Goal: Transaction & Acquisition: Purchase product/service

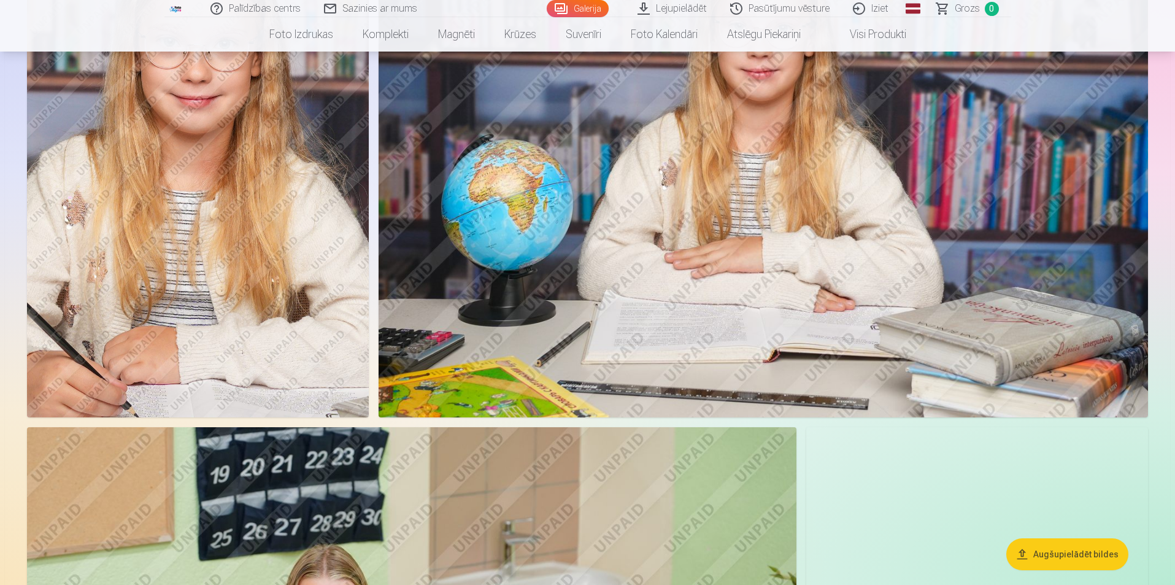
scroll to position [2332, 0]
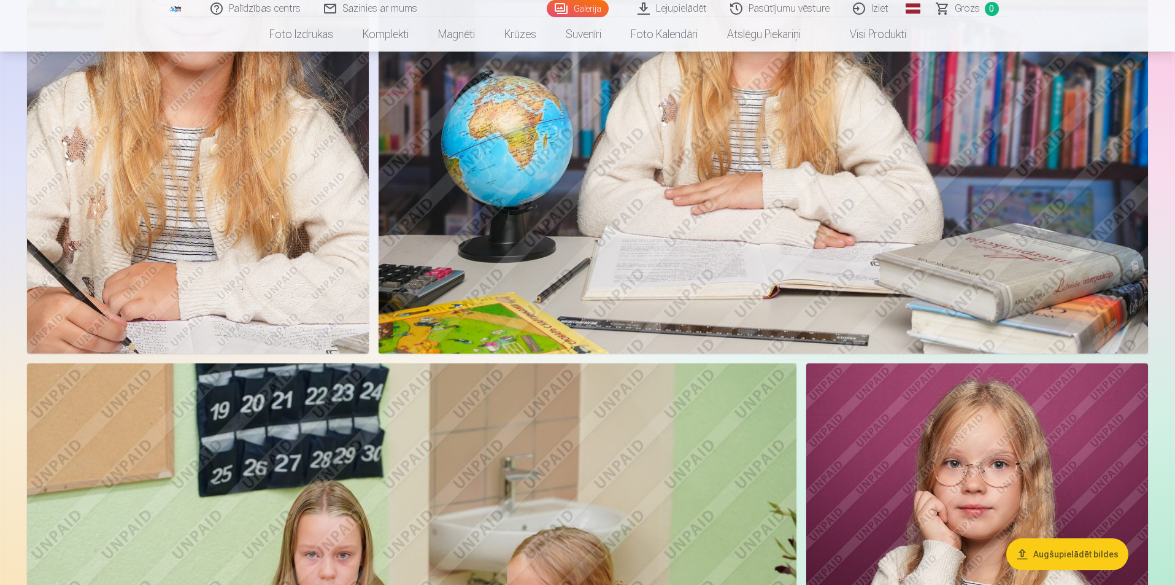
click at [1095, 550] on button "Augšupielādēt bildes" at bounding box center [1067, 554] width 122 height 32
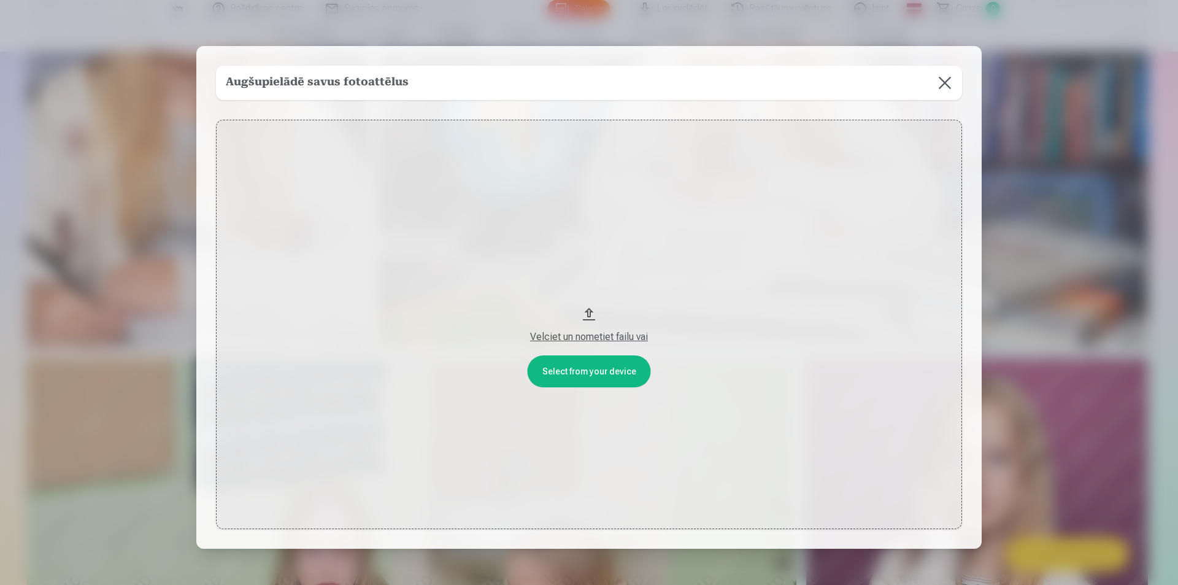
click at [943, 88] on button at bounding box center [945, 83] width 34 height 34
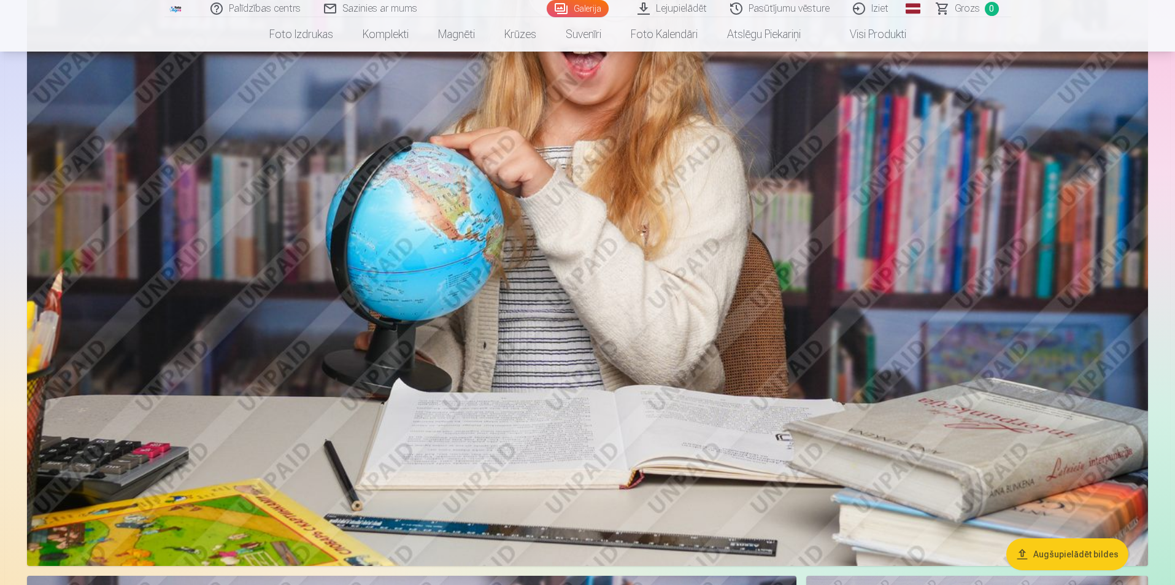
scroll to position [865, 0]
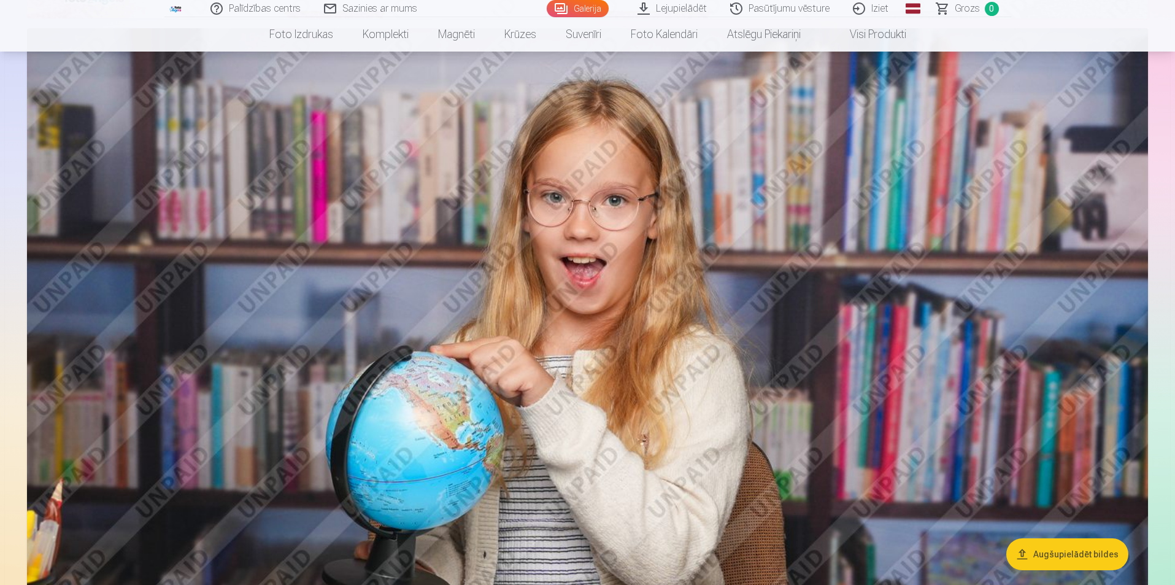
click at [884, 37] on link "Visi produkti" at bounding box center [868, 34] width 106 height 34
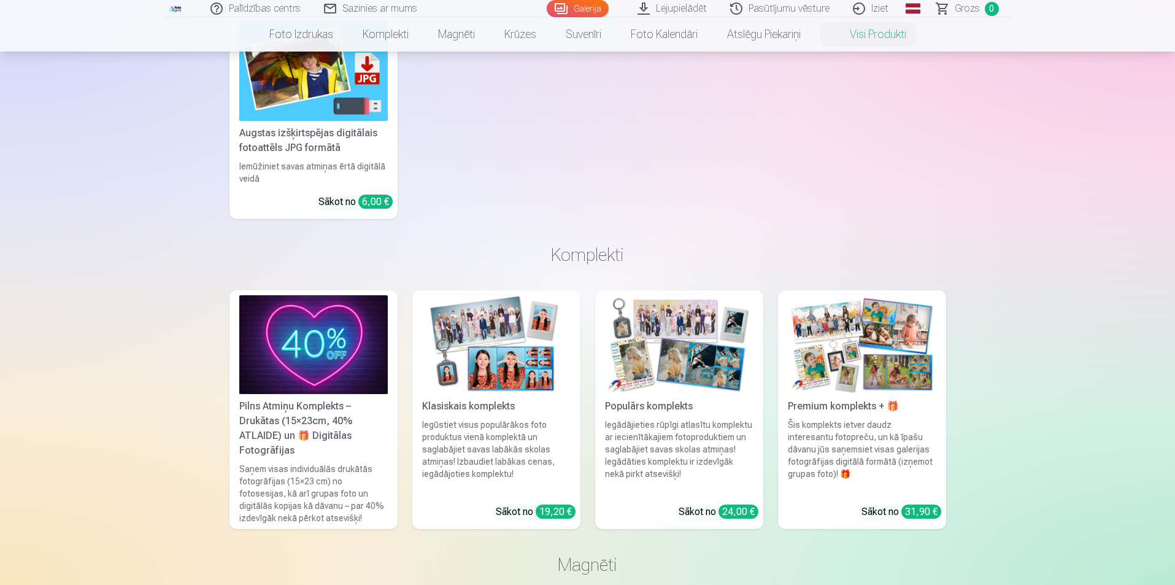
scroll to position [368, 0]
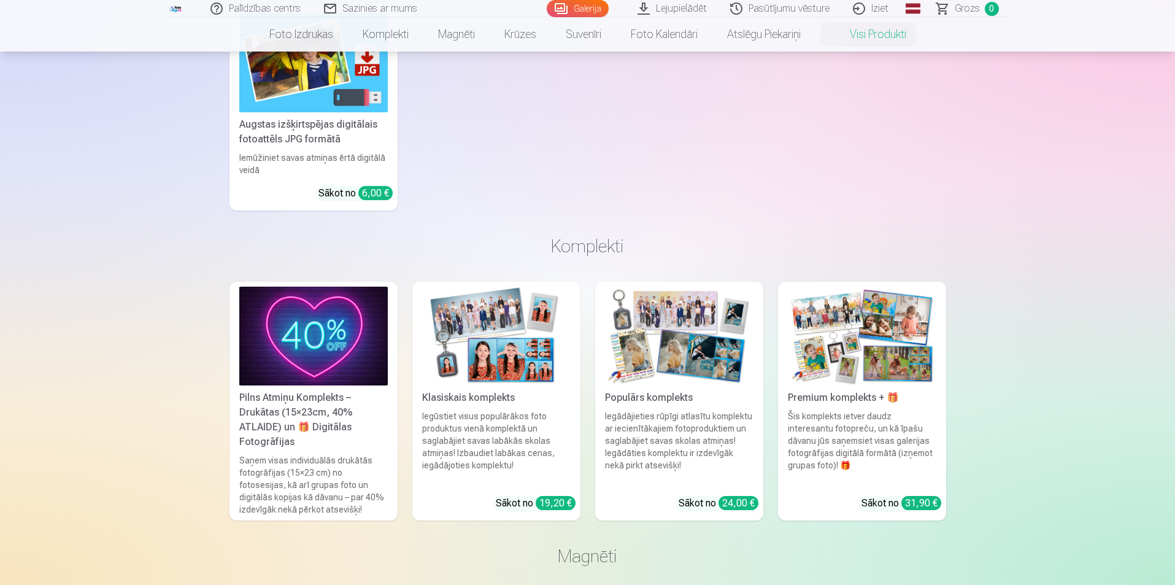
click at [303, 404] on div "Pilns Atmiņu Komplekts – Drukātas (15×23cm, 40% ATLAIDE) un 🎁 Digitālas Fotogrā…" at bounding box center [313, 419] width 158 height 59
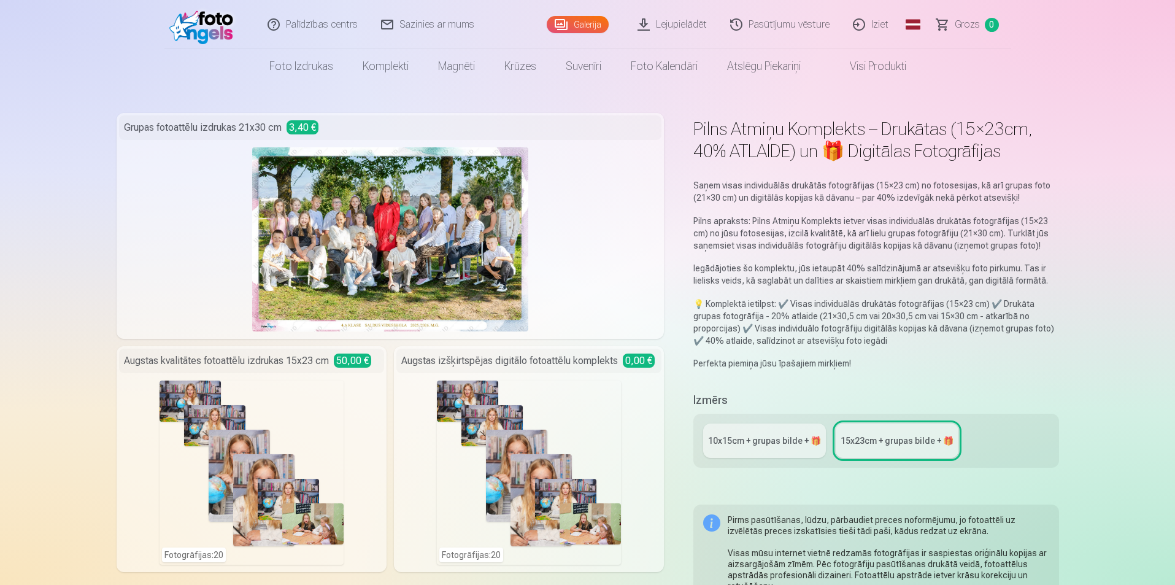
click at [769, 442] on div "10x15сm + grupas bilde + 🎁" at bounding box center [764, 440] width 113 height 12
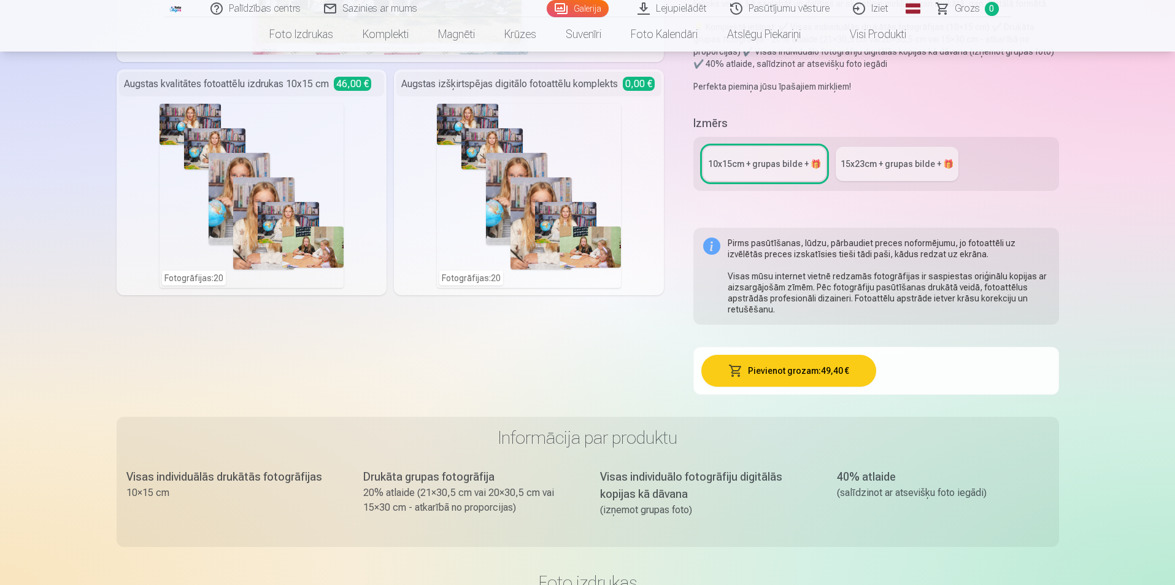
scroll to position [307, 0]
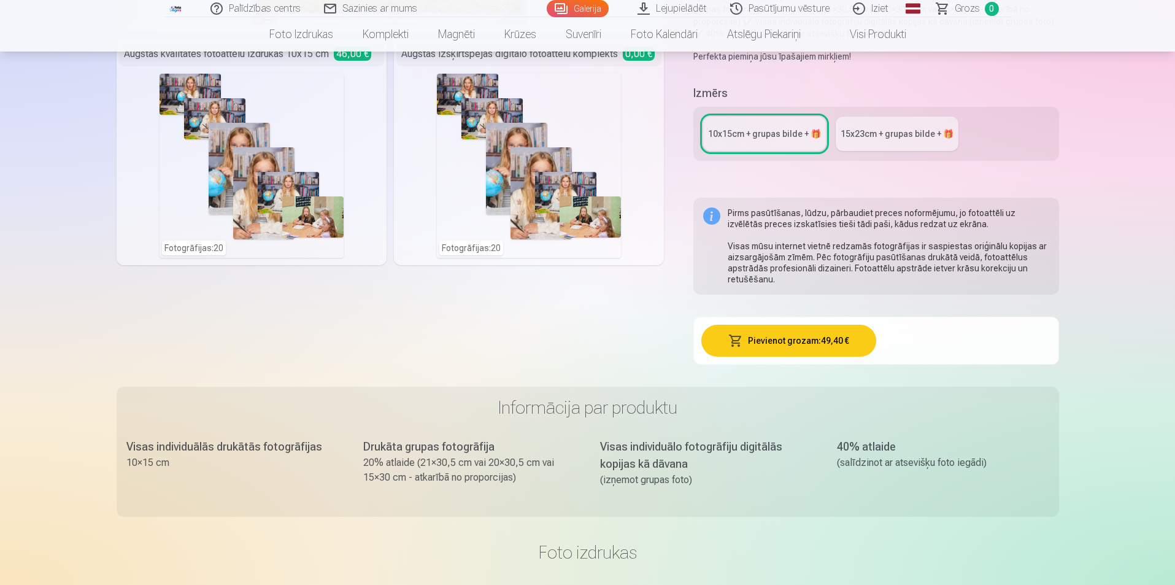
click at [901, 138] on div "15x23сm + grupas bilde + 🎁" at bounding box center [897, 134] width 113 height 12
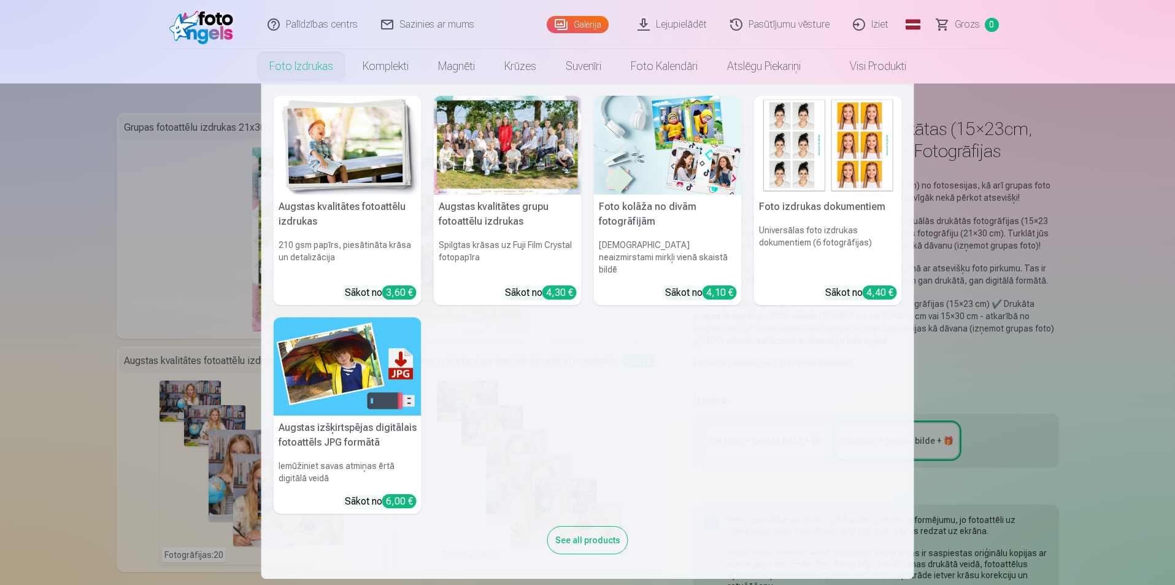
click at [309, 61] on link "Foto izdrukas" at bounding box center [301, 66] width 93 height 34
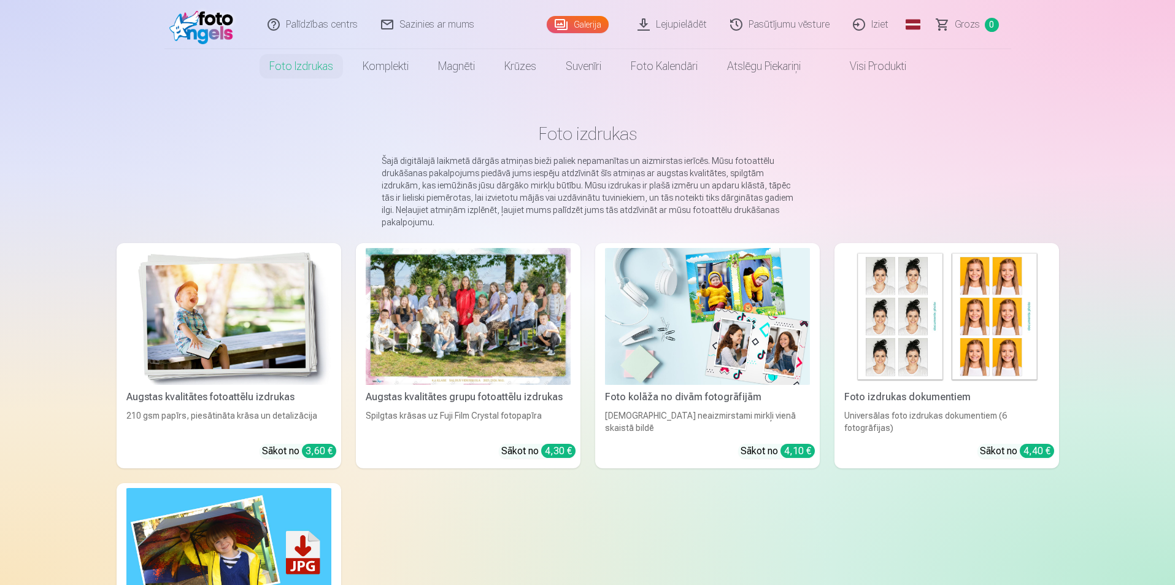
click at [219, 325] on img at bounding box center [228, 316] width 205 height 137
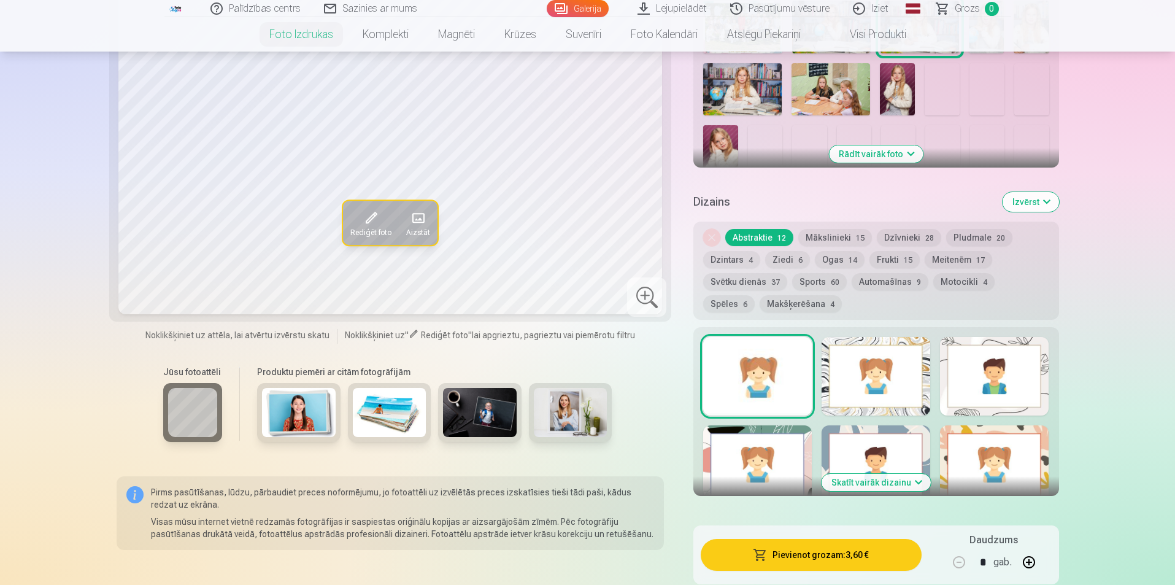
scroll to position [491, 0]
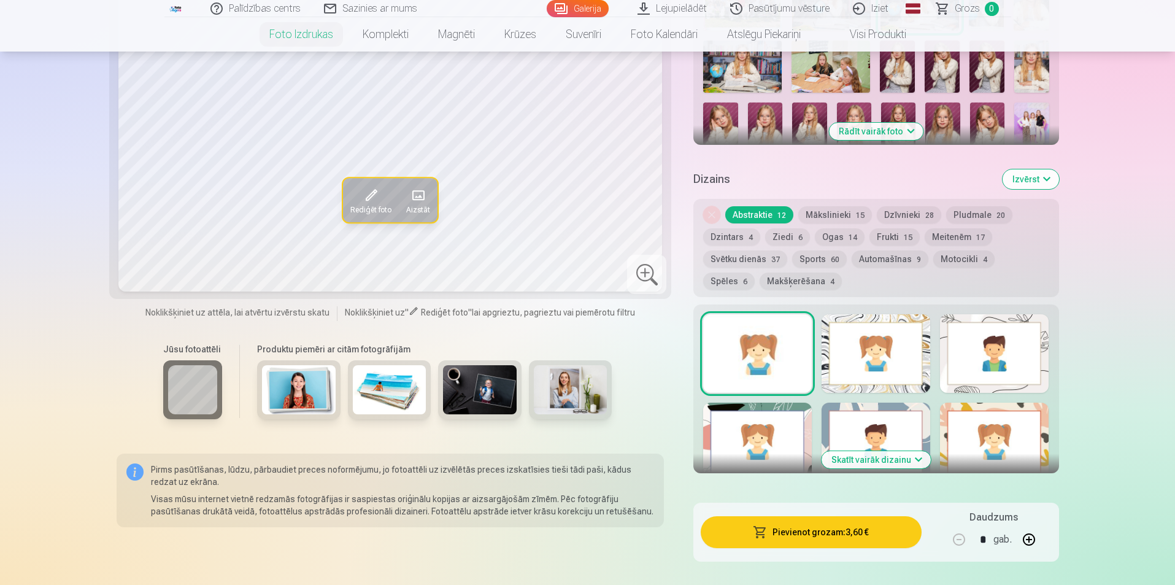
click at [285, 383] on img at bounding box center [299, 389] width 74 height 49
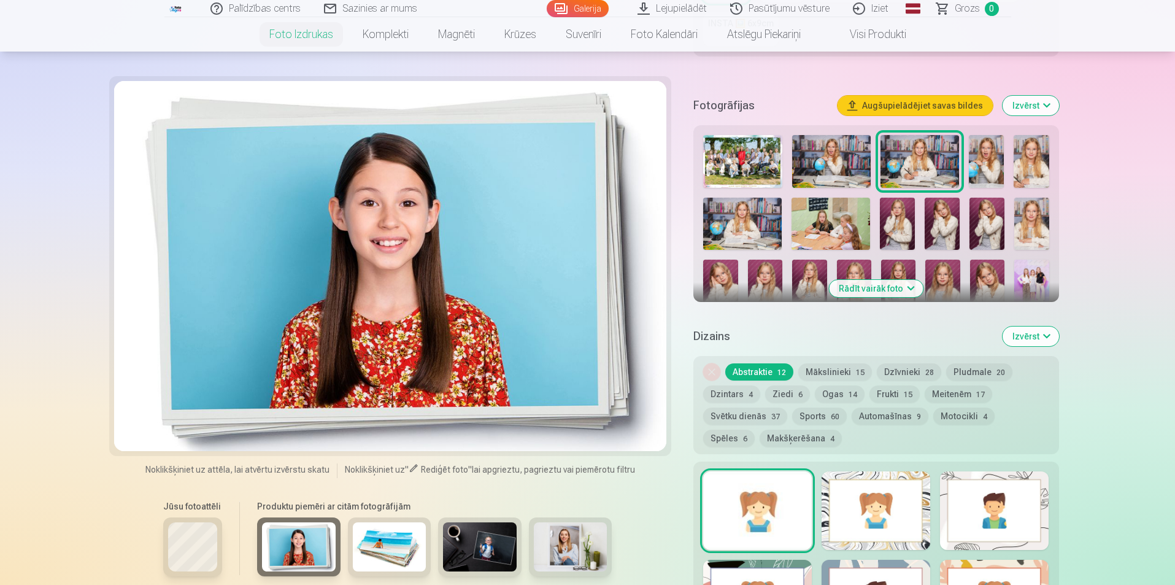
scroll to position [307, 0]
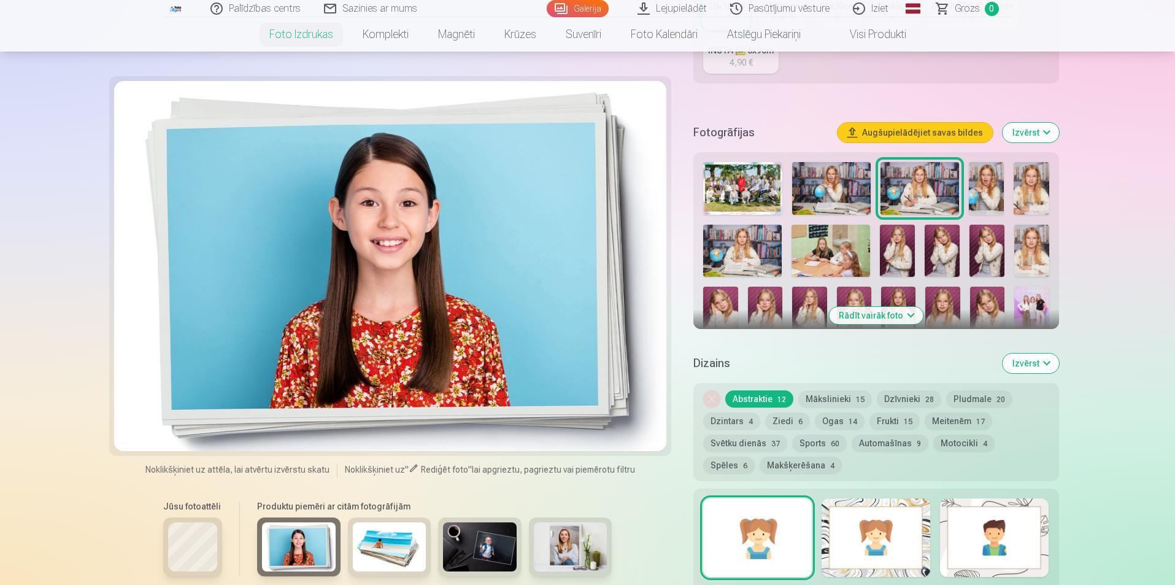
click at [398, 541] on img at bounding box center [390, 546] width 74 height 49
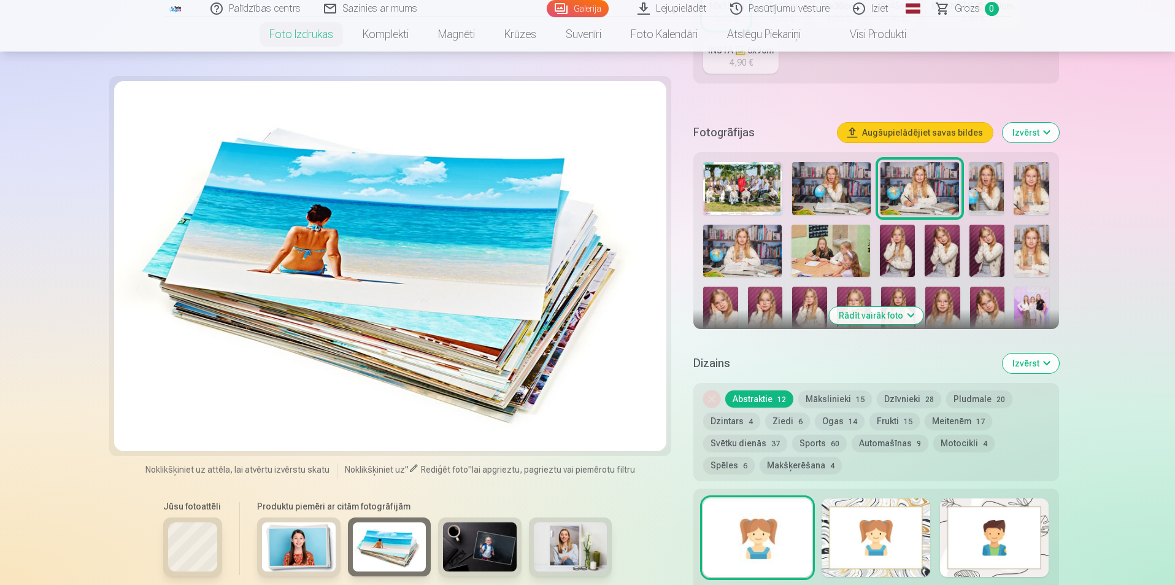
click at [478, 543] on img at bounding box center [480, 546] width 74 height 49
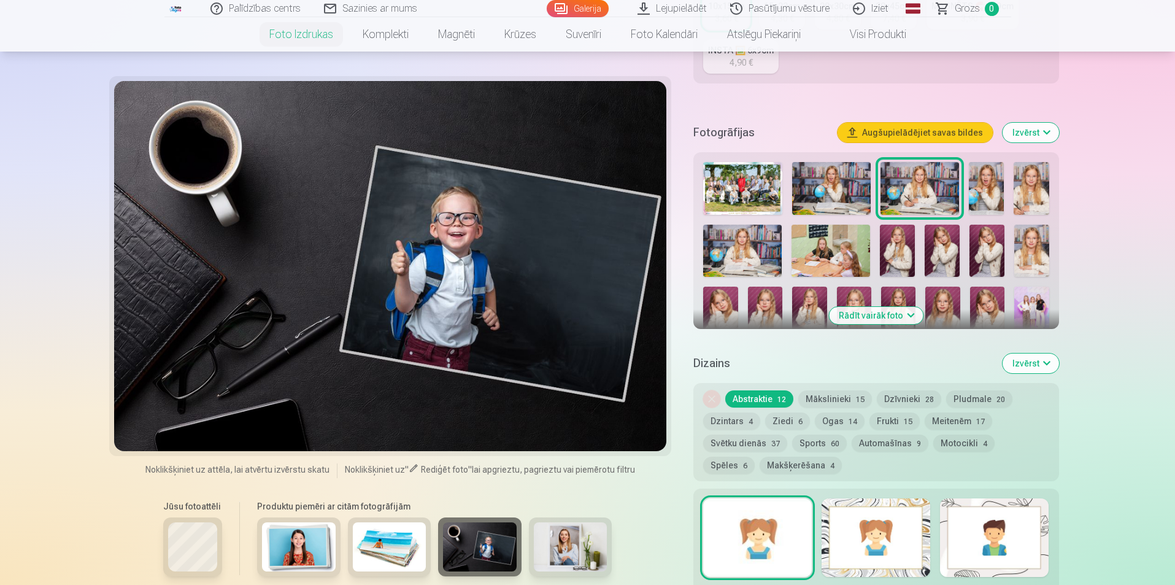
click at [556, 544] on img at bounding box center [571, 546] width 74 height 49
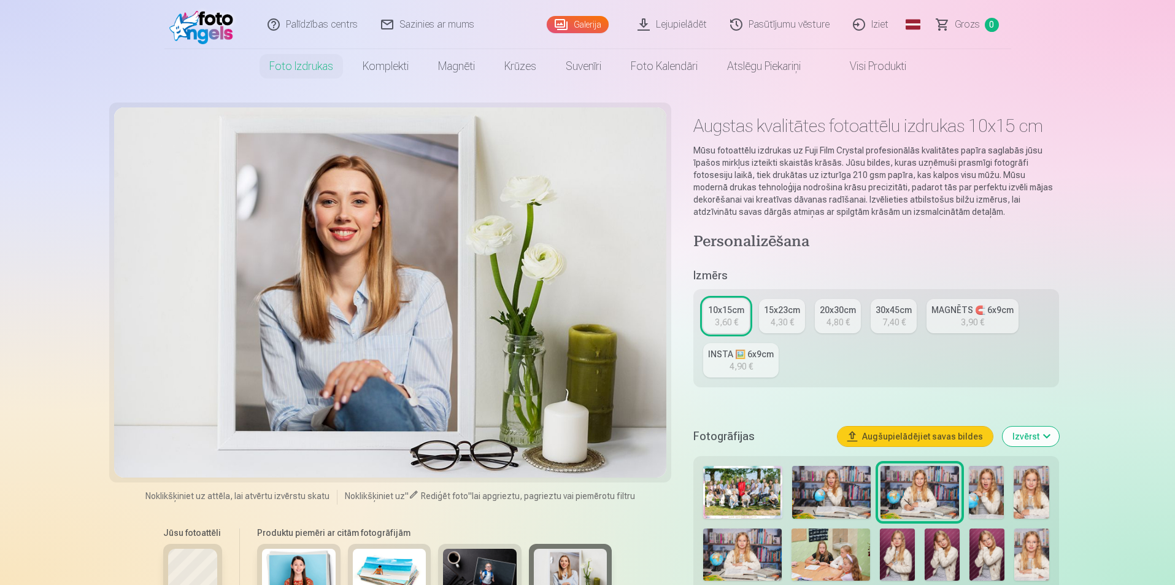
scroll to position [0, 0]
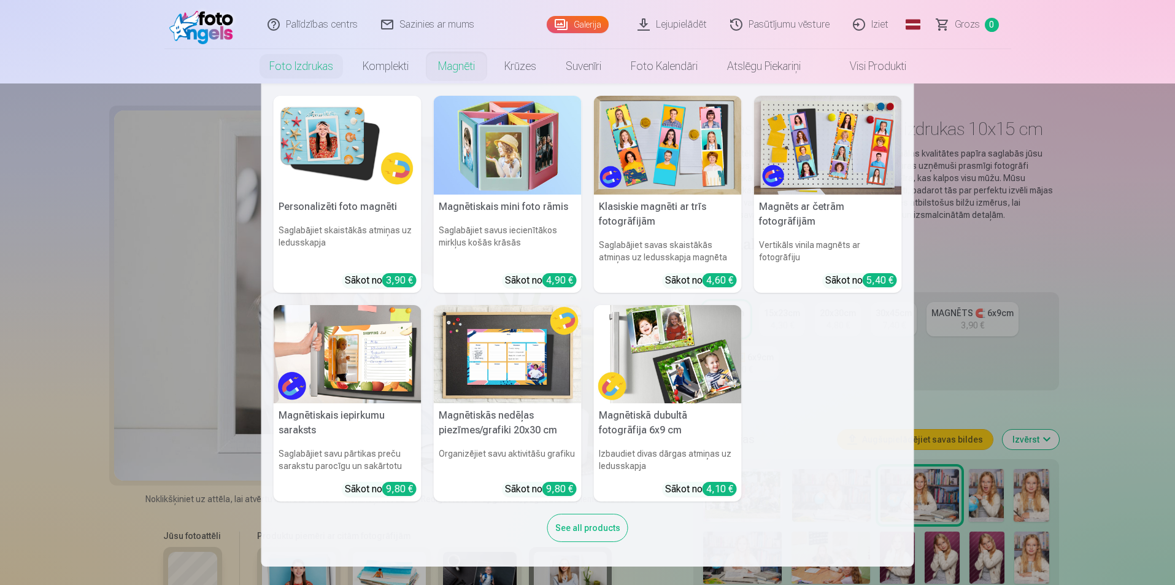
click at [457, 66] on link "Magnēti" at bounding box center [456, 66] width 66 height 34
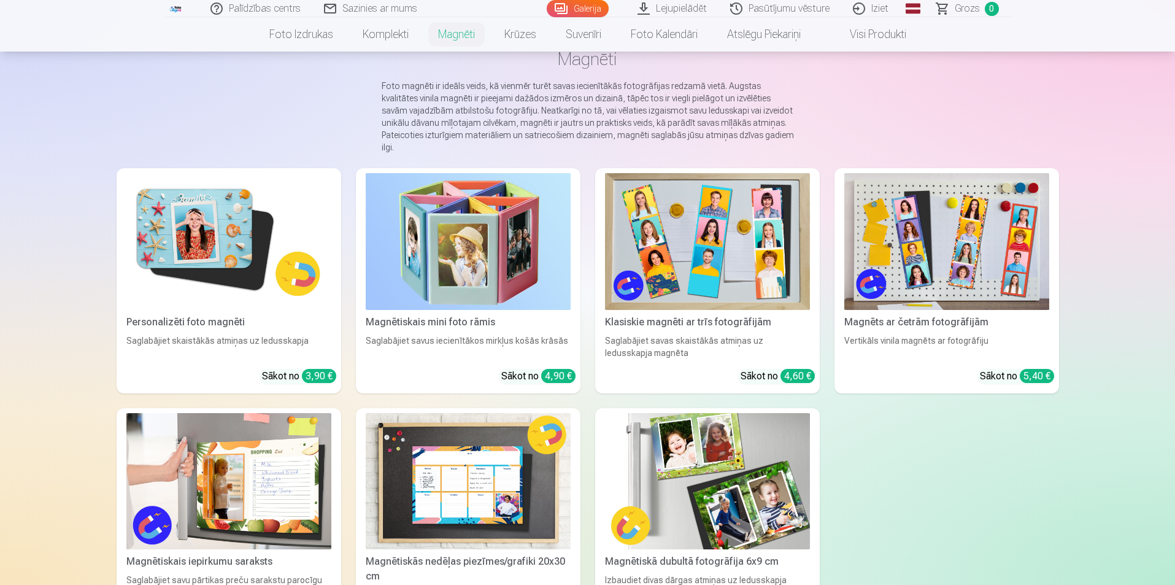
scroll to position [61, 0]
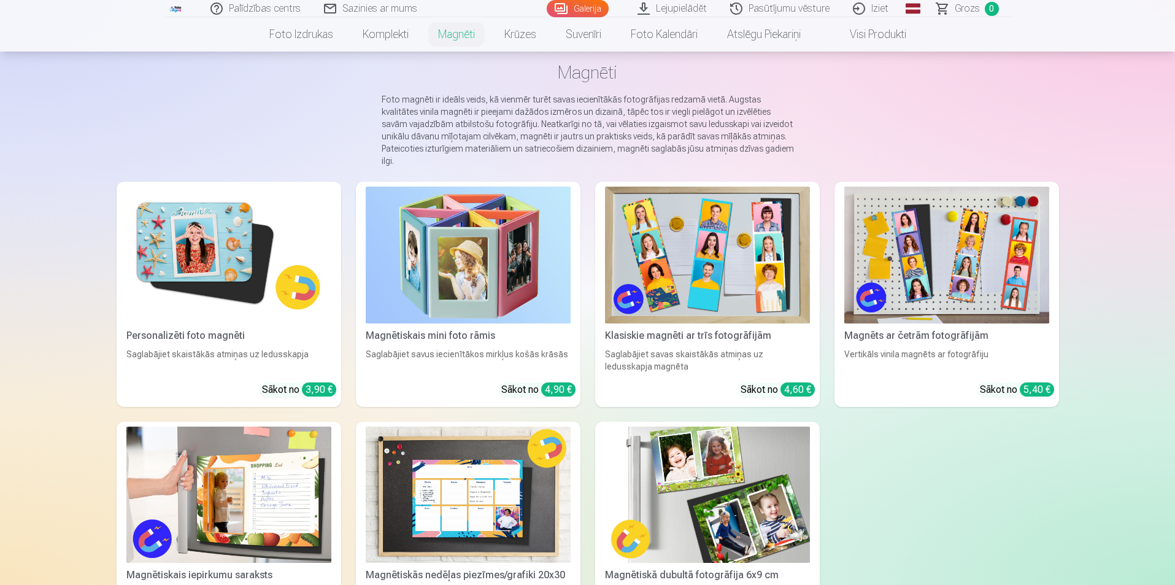
click at [206, 260] on img at bounding box center [228, 255] width 205 height 137
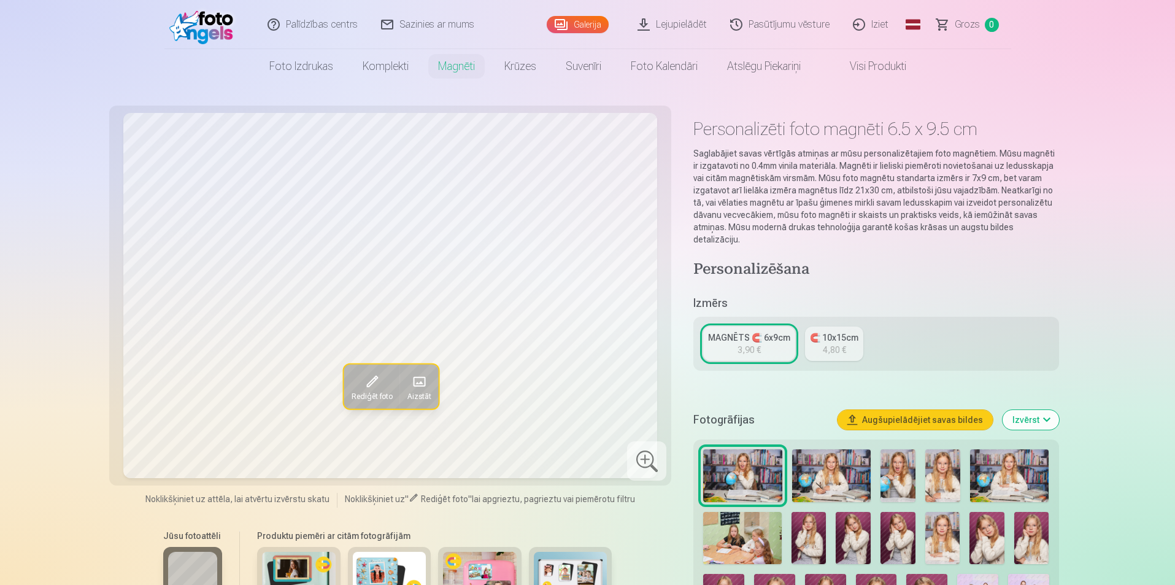
click at [828, 344] on div "4,80 €" at bounding box center [834, 350] width 23 height 12
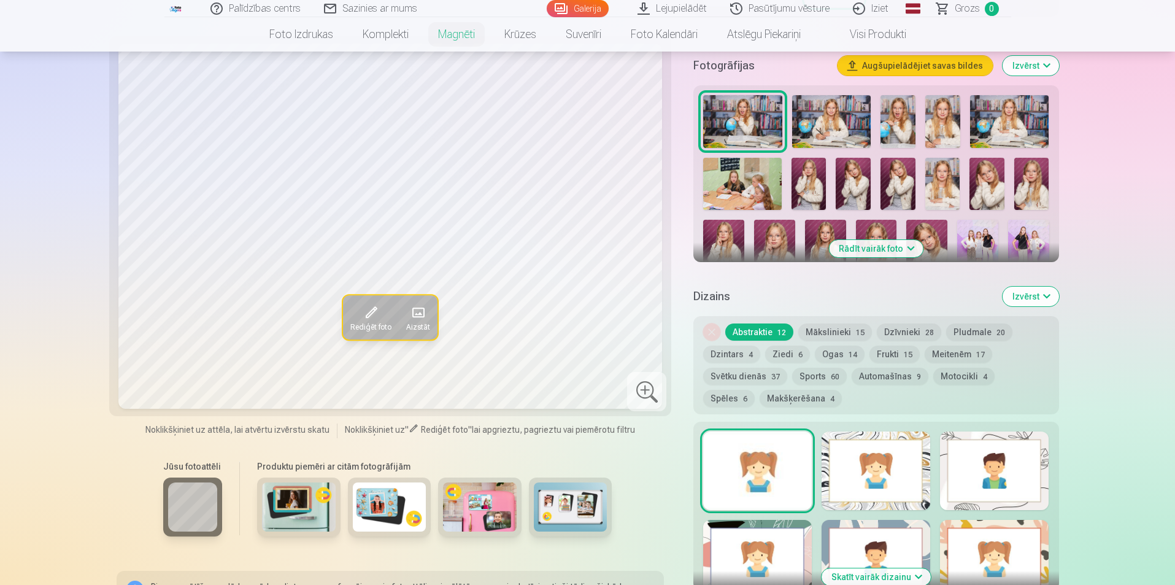
scroll to position [368, 0]
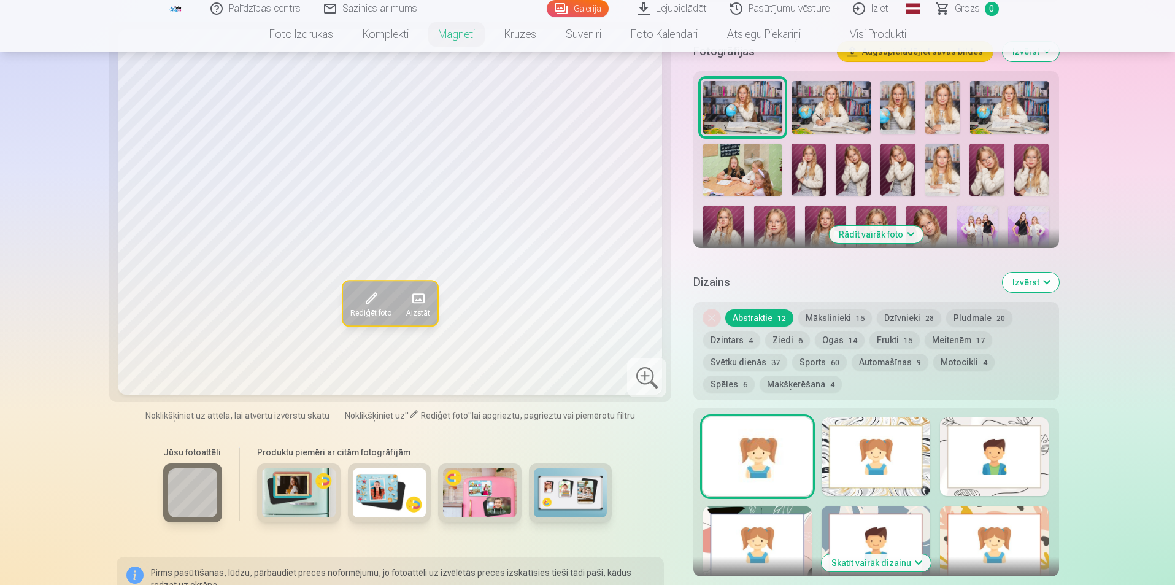
click at [911, 226] on button "Rādīt vairāk foto" at bounding box center [876, 234] width 94 height 17
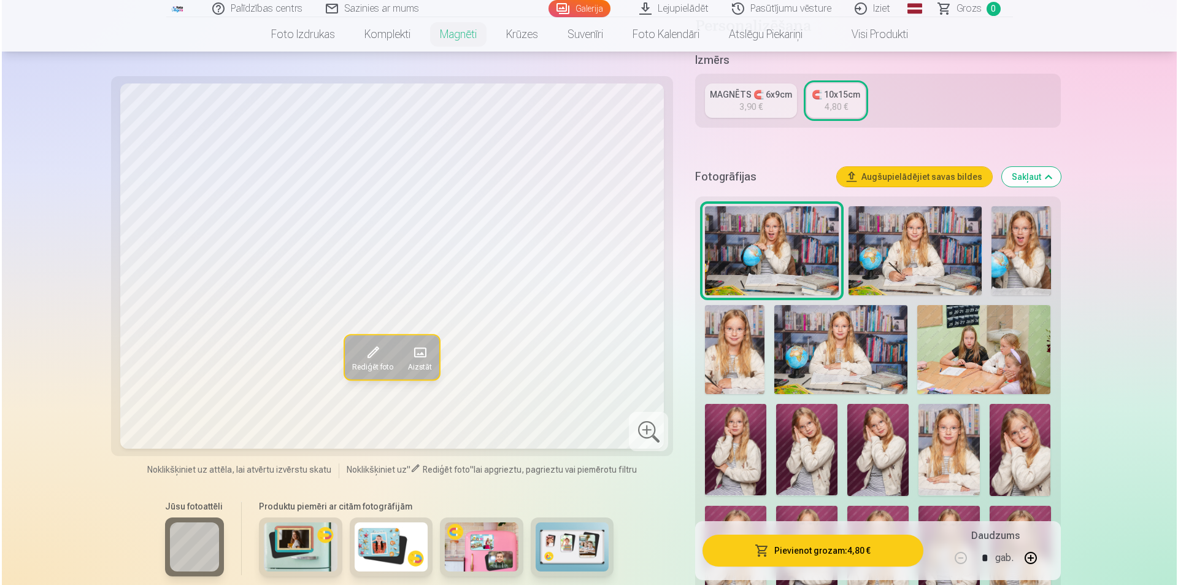
scroll to position [245, 0]
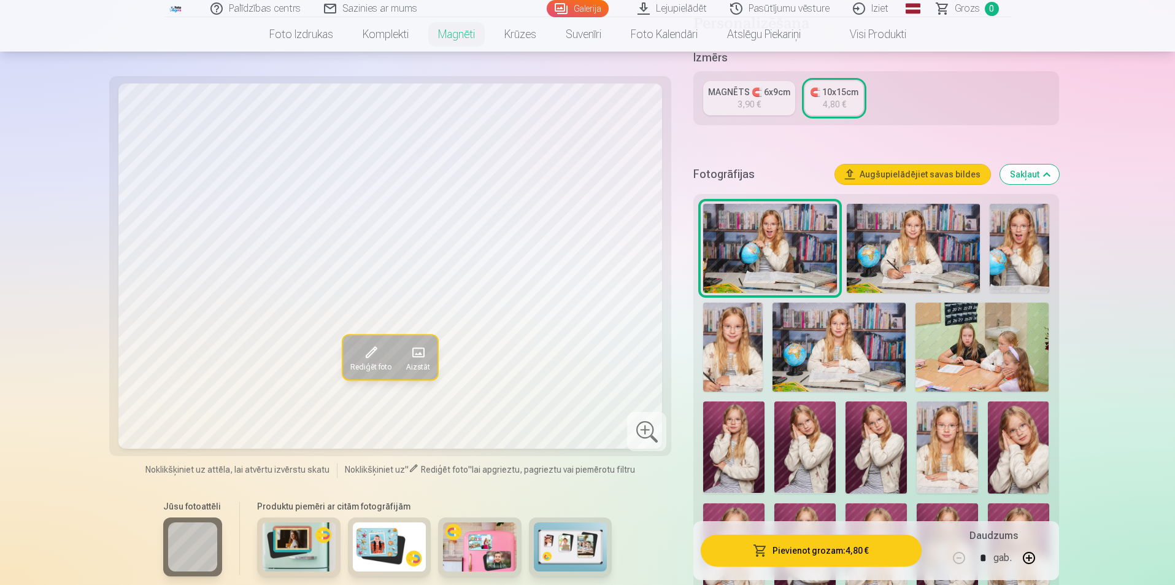
click at [895, 257] on img at bounding box center [913, 248] width 133 height 89
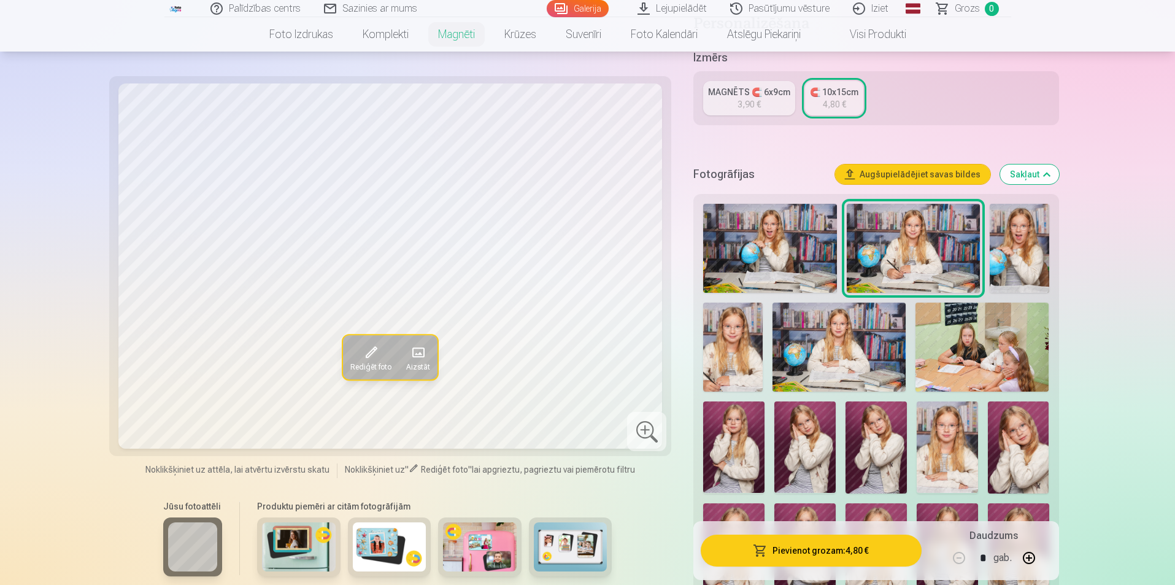
click at [838, 547] on button "Pievienot grozam : 4,80 €" at bounding box center [811, 550] width 220 height 32
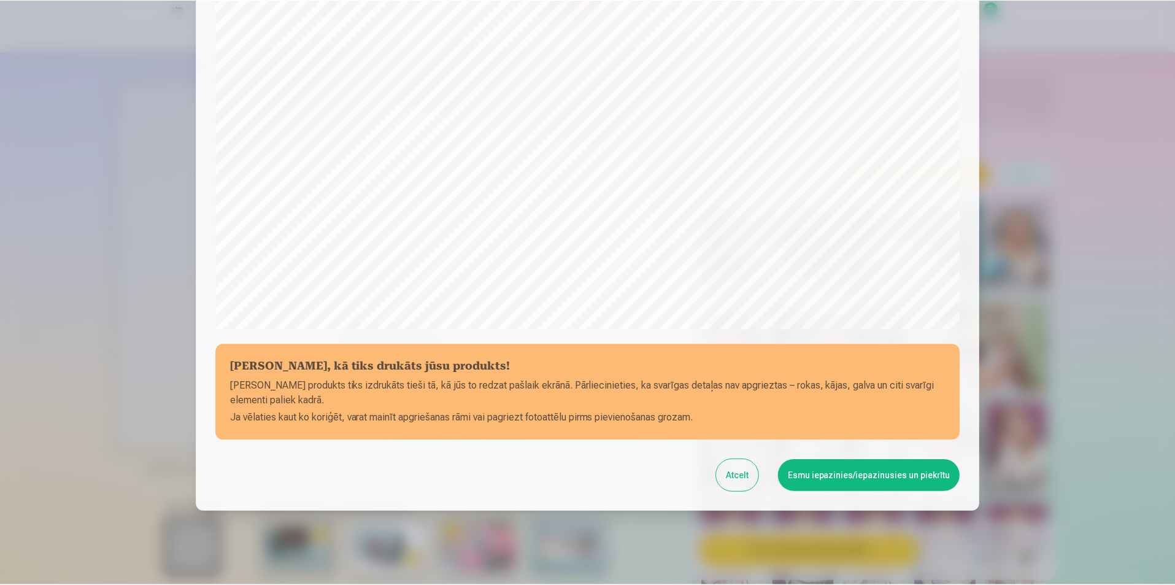
scroll to position [299, 0]
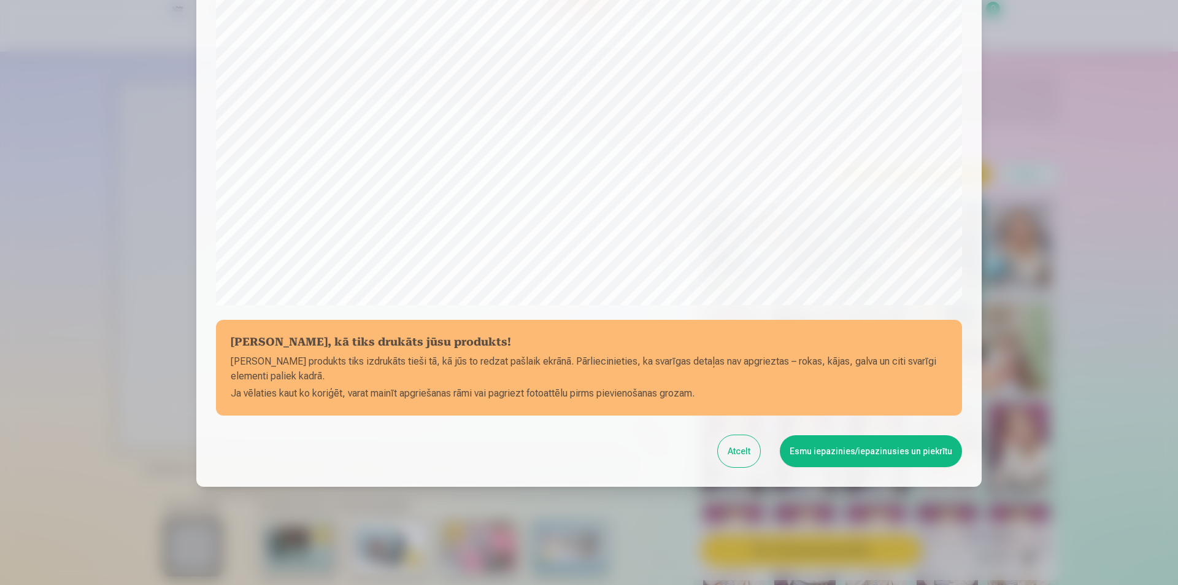
click at [809, 456] on button "Esmu iepazinies/iepazinusies un piekrītu" at bounding box center [871, 451] width 182 height 32
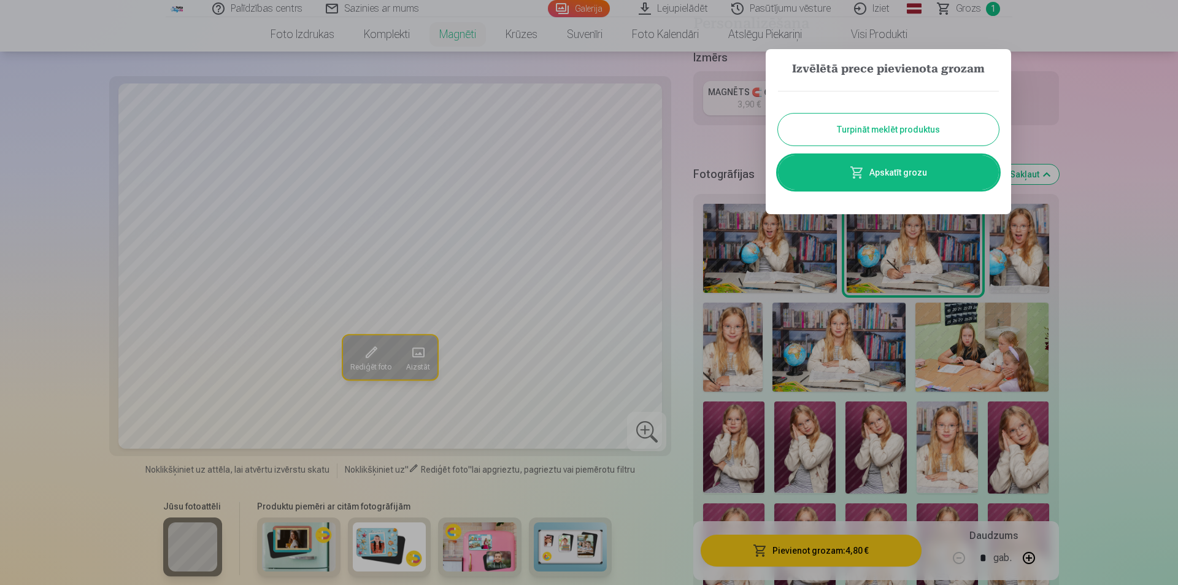
click at [902, 137] on button "Turpināt meklēt produktus" at bounding box center [888, 130] width 221 height 32
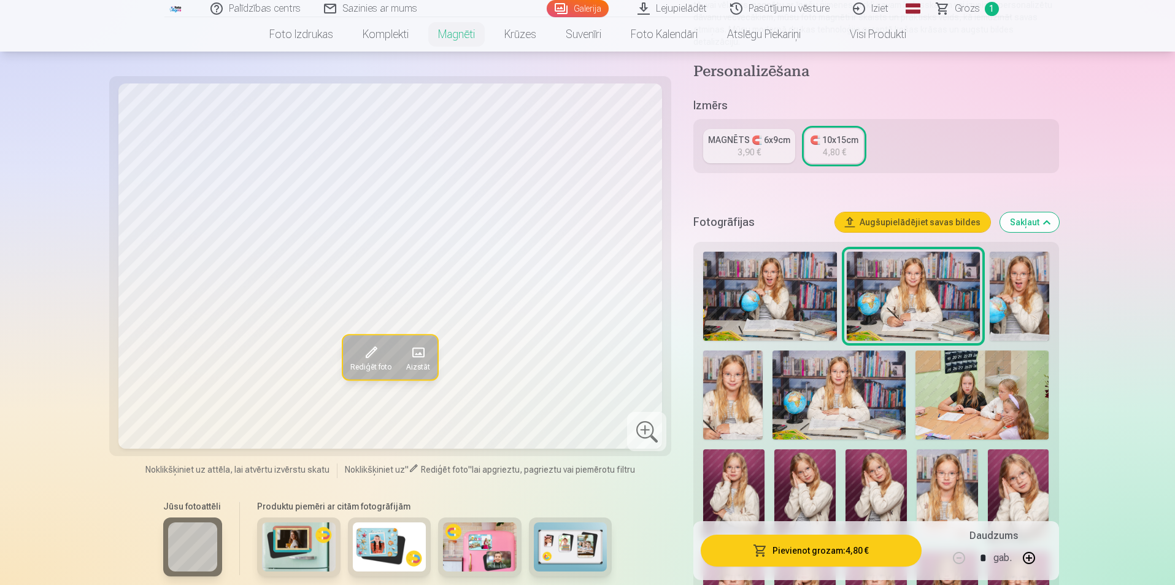
scroll to position [61, 0]
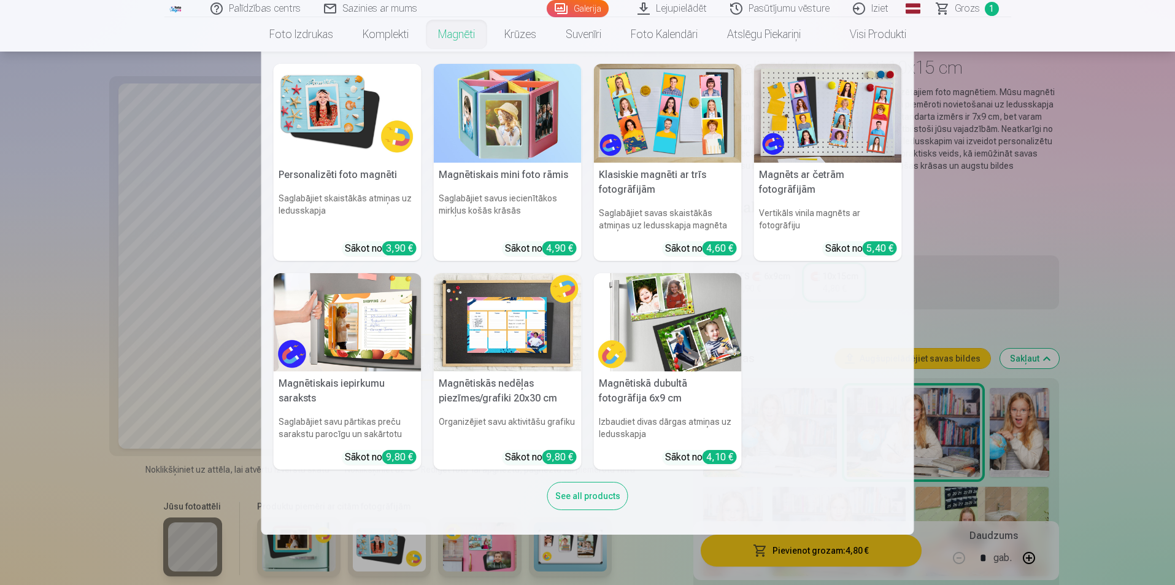
click at [1091, 205] on nav "Personalizēti foto magnēti Saglabājiet skaistākās atmiņas uz ledusskapja Sākot …" at bounding box center [587, 293] width 1175 height 483
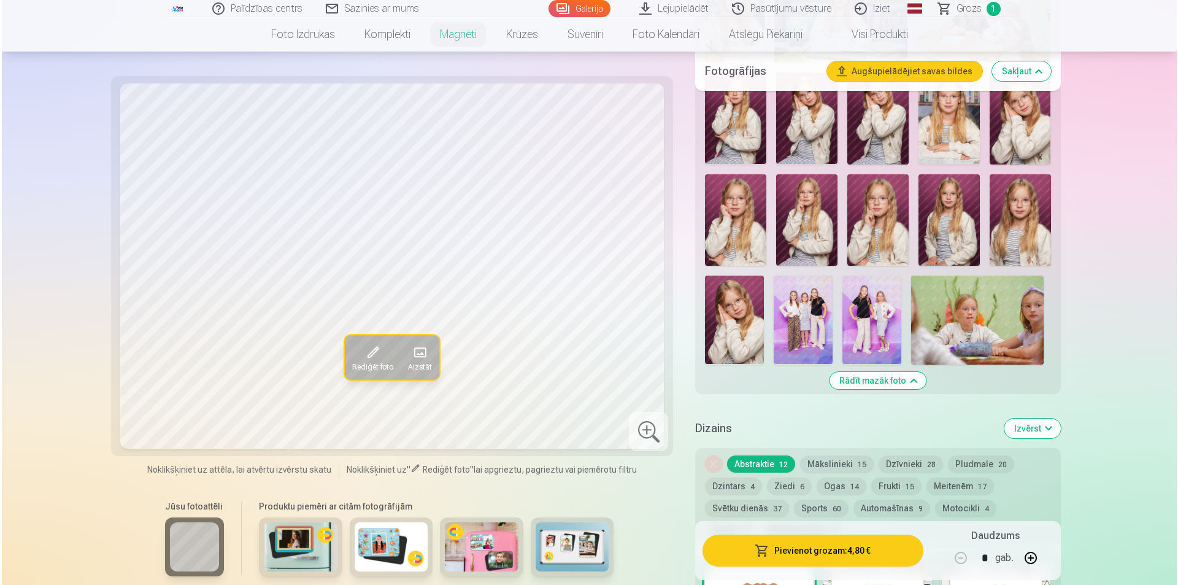
scroll to position [552, 0]
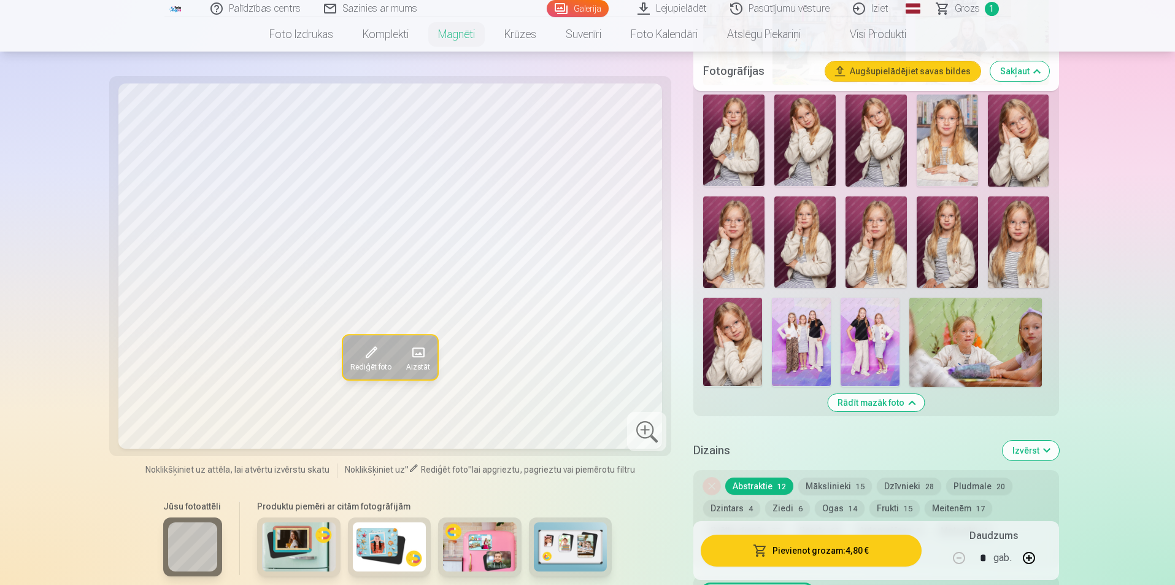
click at [802, 339] on img at bounding box center [801, 342] width 59 height 88
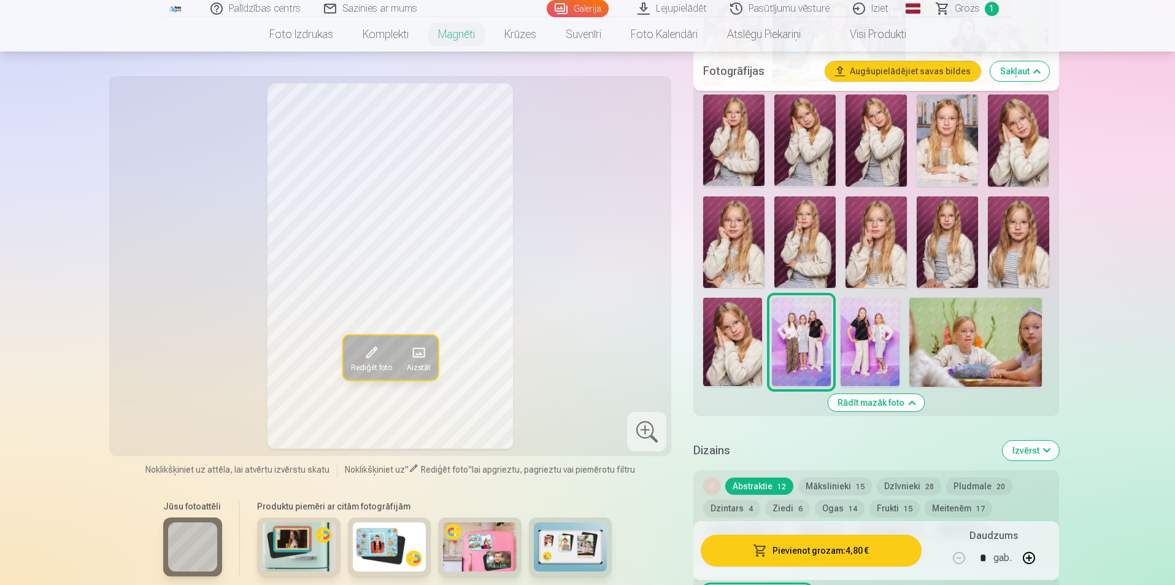
click at [879, 328] on img at bounding box center [870, 342] width 59 height 88
click at [806, 326] on img at bounding box center [801, 342] width 59 height 88
click at [817, 477] on button "Mākslinieki 15" at bounding box center [835, 485] width 74 height 17
click at [879, 477] on button "Dzīvnieki 28" at bounding box center [909, 485] width 64 height 17
click at [420, 362] on span "Aizstāt" at bounding box center [418, 367] width 24 height 10
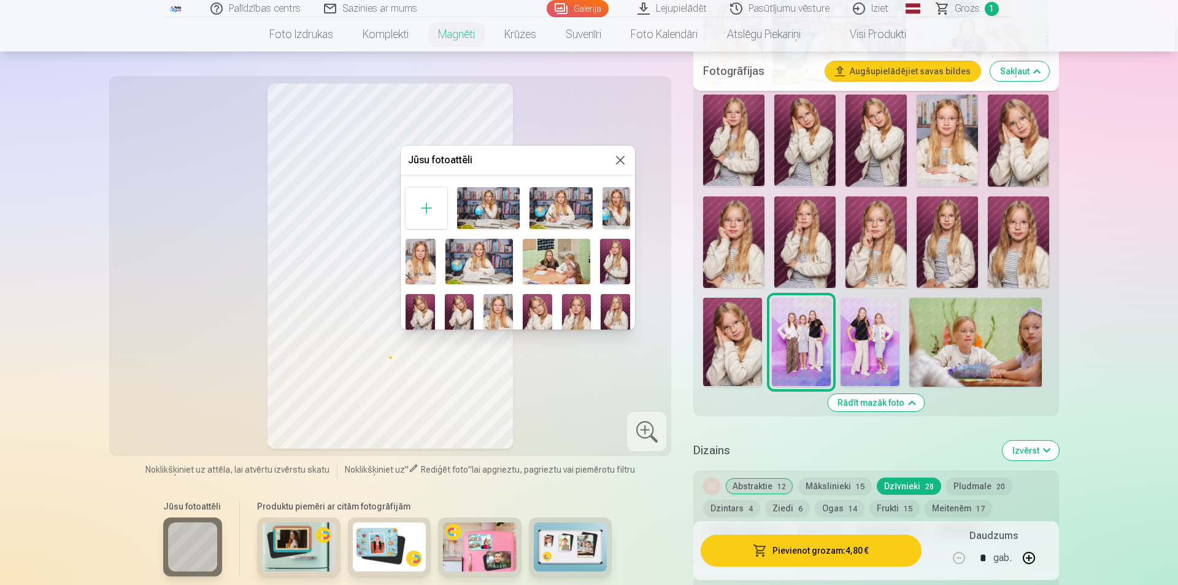
click at [613, 161] on button at bounding box center [620, 160] width 15 height 15
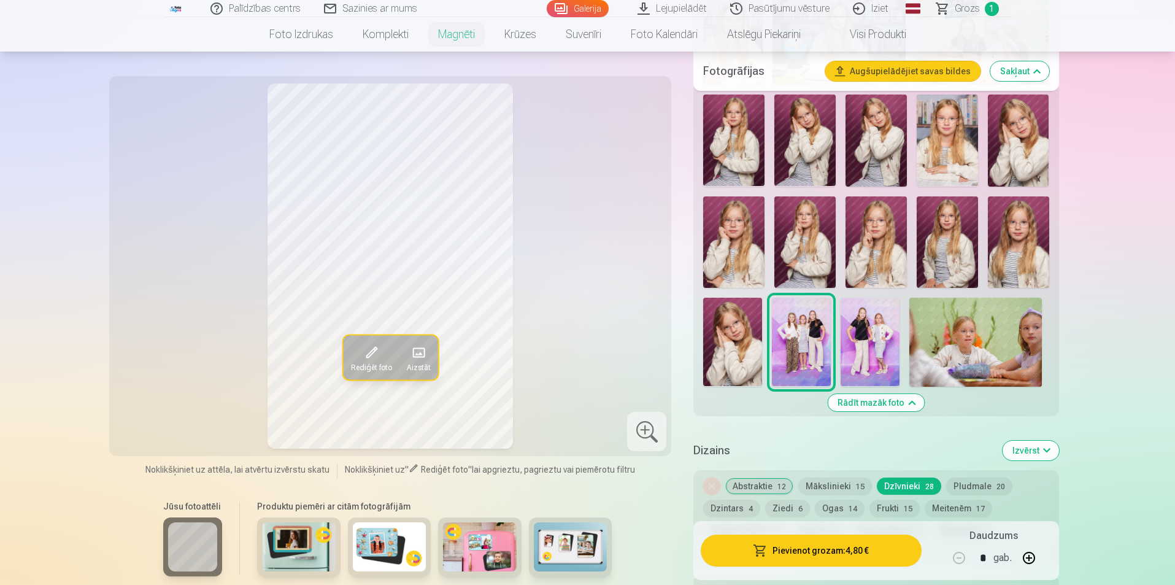
click at [372, 357] on span at bounding box center [371, 352] width 20 height 20
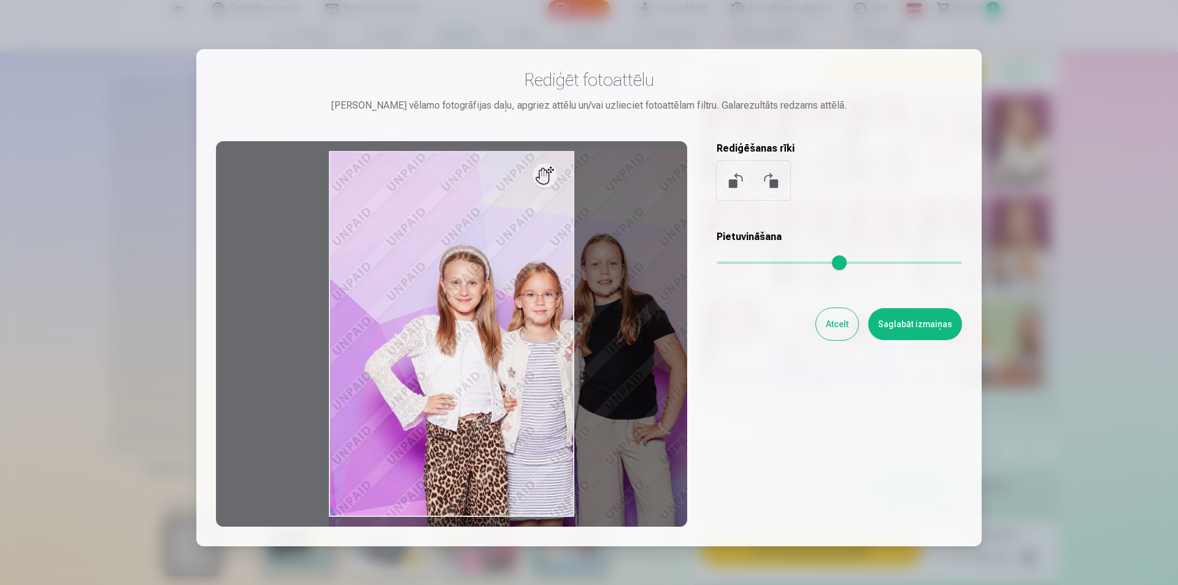
drag, startPoint x: 724, startPoint y: 260, endPoint x: 827, endPoint y: 250, distance: 103.5
click at [827, 261] on input "range" at bounding box center [839, 262] width 245 height 2
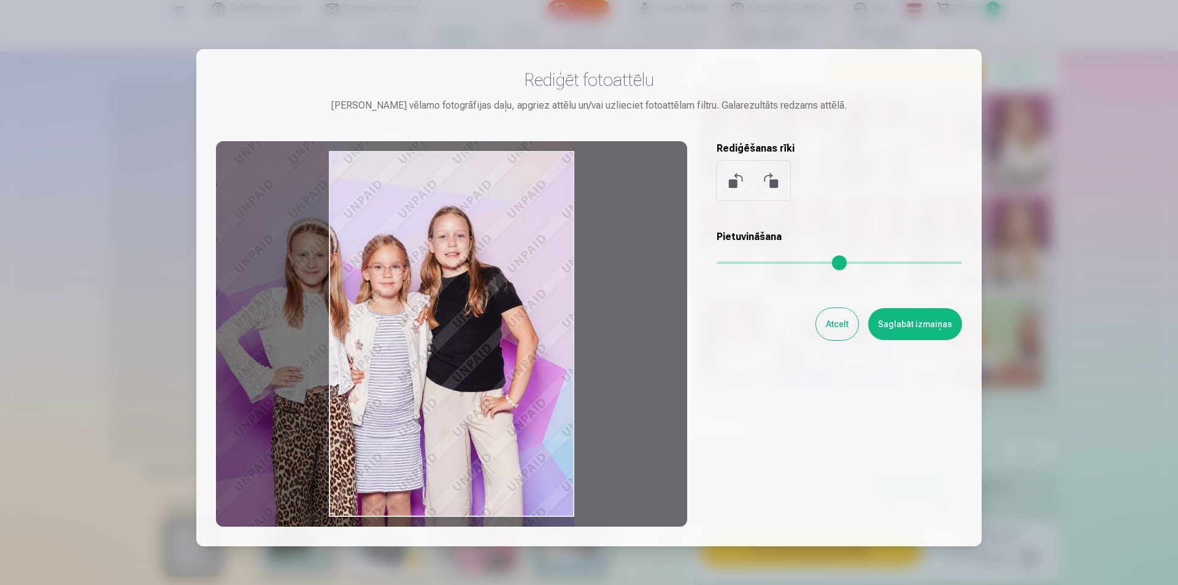
drag, startPoint x: 526, startPoint y: 385, endPoint x: 350, endPoint y: 357, distance: 178.2
click at [350, 357] on div at bounding box center [451, 333] width 471 height 385
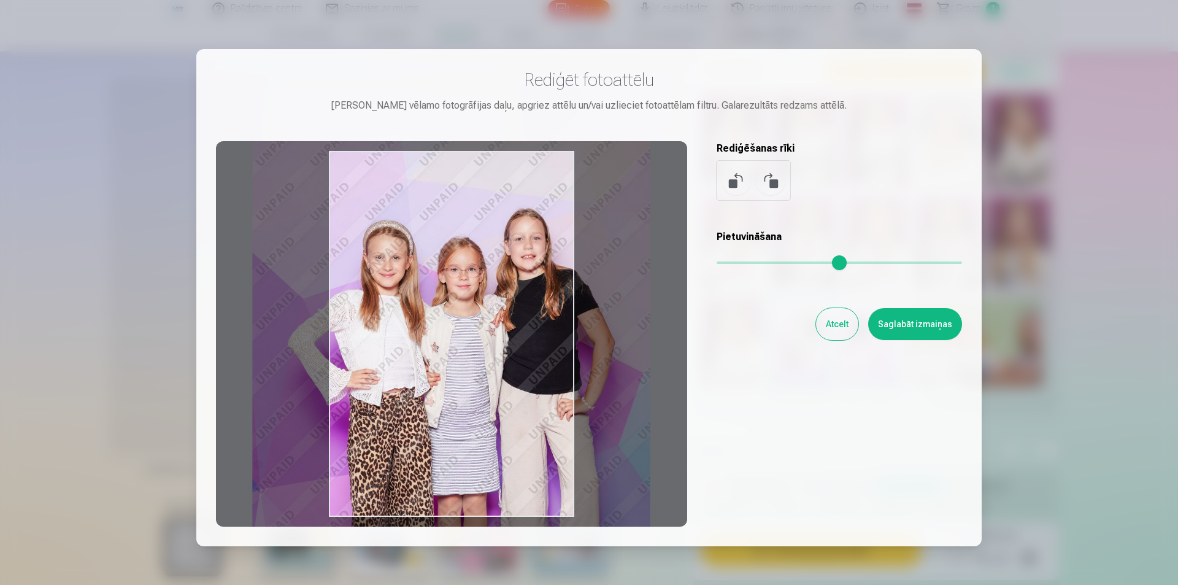
drag, startPoint x: 469, startPoint y: 358, endPoint x: 491, endPoint y: 357, distance: 22.1
click at [492, 357] on div at bounding box center [451, 333] width 471 height 385
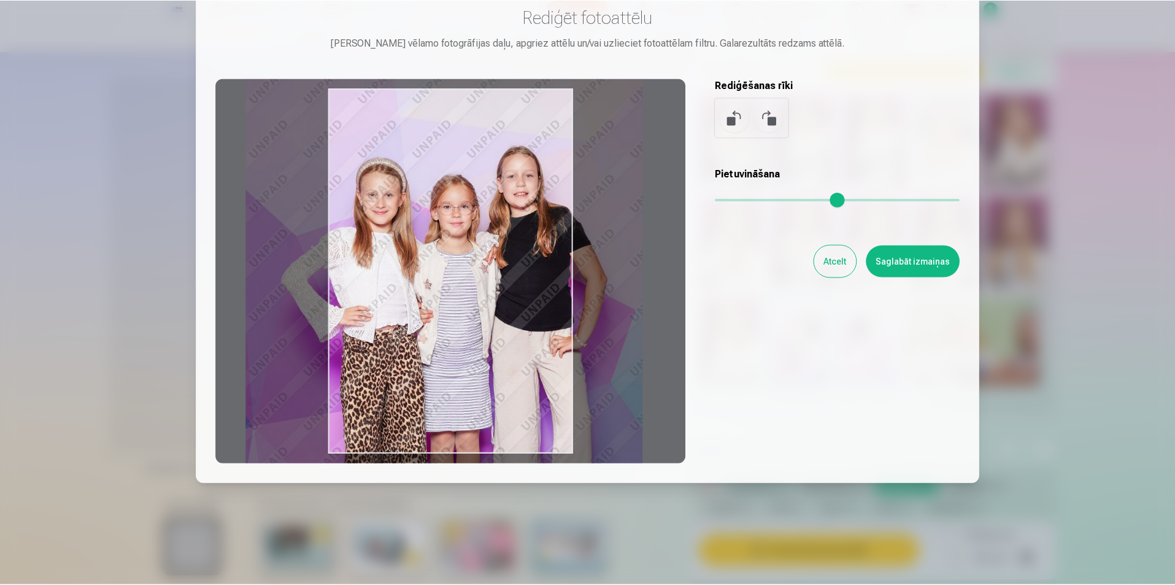
scroll to position [83, 0]
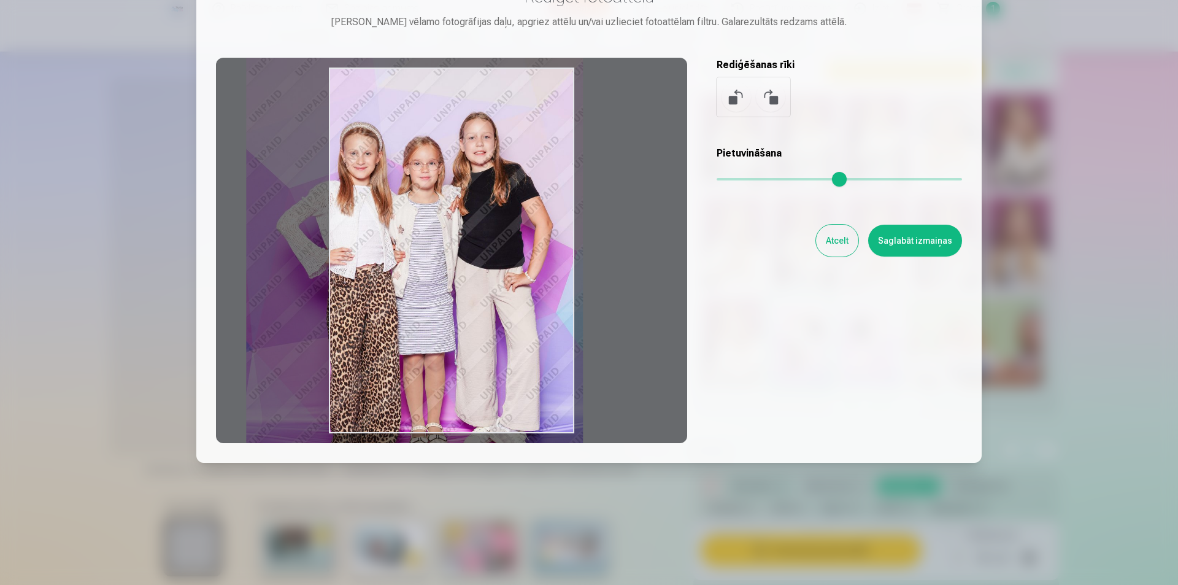
drag, startPoint x: 830, startPoint y: 182, endPoint x: 692, endPoint y: 210, distance: 140.2
click at [784, 180] on input "range" at bounding box center [839, 179] width 245 height 2
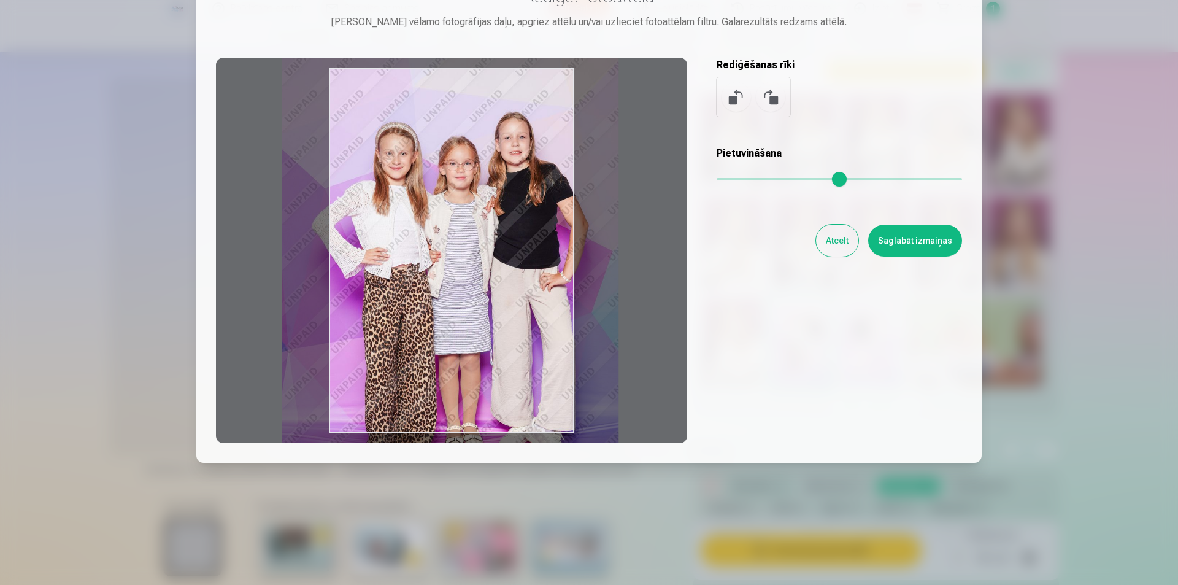
drag, startPoint x: 445, startPoint y: 267, endPoint x: 475, endPoint y: 267, distance: 29.5
click at [475, 267] on div at bounding box center [451, 250] width 471 height 385
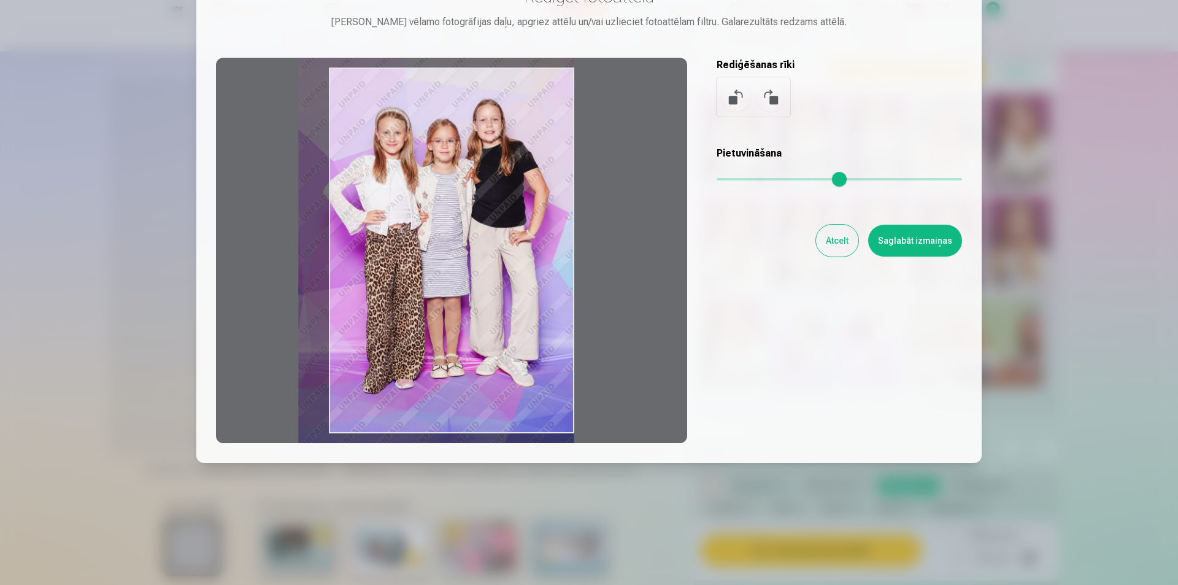
drag, startPoint x: 781, startPoint y: 177, endPoint x: 744, endPoint y: 182, distance: 37.1
click at [744, 180] on input "range" at bounding box center [839, 179] width 245 height 2
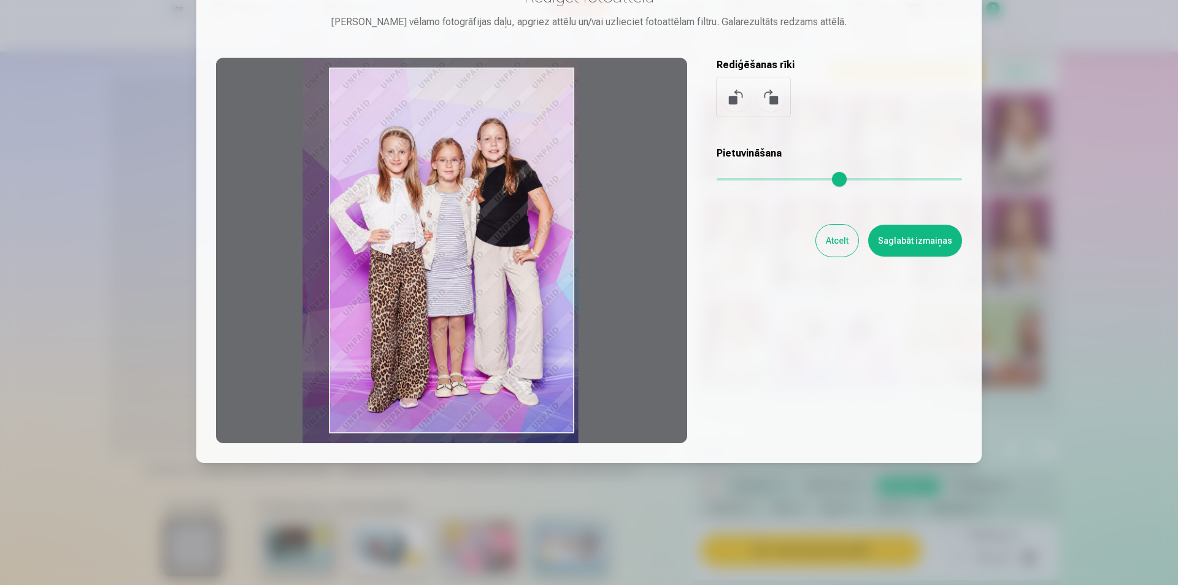
drag, startPoint x: 519, startPoint y: 241, endPoint x: 523, endPoint y: 260, distance: 19.5
click at [523, 260] on div at bounding box center [451, 250] width 471 height 385
type input "****"
click at [928, 245] on button "Saglabāt izmaiņas" at bounding box center [915, 241] width 94 height 32
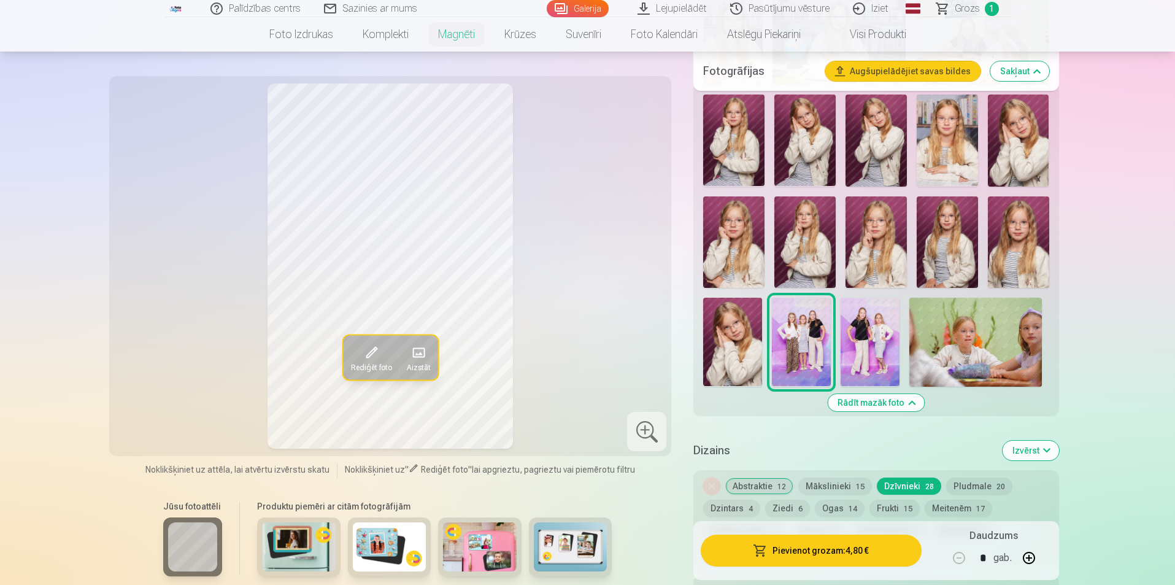
click at [1006, 329] on img at bounding box center [975, 342] width 133 height 88
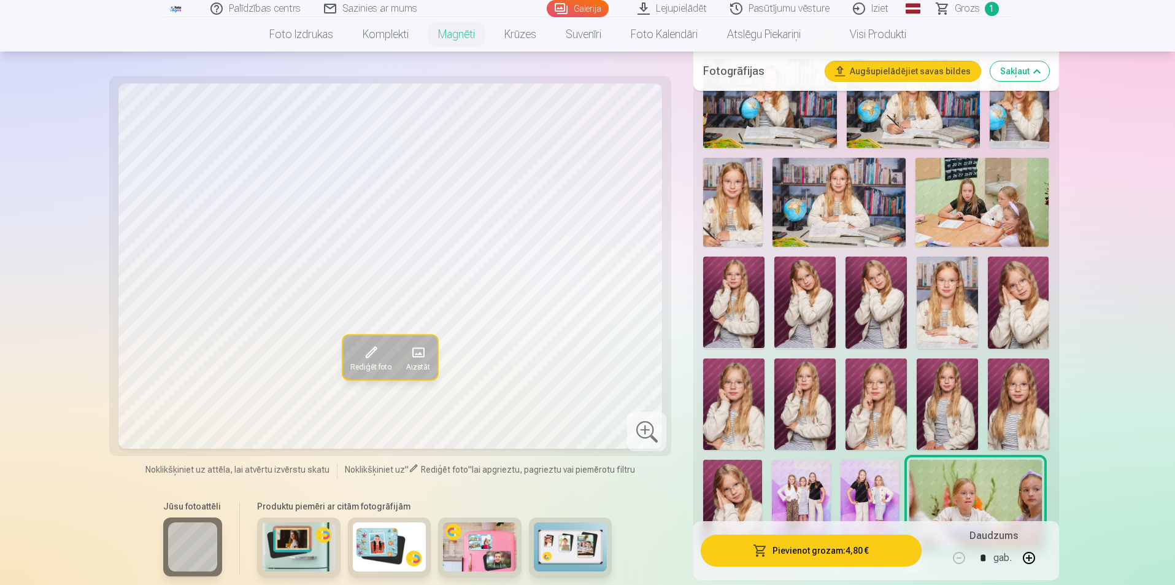
scroll to position [368, 0]
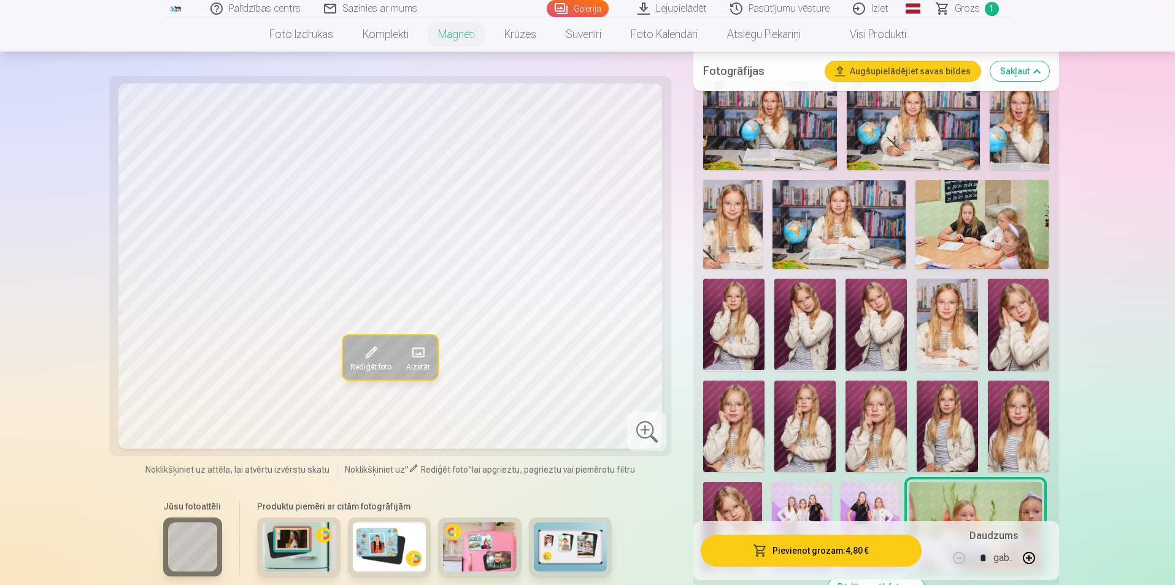
click at [973, 221] on img at bounding box center [981, 224] width 133 height 89
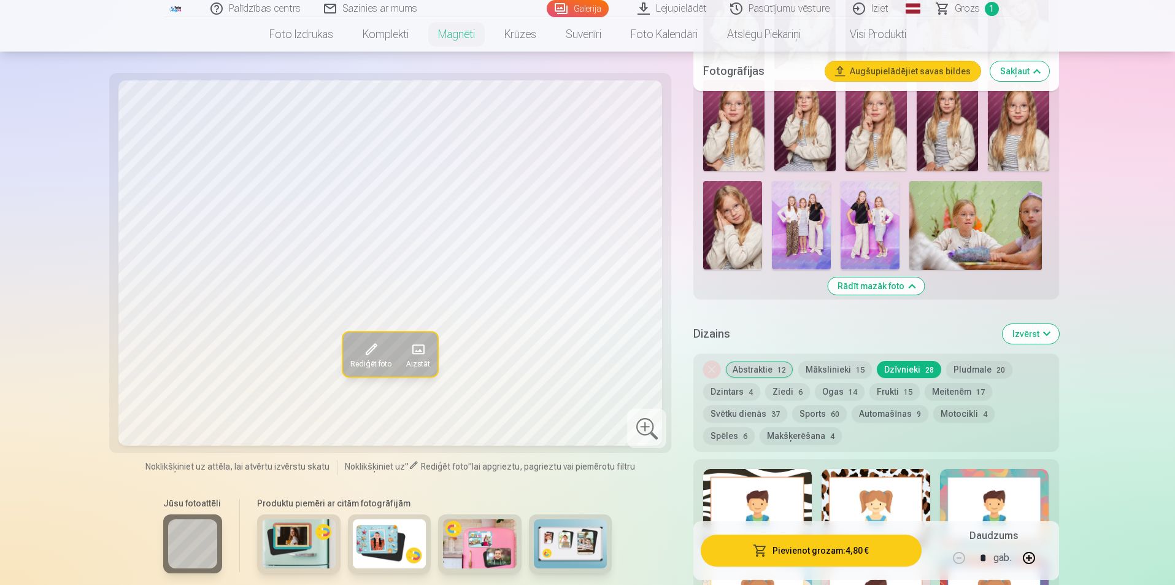
scroll to position [736, 0]
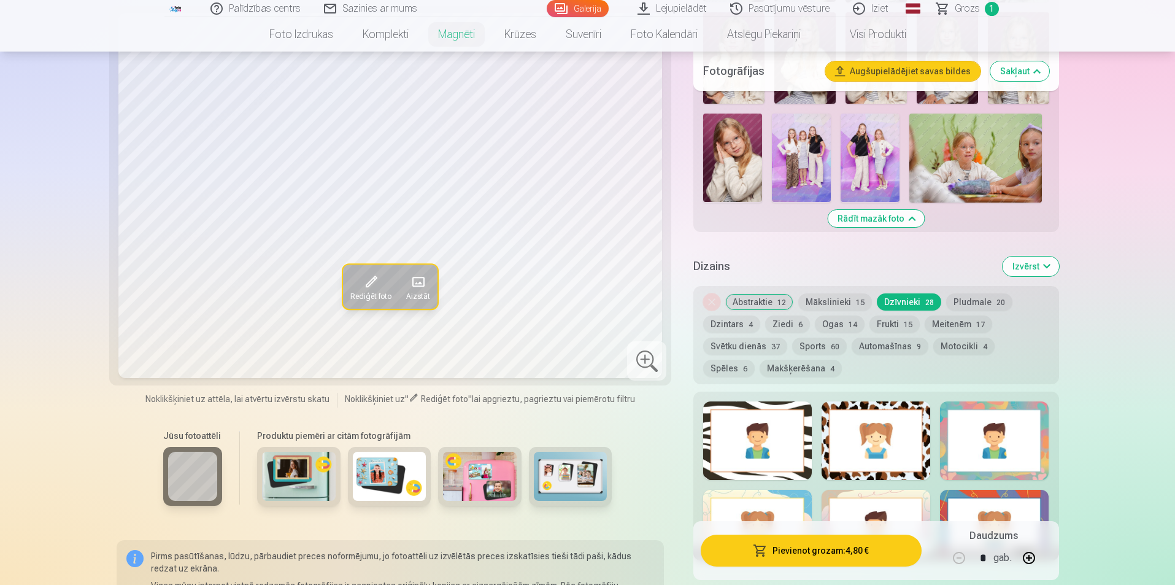
click at [839, 315] on button "Ogas 14" at bounding box center [840, 323] width 50 height 17
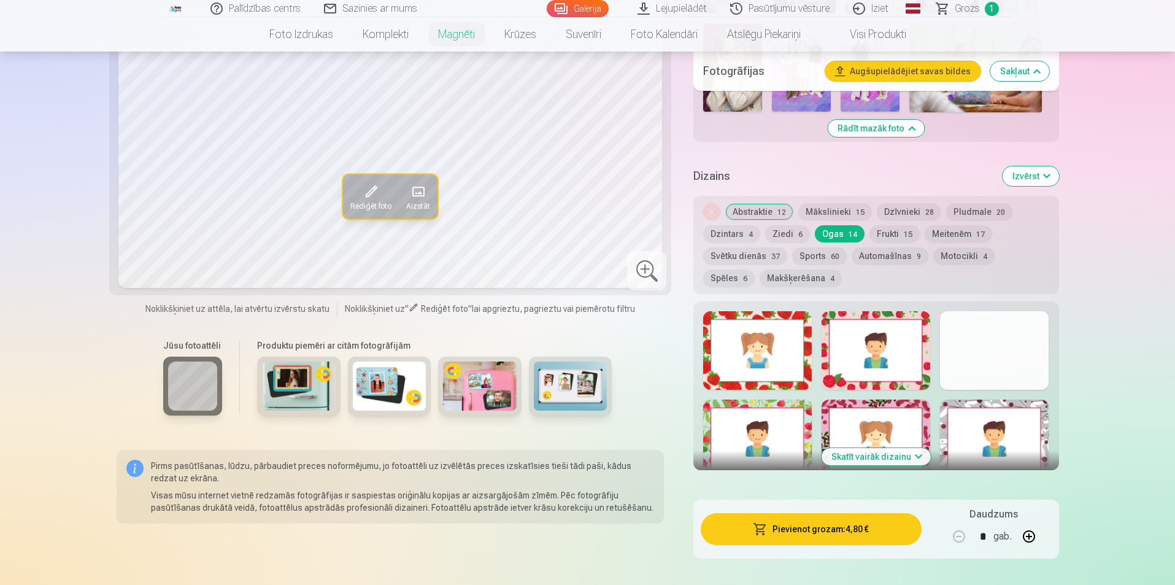
scroll to position [859, 0]
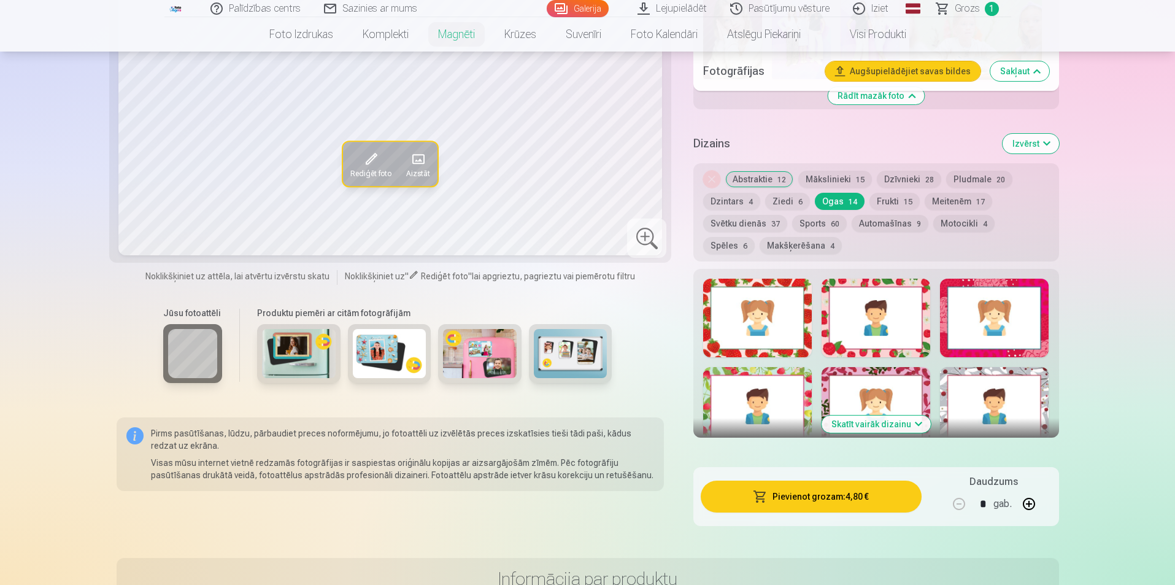
click at [785, 193] on button "Ziedi 6" at bounding box center [787, 201] width 45 height 17
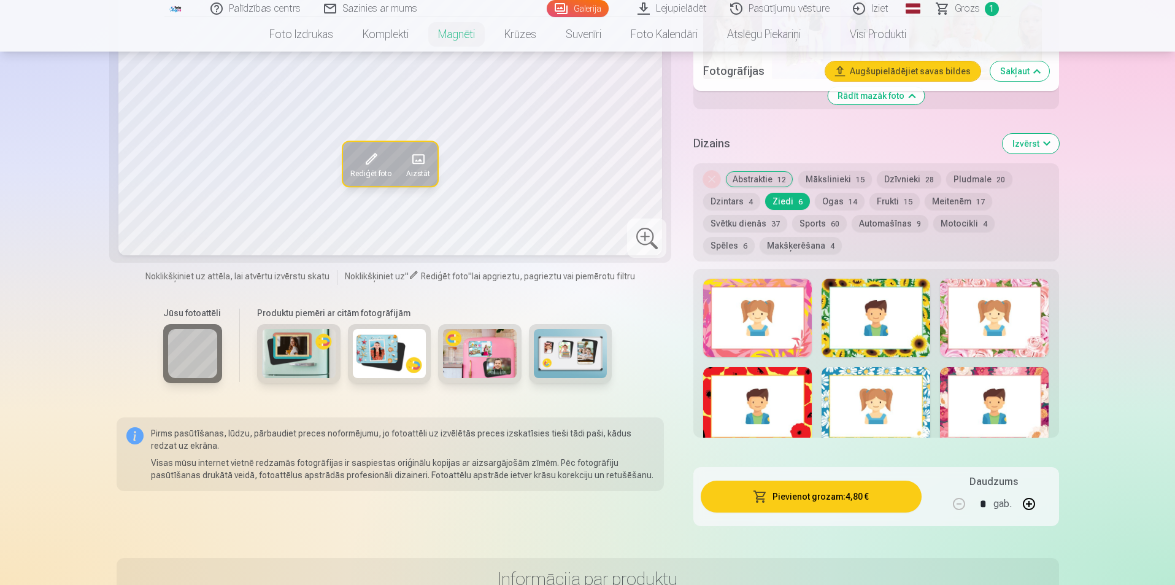
click at [838, 171] on button "Mākslinieki 15" at bounding box center [835, 179] width 74 height 17
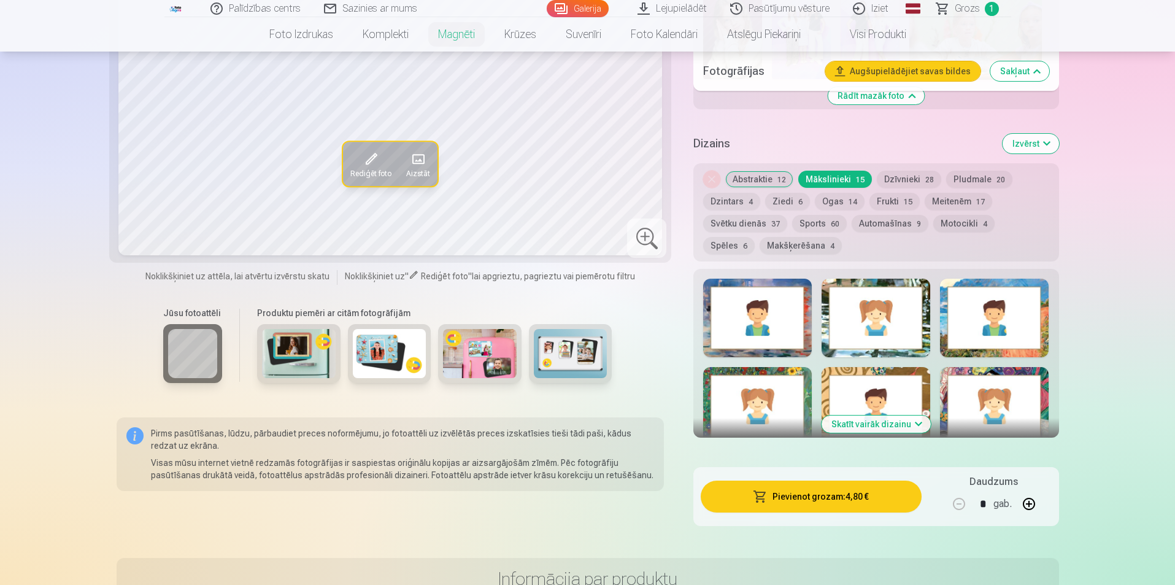
click at [917, 171] on button "Dzīvnieki 28" at bounding box center [909, 179] width 64 height 17
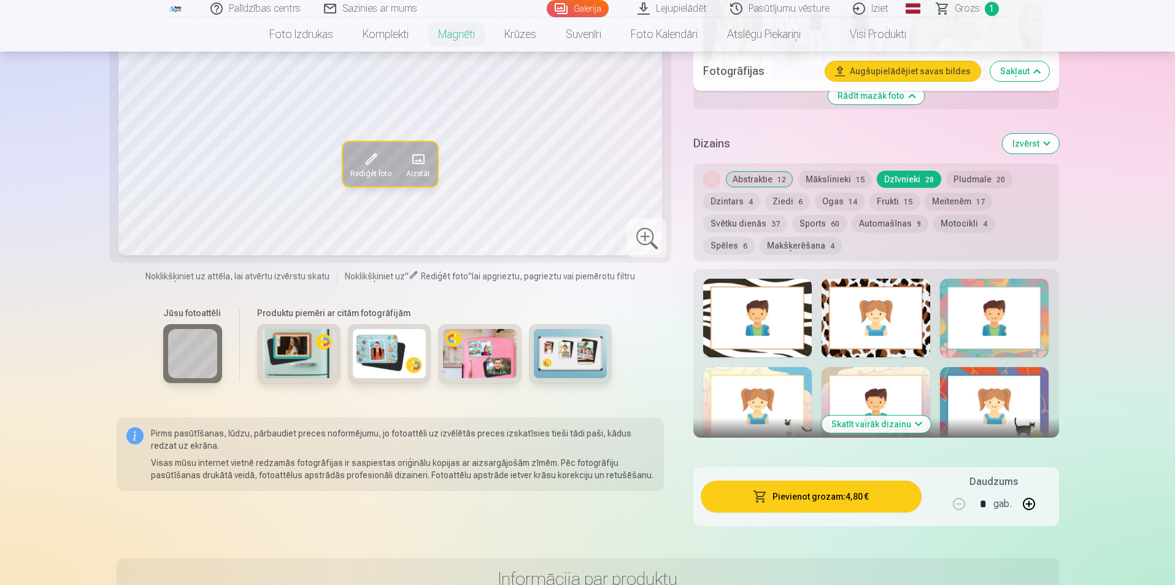
click at [974, 171] on button "Pludmale 20" at bounding box center [979, 179] width 66 height 17
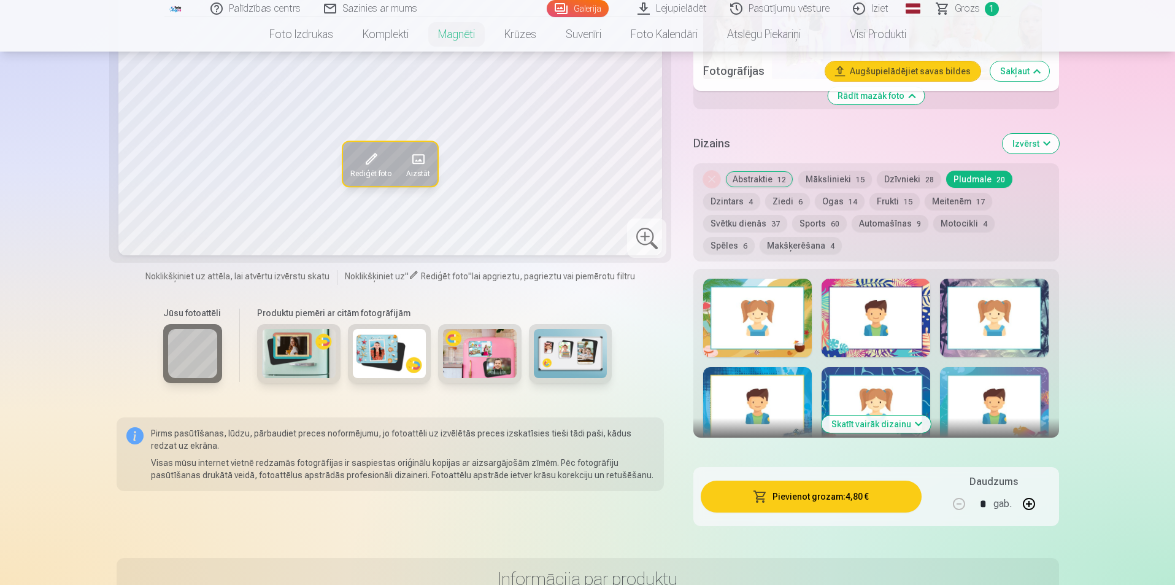
click at [755, 237] on button "Spēles 6" at bounding box center [729, 245] width 52 height 17
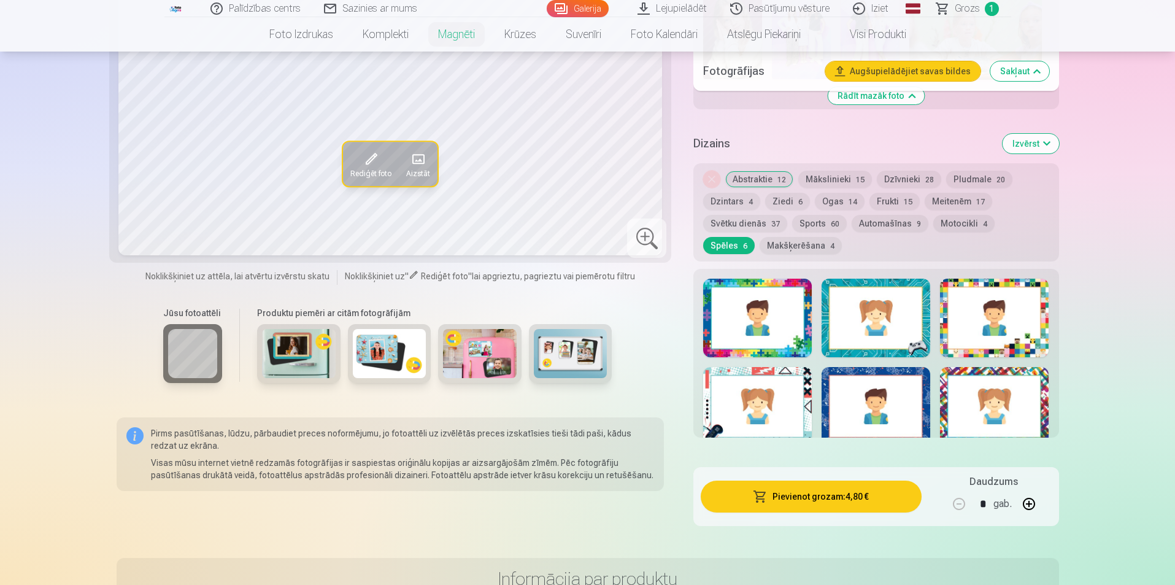
click at [760, 237] on button "Makšķerēšana 4" at bounding box center [801, 245] width 82 height 17
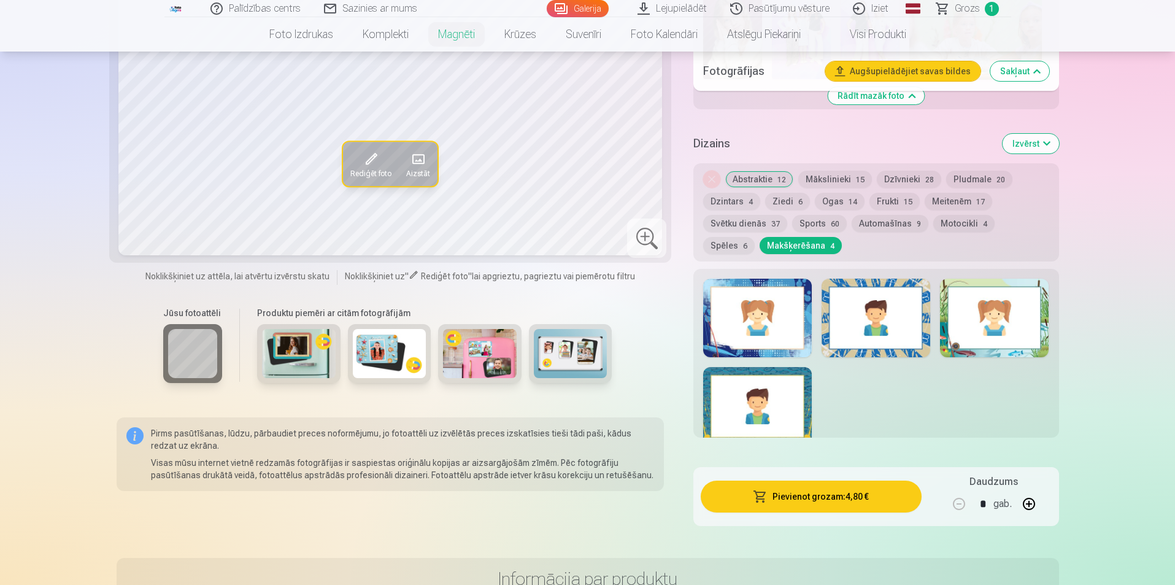
click at [736, 215] on button "Svētku dienās 37" at bounding box center [745, 223] width 84 height 17
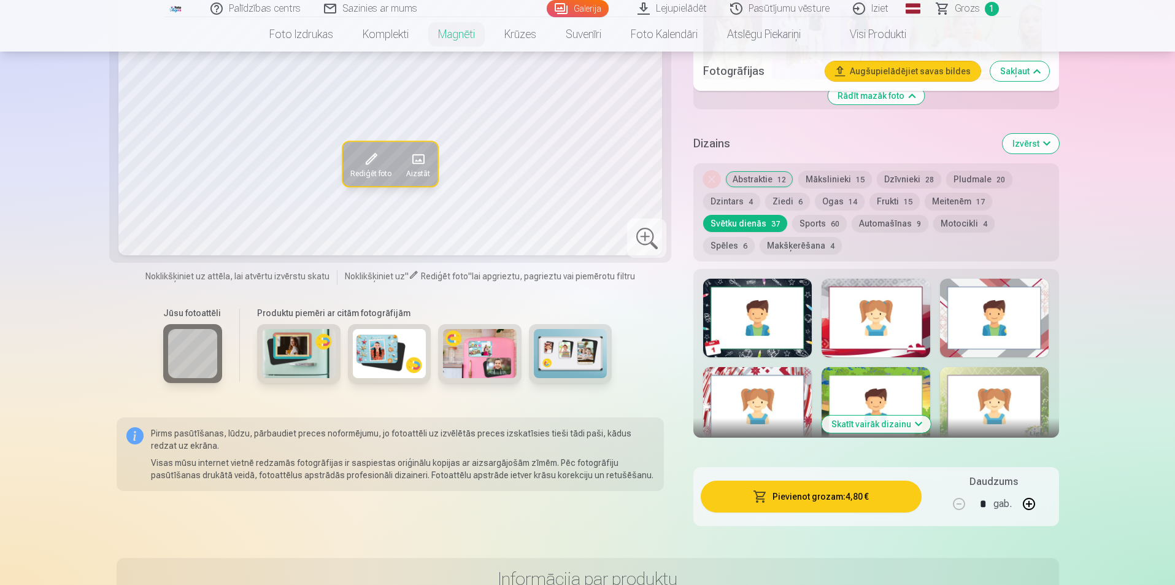
click at [742, 171] on button "Abstraktie 12" at bounding box center [759, 179] width 68 height 17
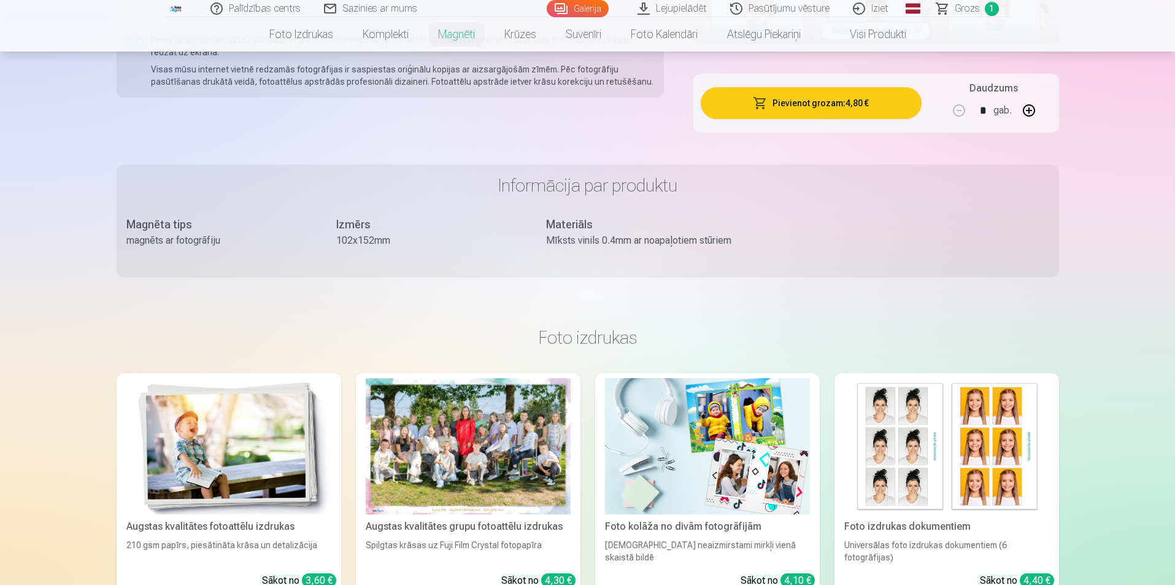
scroll to position [1411, 0]
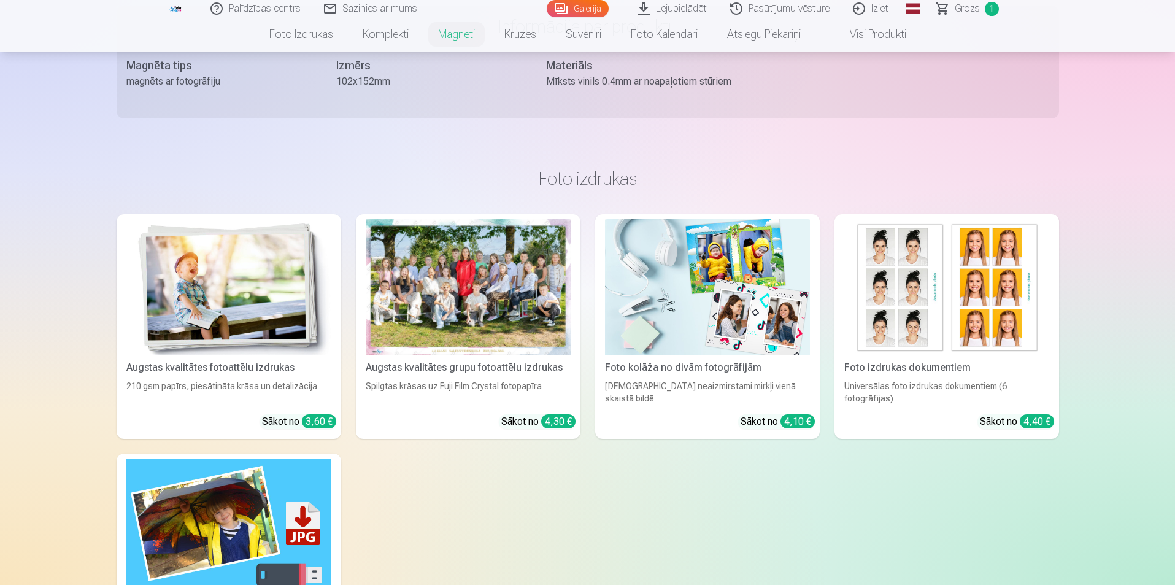
click at [542, 288] on div at bounding box center [468, 287] width 205 height 137
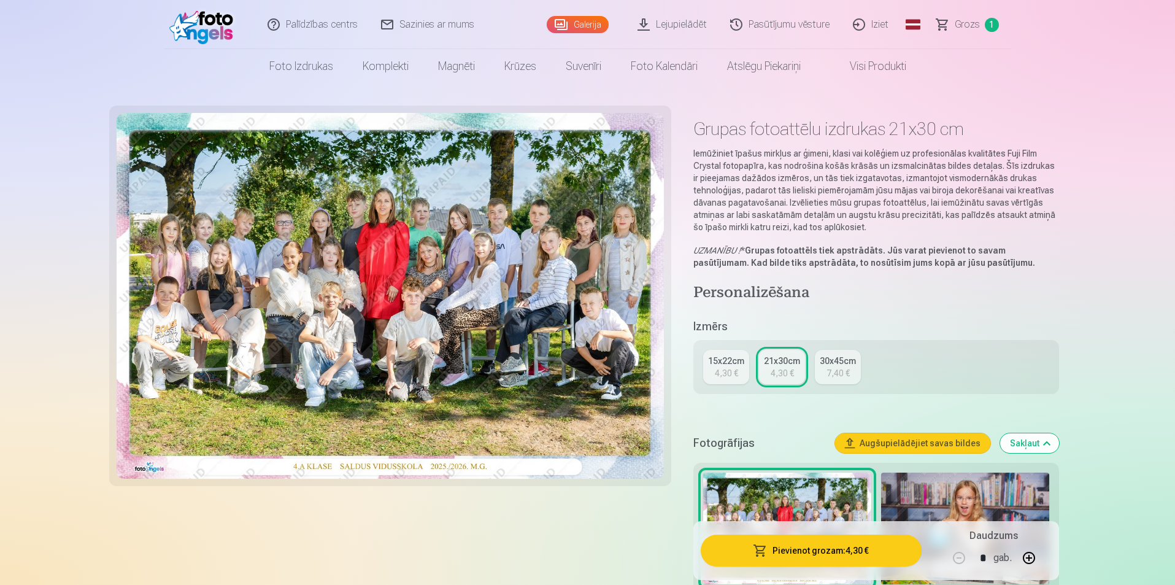
click at [462, 212] on img at bounding box center [391, 296] width 548 height 366
click at [478, 241] on img at bounding box center [391, 296] width 548 height 366
click at [589, 226] on img at bounding box center [391, 296] width 548 height 366
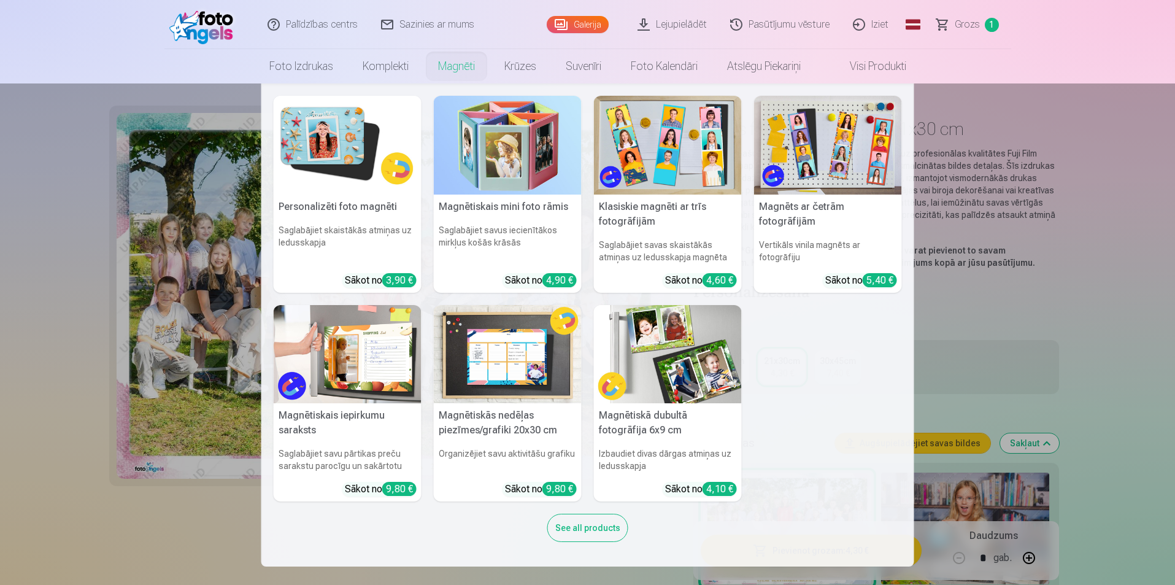
click at [448, 69] on link "Magnēti" at bounding box center [456, 66] width 66 height 34
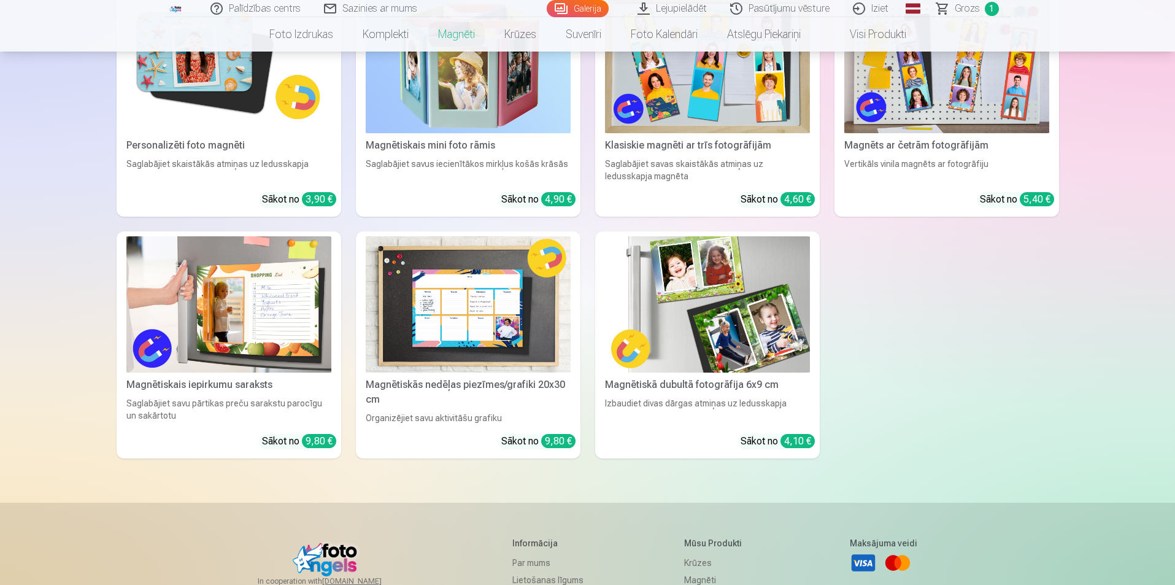
scroll to position [368, 0]
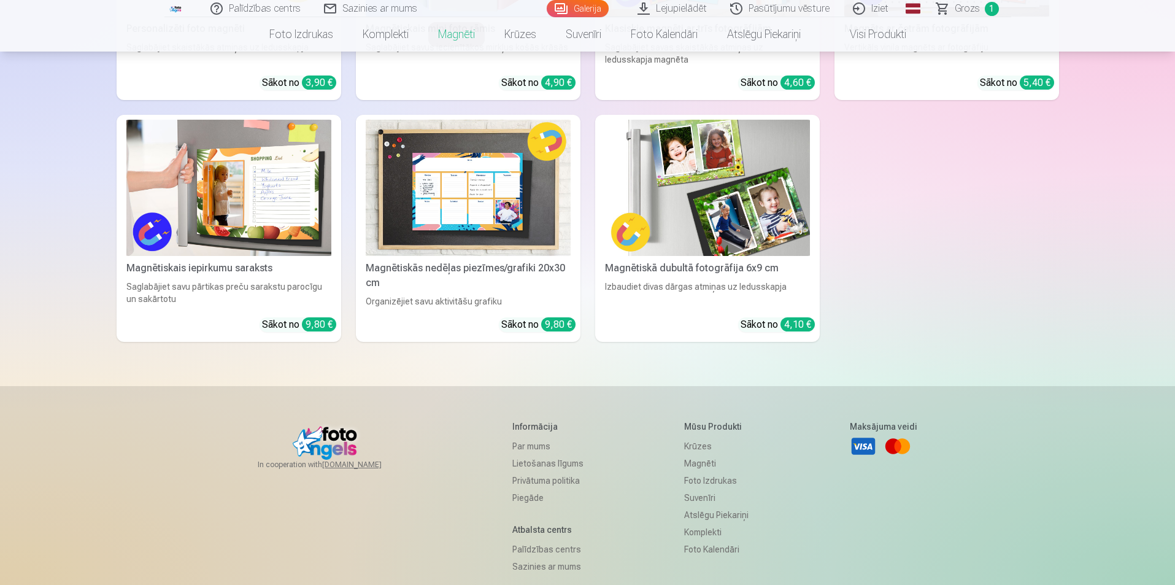
click at [650, 204] on img at bounding box center [707, 188] width 205 height 137
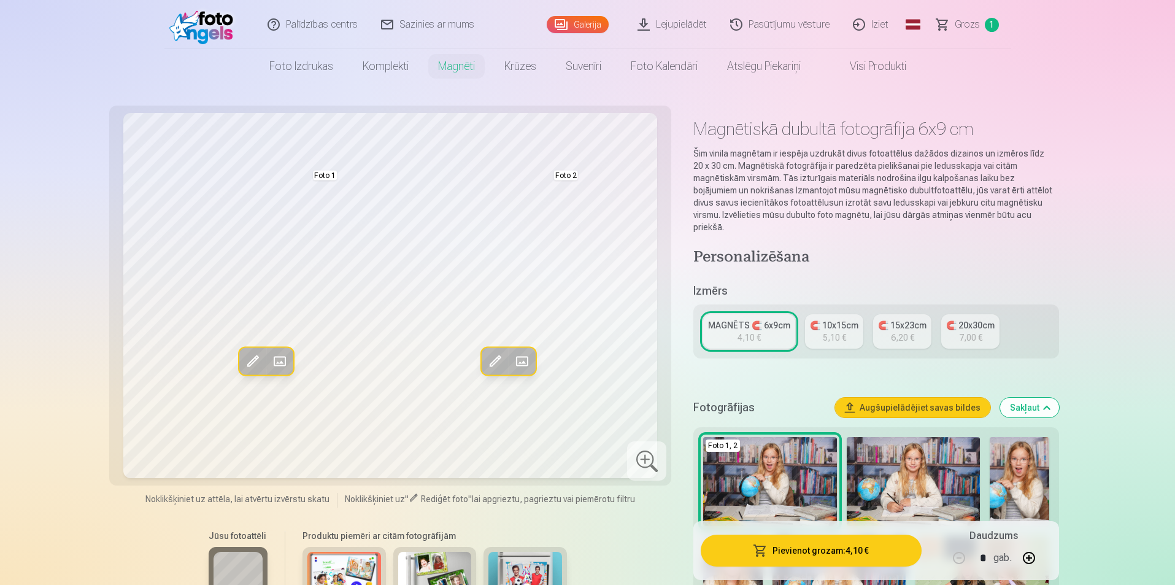
click at [967, 319] on div "🧲 20x30cm" at bounding box center [970, 325] width 48 height 12
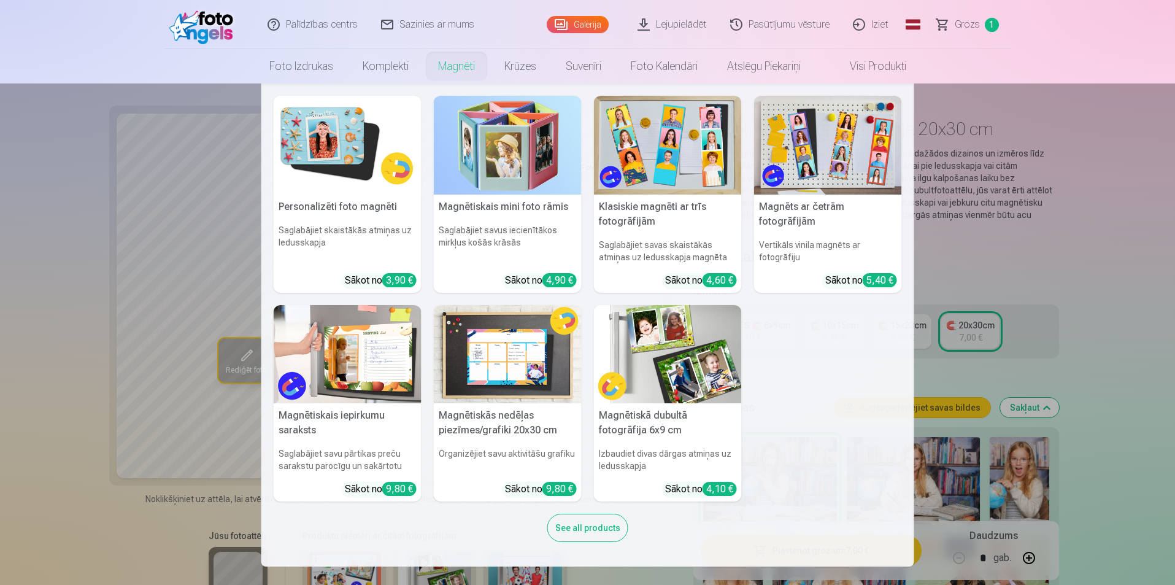
click at [457, 67] on link "Magnēti" at bounding box center [456, 66] width 66 height 34
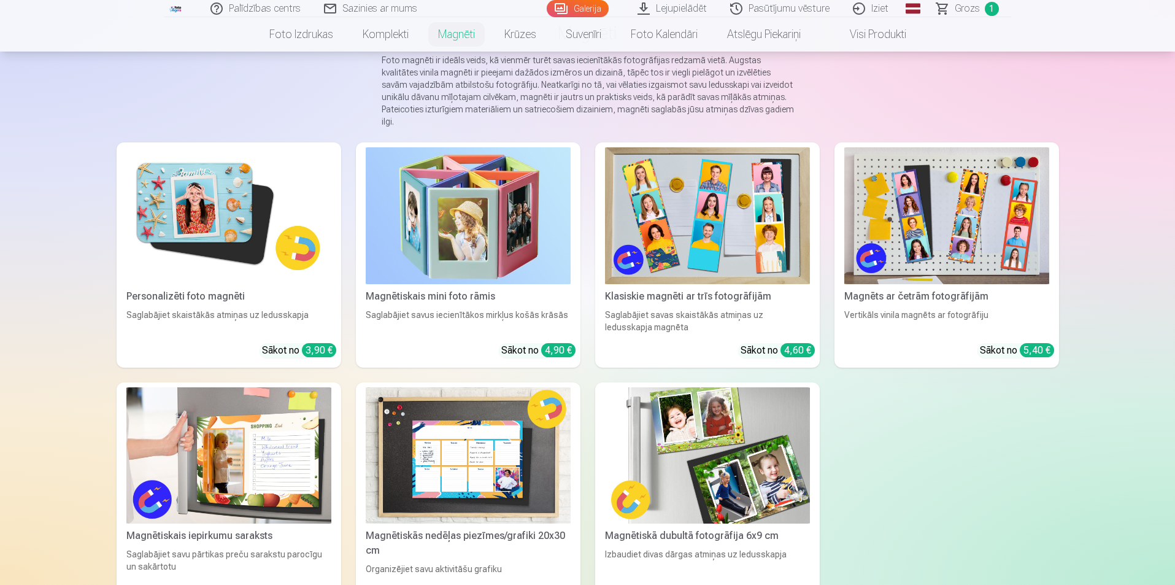
scroll to position [123, 0]
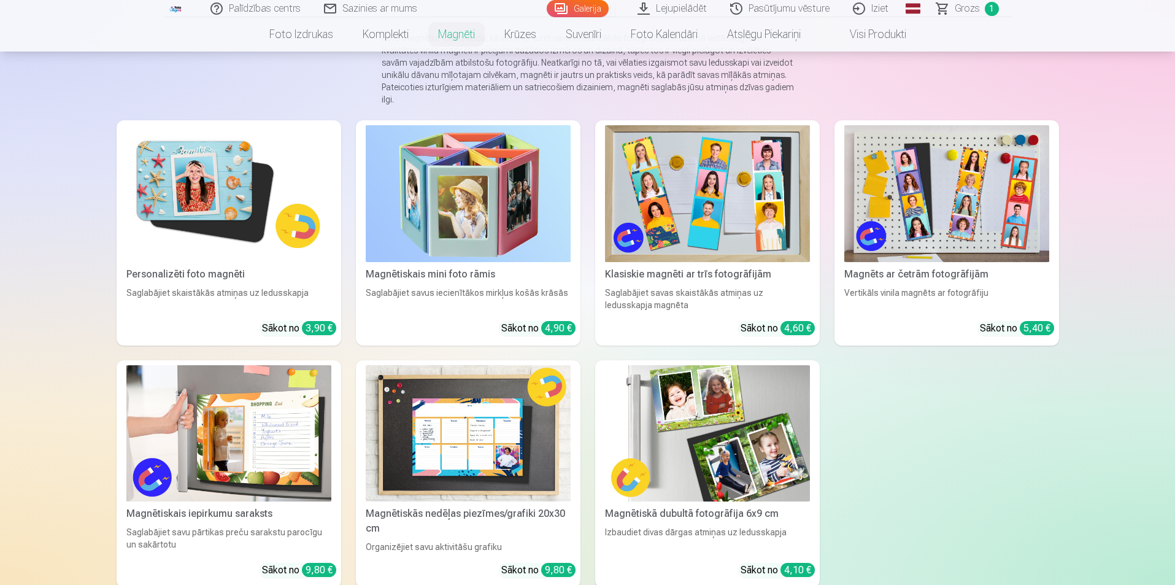
click at [188, 152] on img at bounding box center [228, 193] width 205 height 137
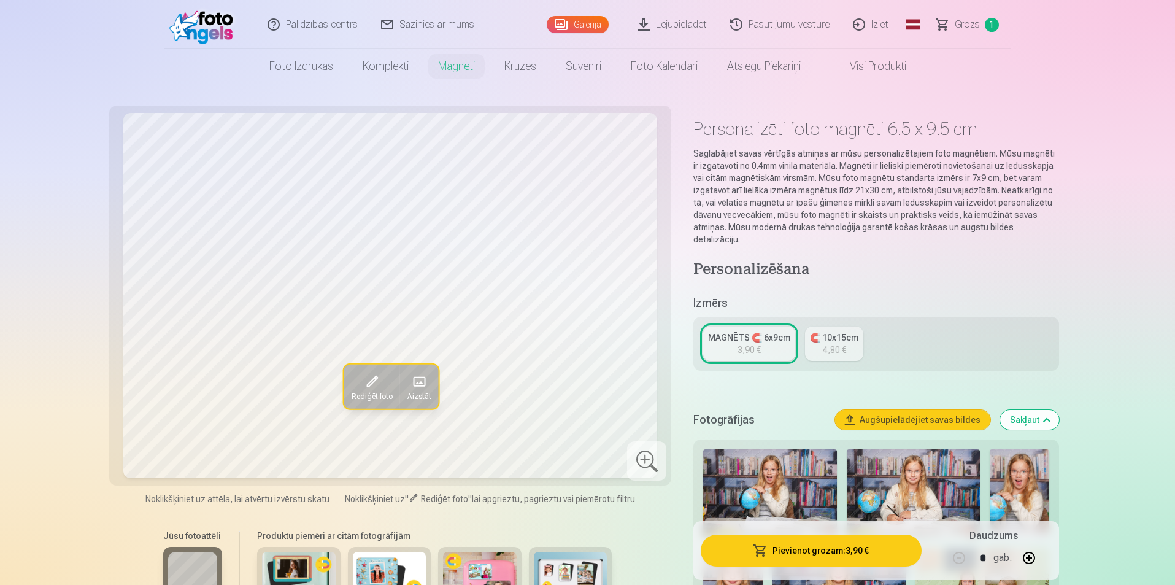
click at [824, 344] on div "4,80 €" at bounding box center [834, 350] width 23 height 12
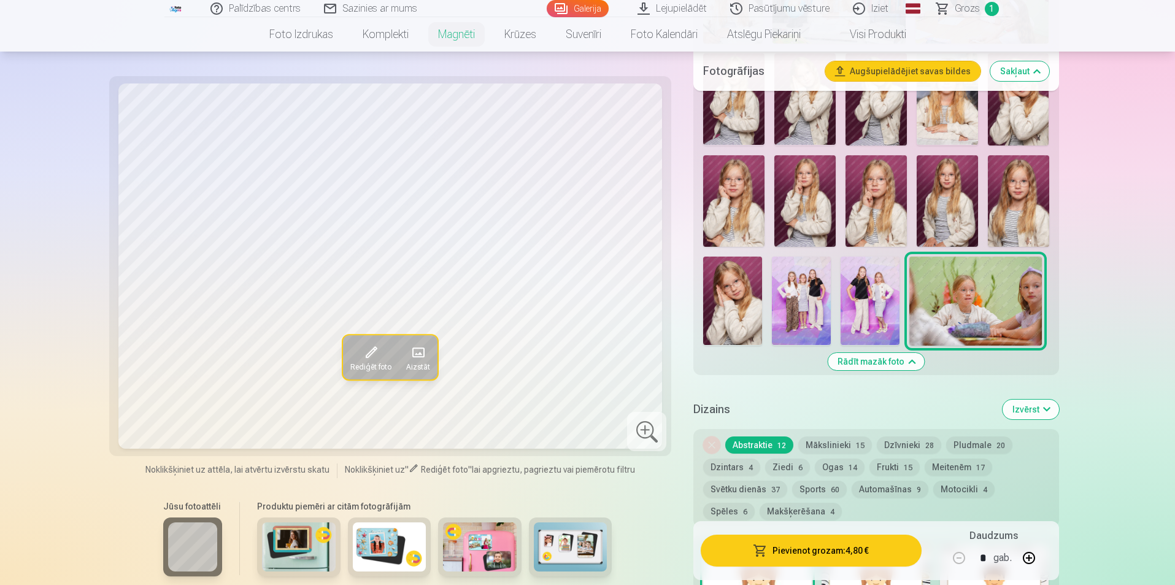
scroll to position [614, 0]
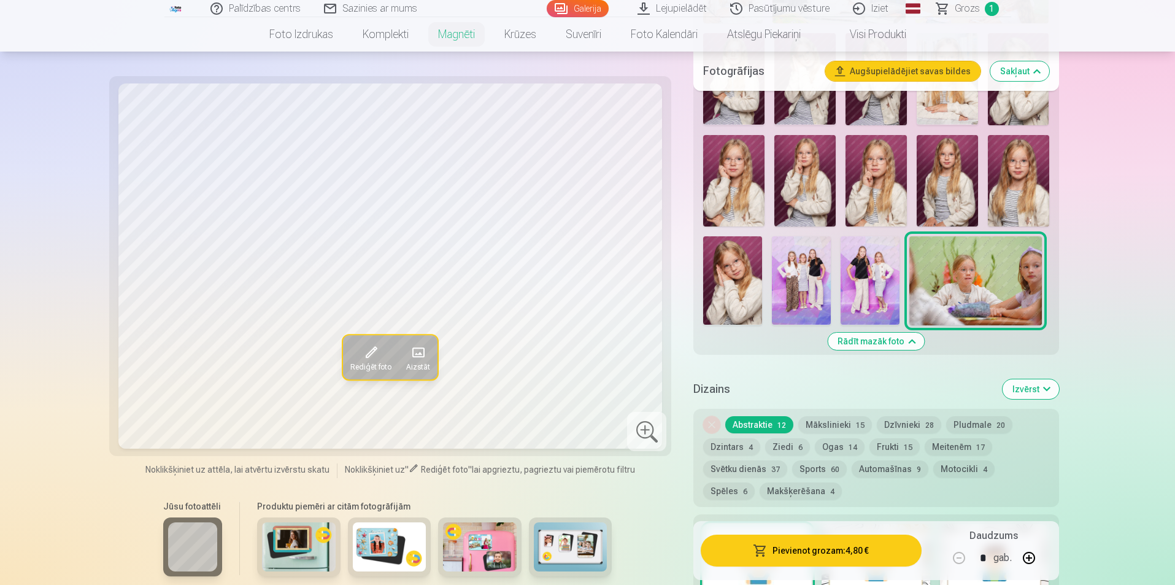
click at [1022, 379] on button "Izvērst" at bounding box center [1031, 389] width 56 height 20
click at [1008, 379] on button "Sakļaut" at bounding box center [1029, 389] width 59 height 20
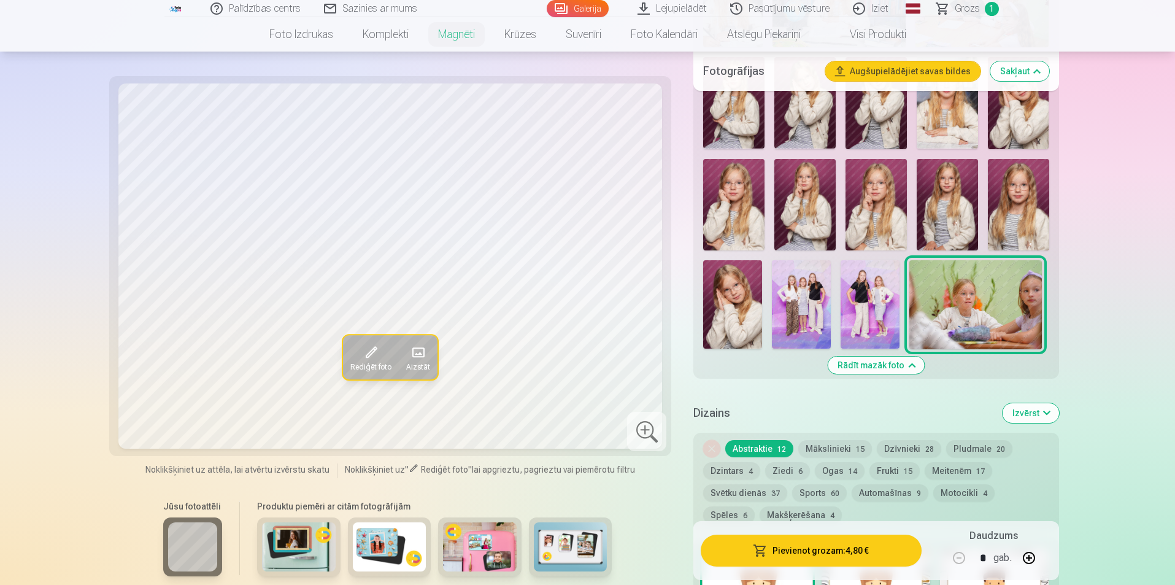
scroll to position [597, 0]
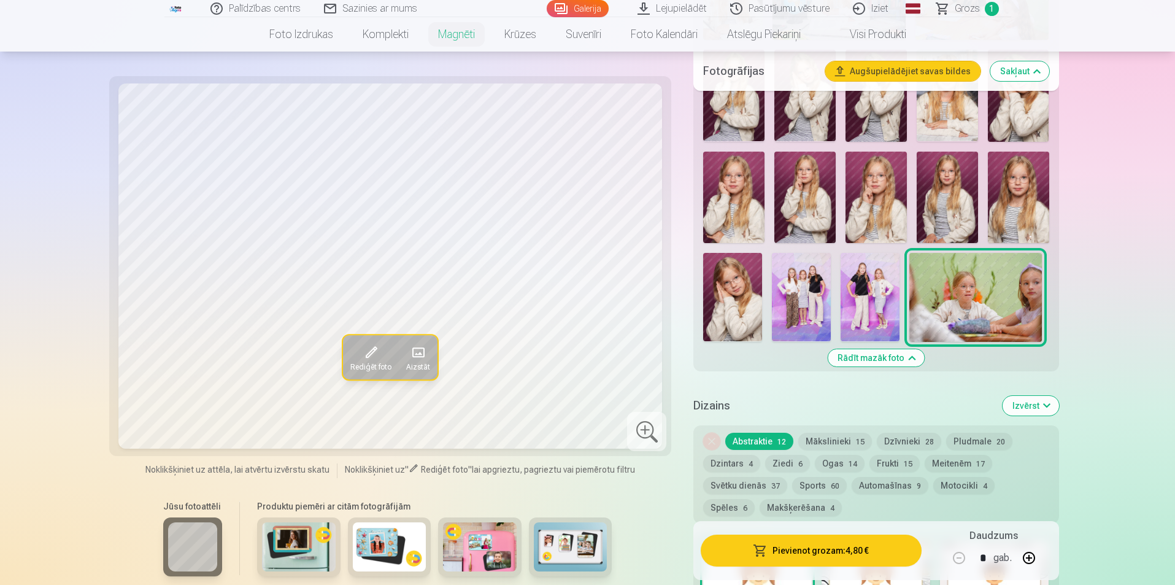
click at [742, 200] on img at bounding box center [733, 198] width 61 height 92
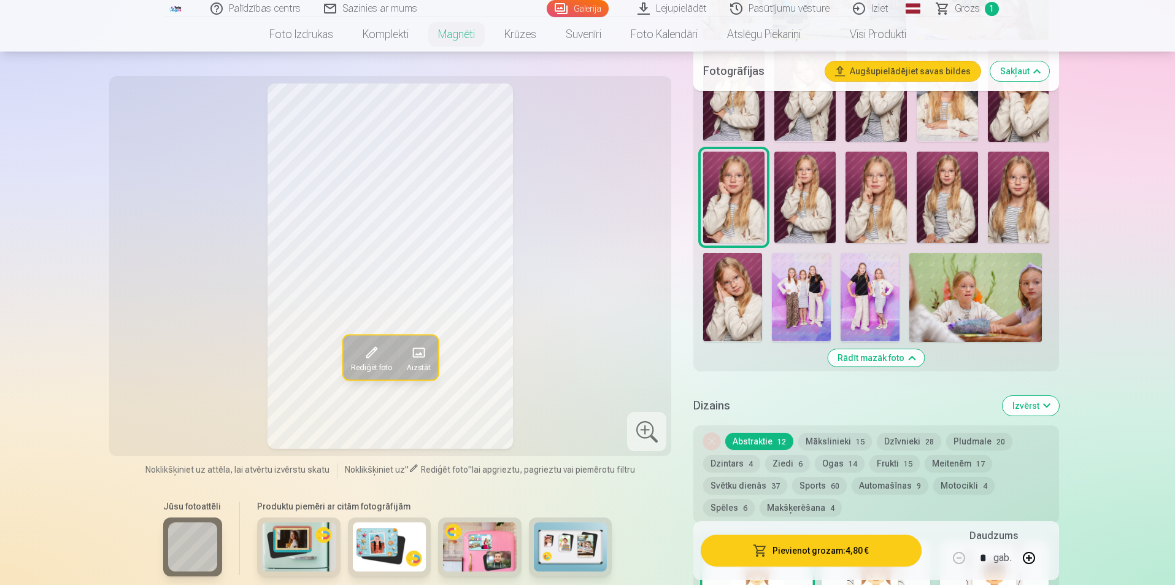
click at [798, 204] on img at bounding box center [804, 198] width 61 height 92
click at [950, 190] on img at bounding box center [947, 198] width 61 height 92
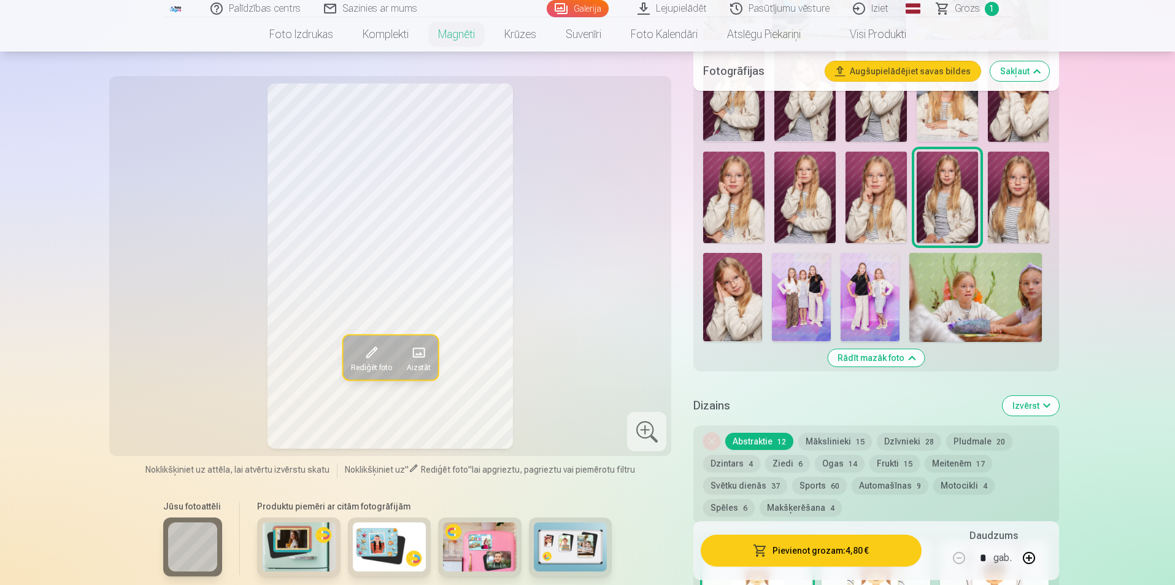
click at [1020, 190] on img at bounding box center [1018, 198] width 61 height 92
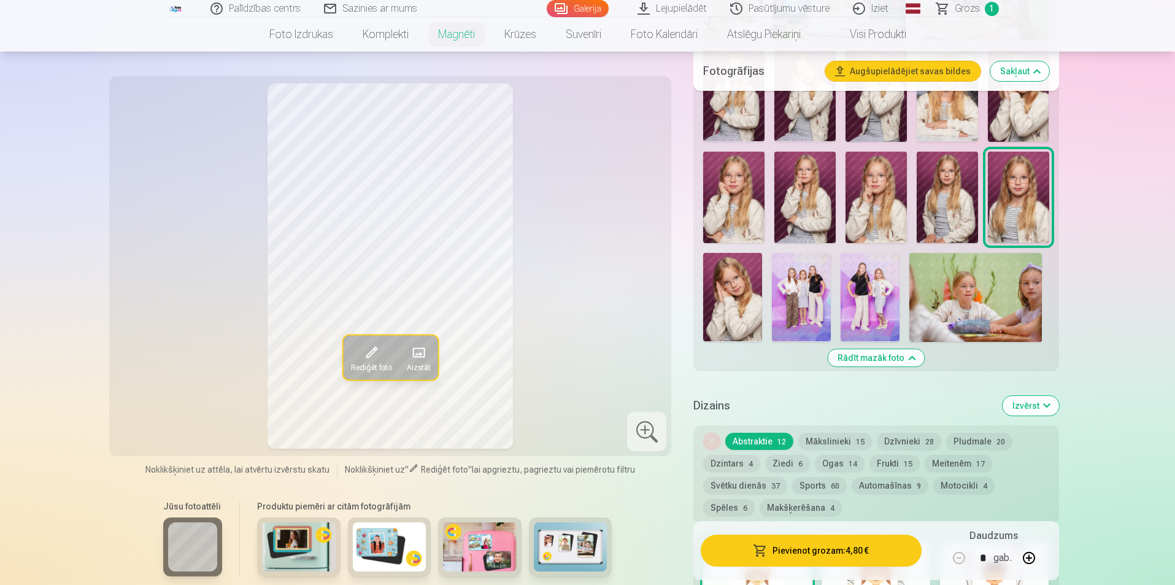
click at [726, 289] on img at bounding box center [732, 297] width 59 height 88
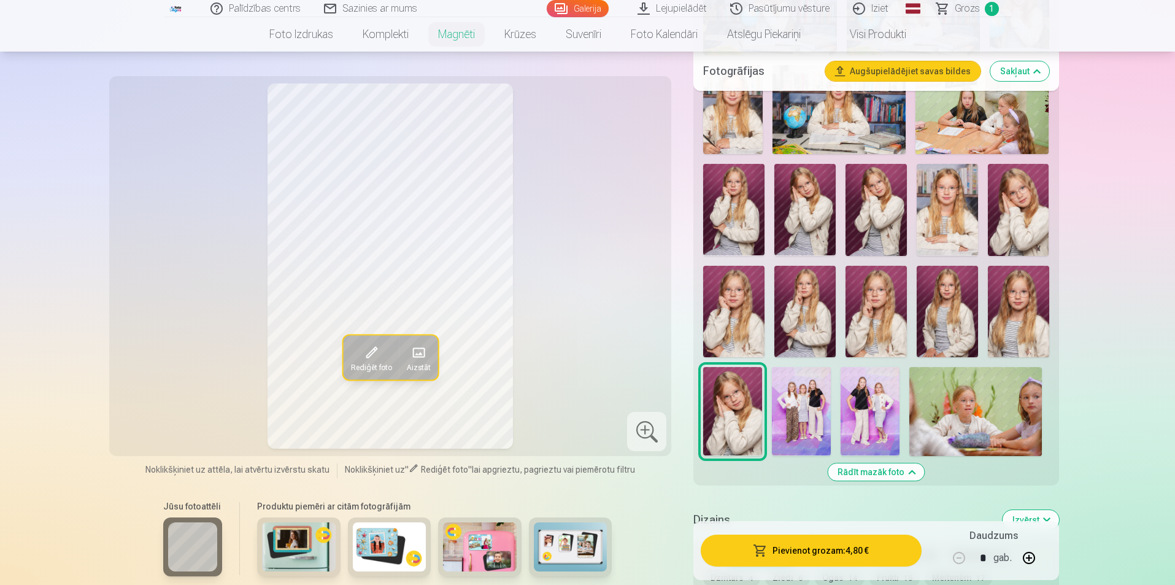
scroll to position [474, 0]
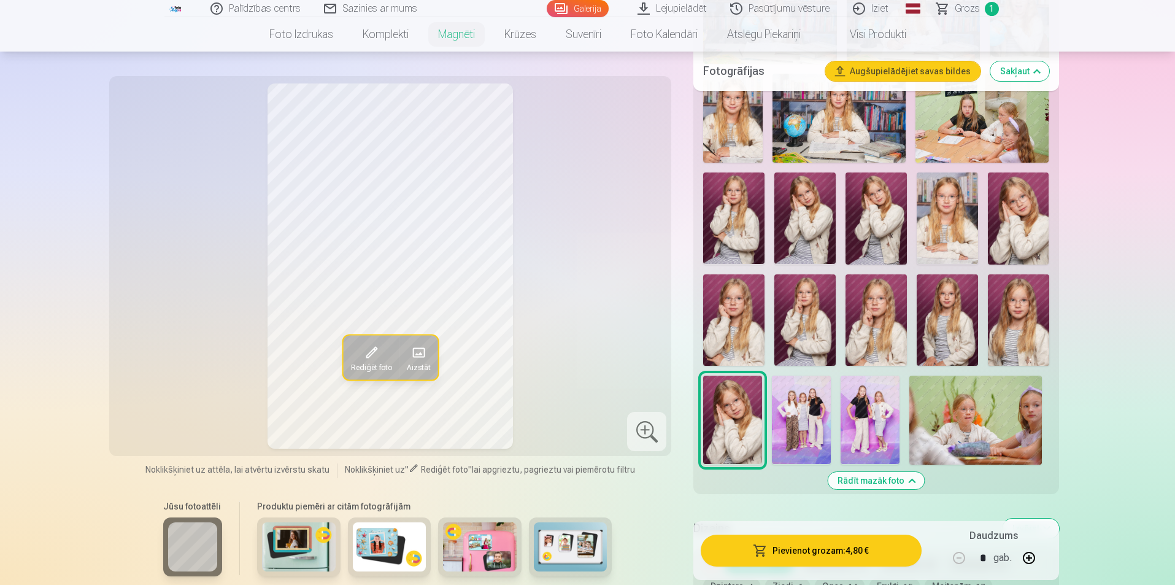
click at [1017, 207] on img at bounding box center [1018, 218] width 61 height 92
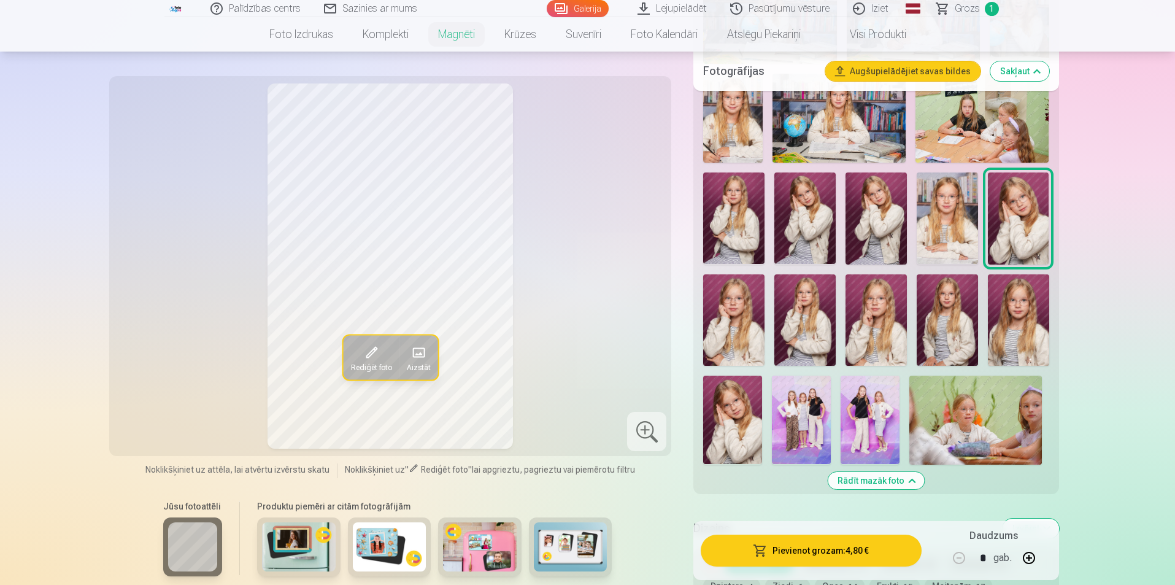
click at [954, 212] on img at bounding box center [947, 218] width 61 height 92
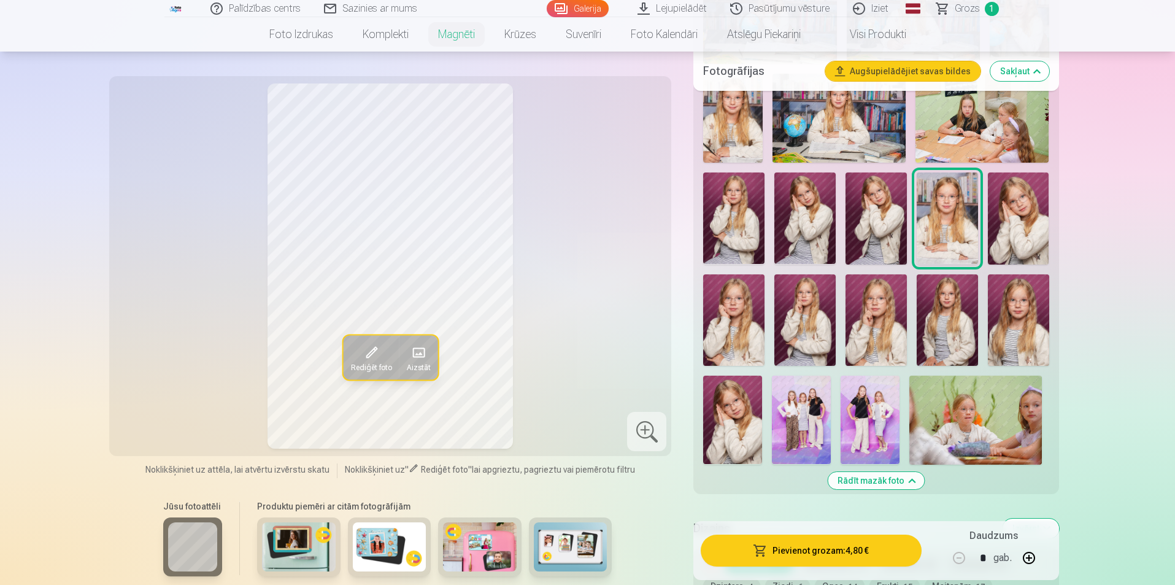
click at [872, 223] on img at bounding box center [876, 218] width 61 height 92
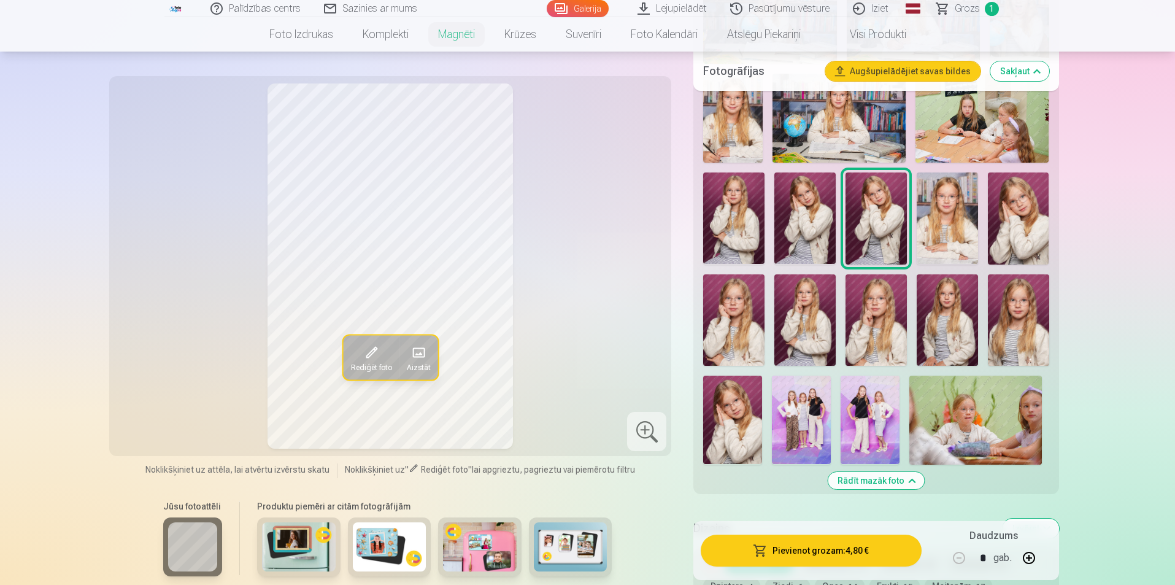
click at [811, 227] on img at bounding box center [804, 218] width 61 height 92
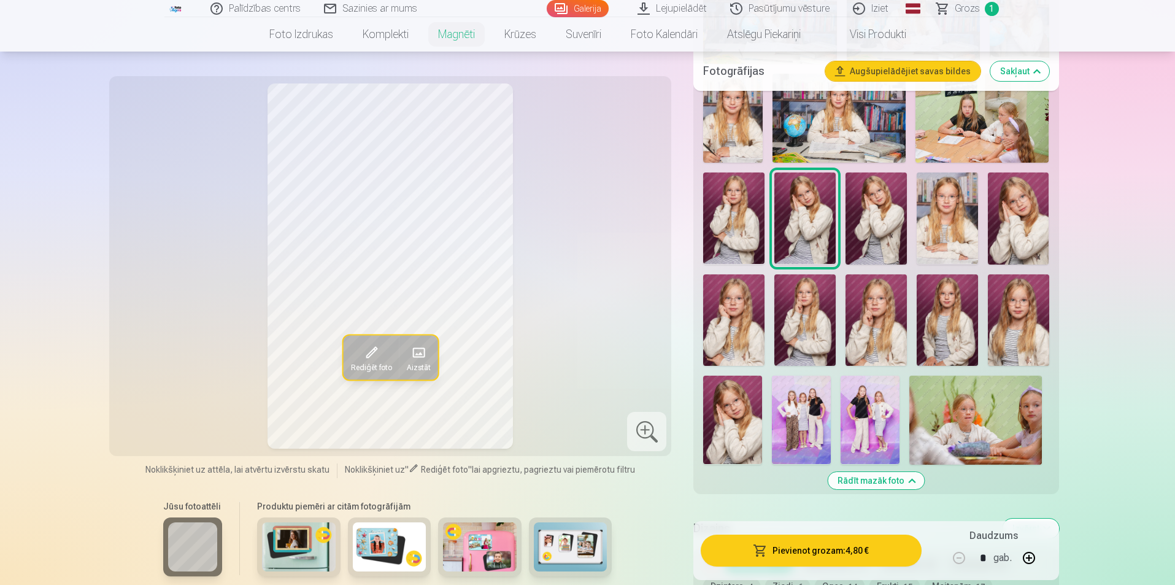
click at [761, 228] on img at bounding box center [733, 218] width 61 height 92
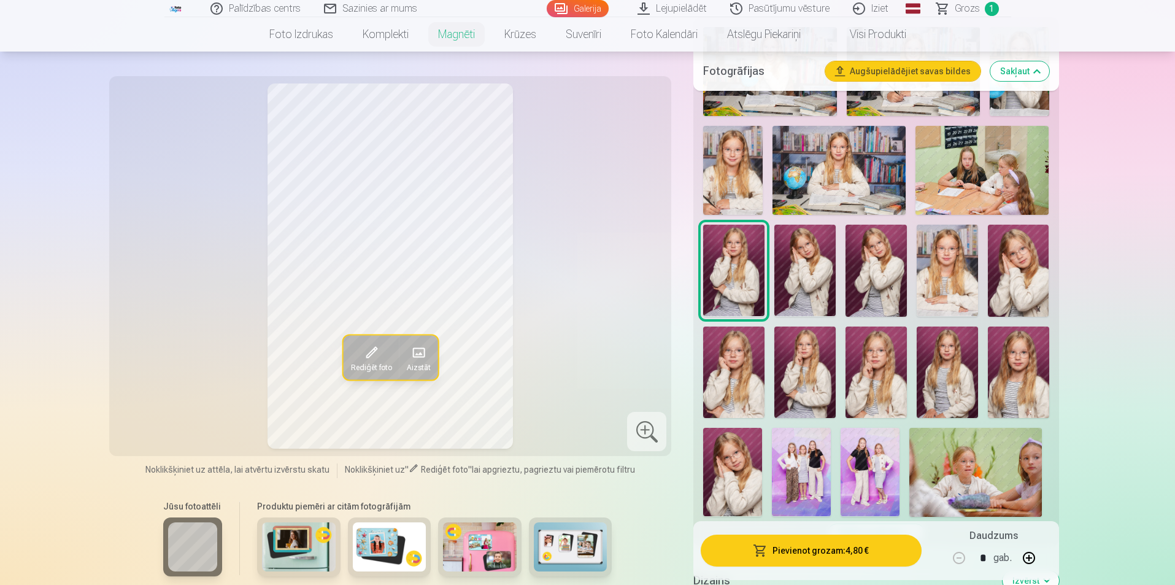
scroll to position [352, 0]
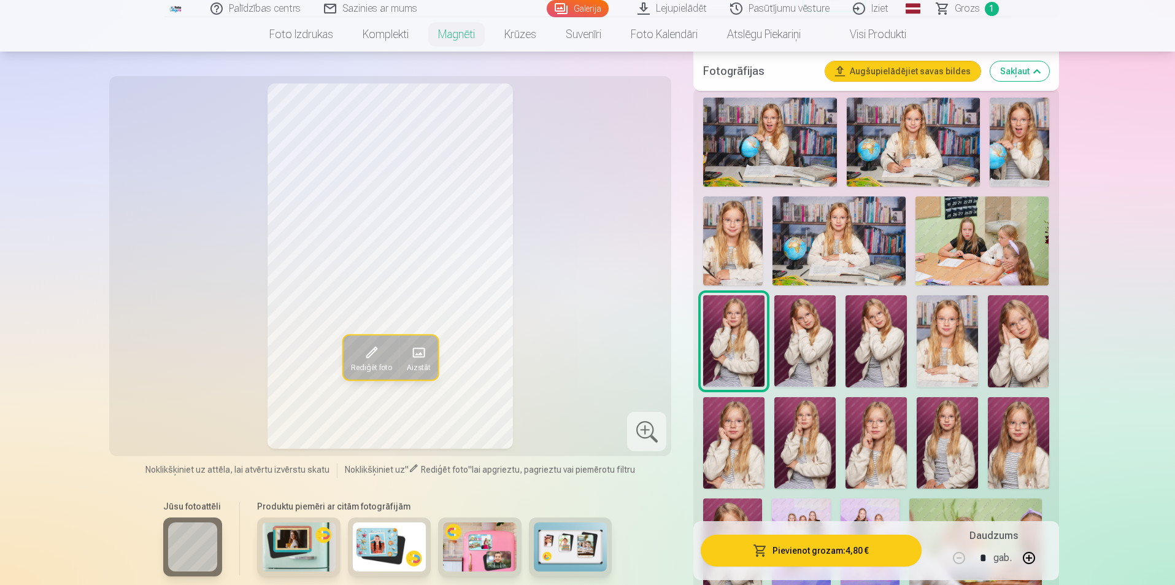
click at [817, 237] on img at bounding box center [839, 240] width 133 height 89
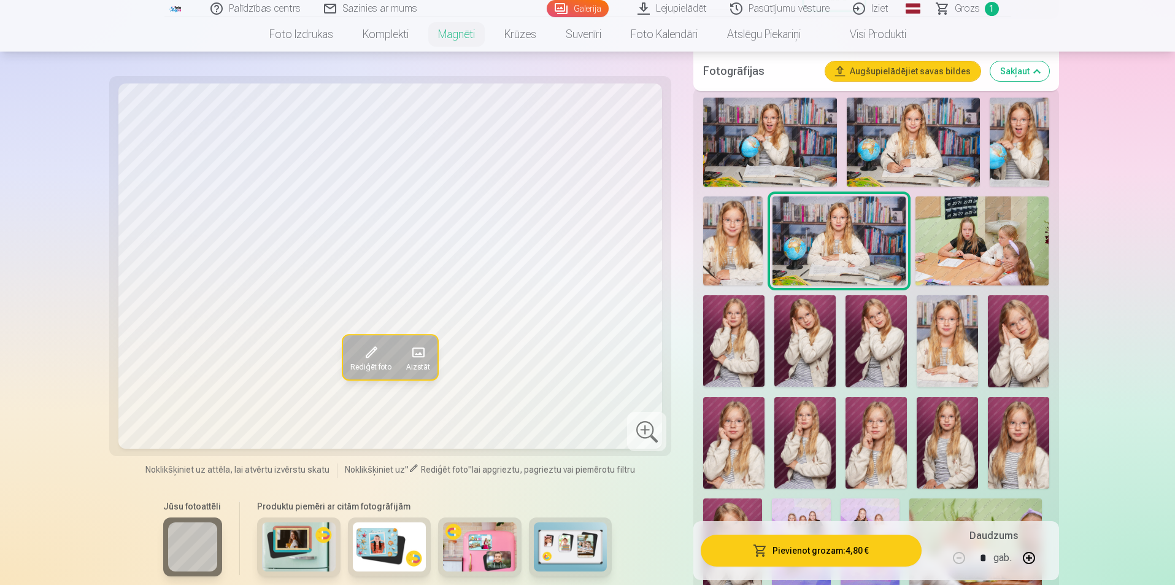
click at [741, 248] on img at bounding box center [733, 240] width 60 height 89
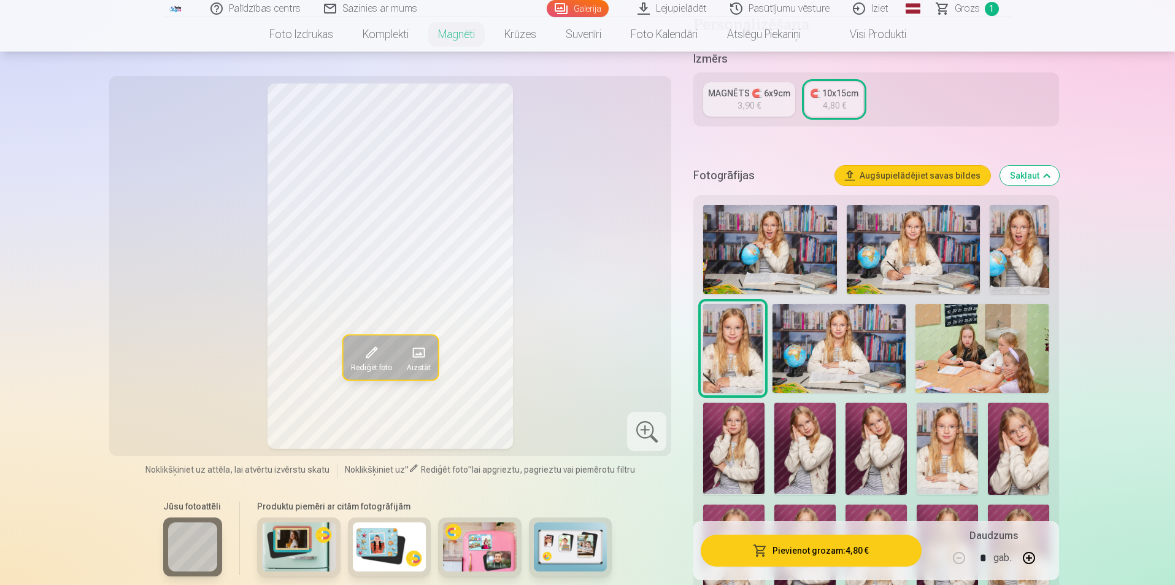
scroll to position [229, 0]
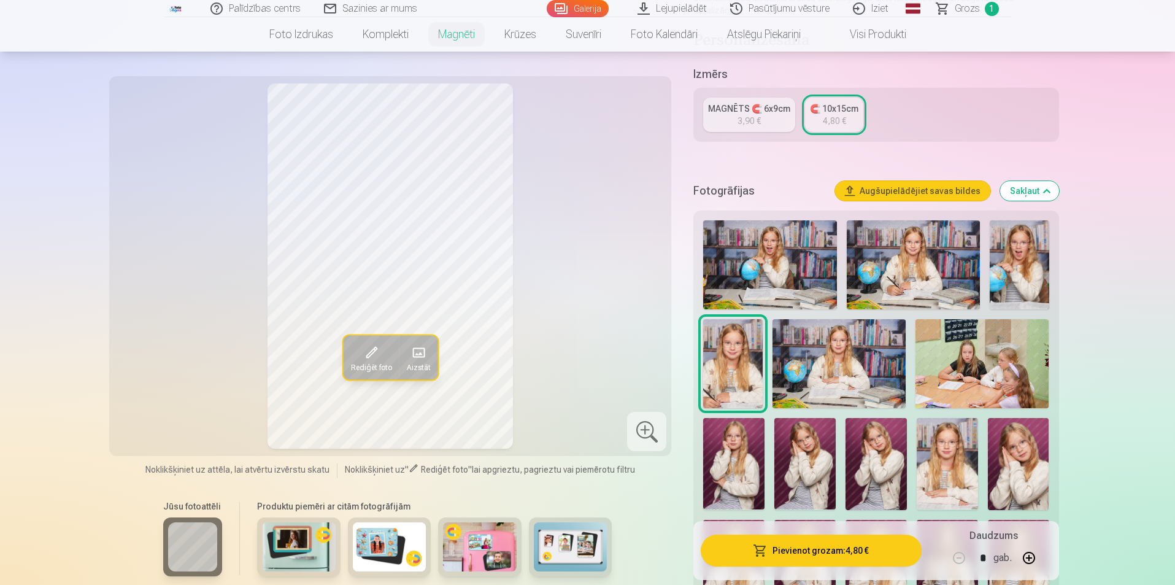
click at [893, 241] on img at bounding box center [913, 264] width 133 height 89
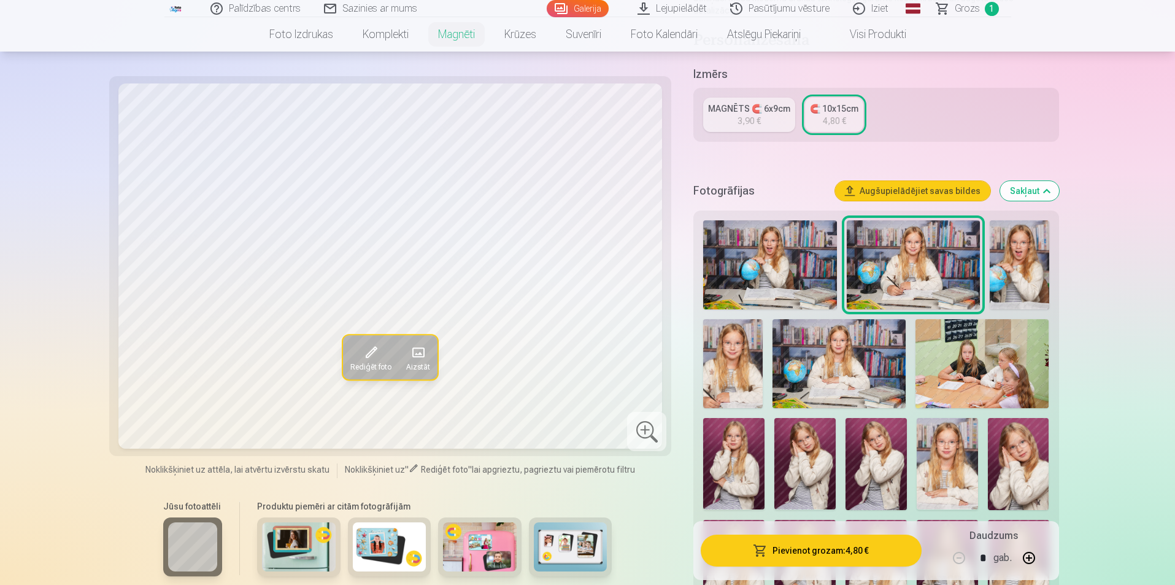
click at [726, 345] on img at bounding box center [733, 363] width 60 height 89
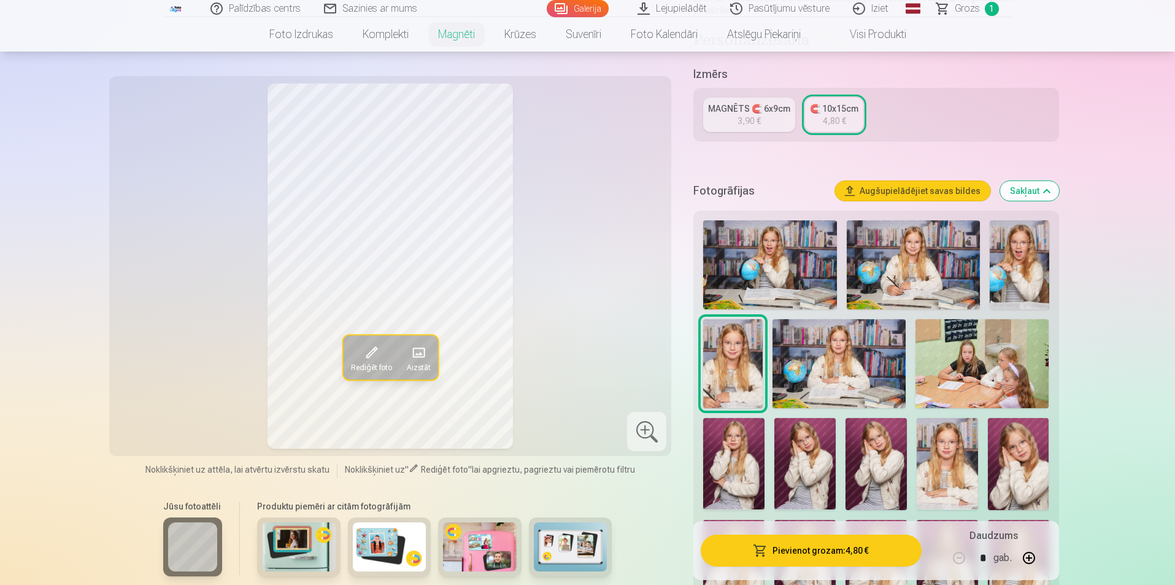
click at [771, 98] on link "MAGNĒTS 🧲 6x9cm 3,90 €" at bounding box center [749, 115] width 92 height 34
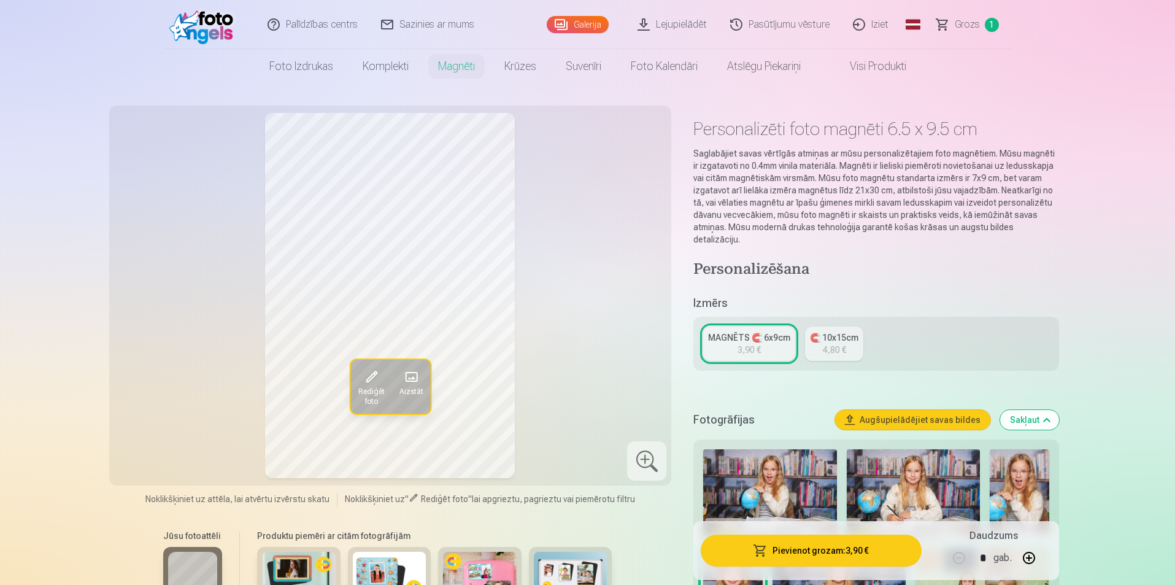
click at [882, 553] on button "Pievienot grozam : 3,90 €" at bounding box center [811, 550] width 220 height 32
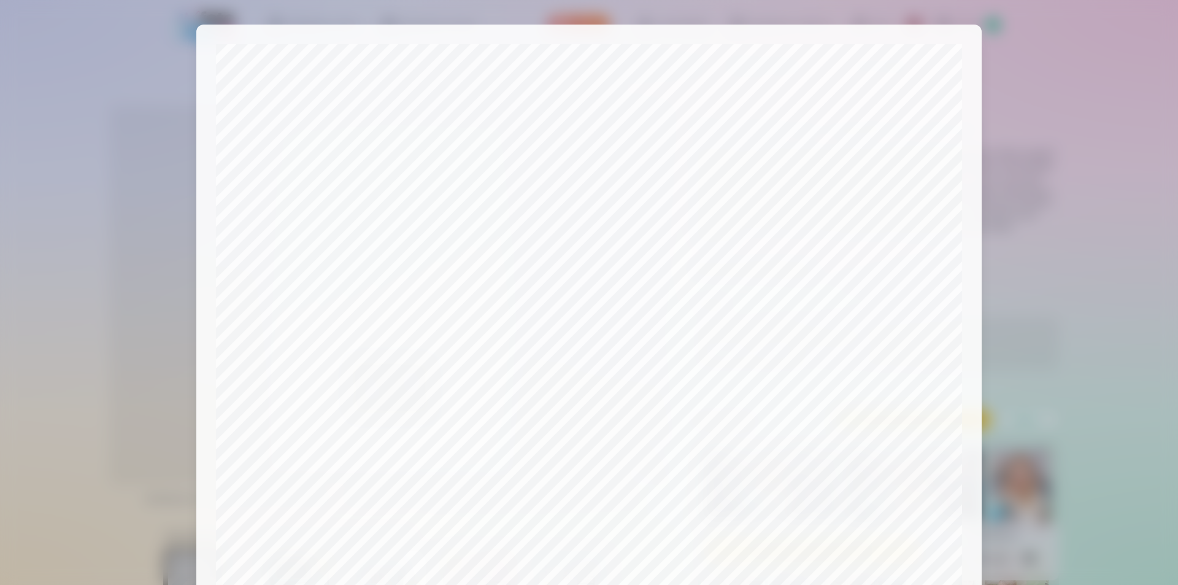
click at [1108, 186] on div at bounding box center [589, 292] width 1178 height 585
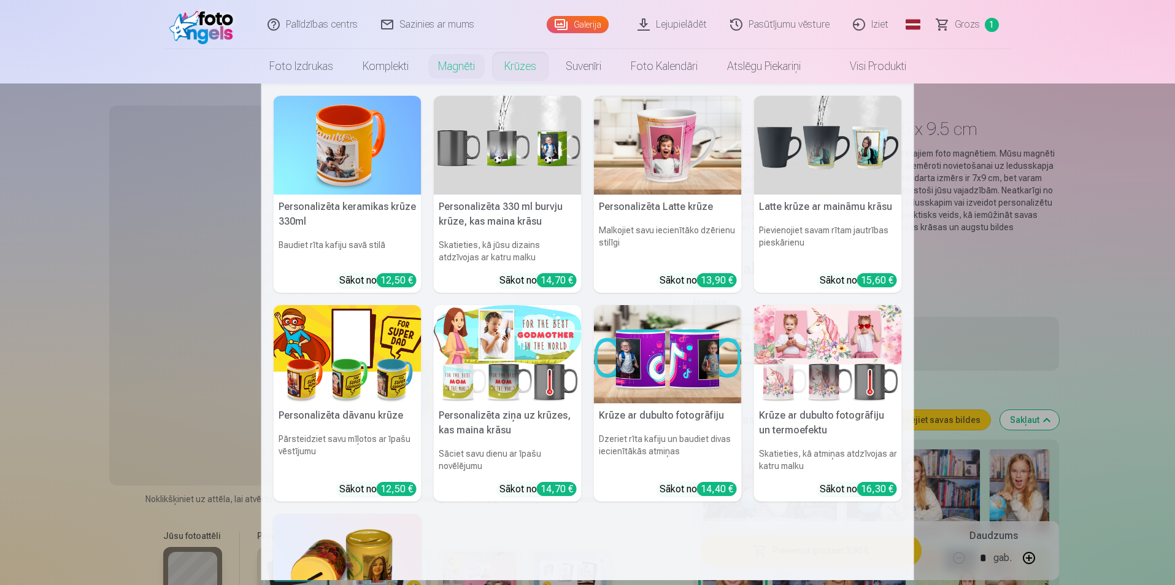
click at [361, 158] on img at bounding box center [348, 145] width 148 height 99
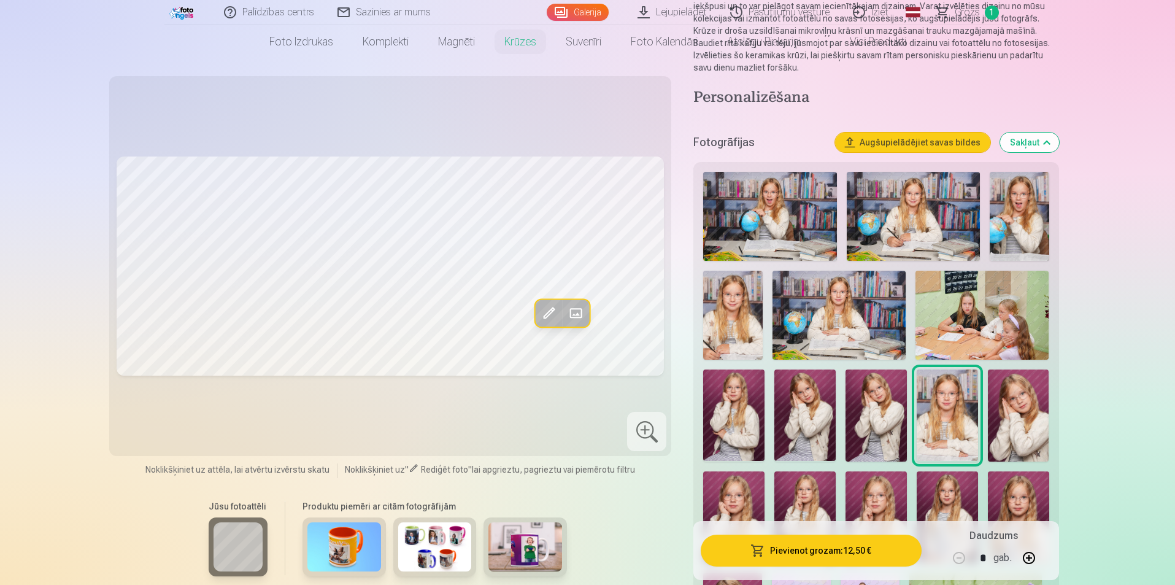
scroll to position [184, 0]
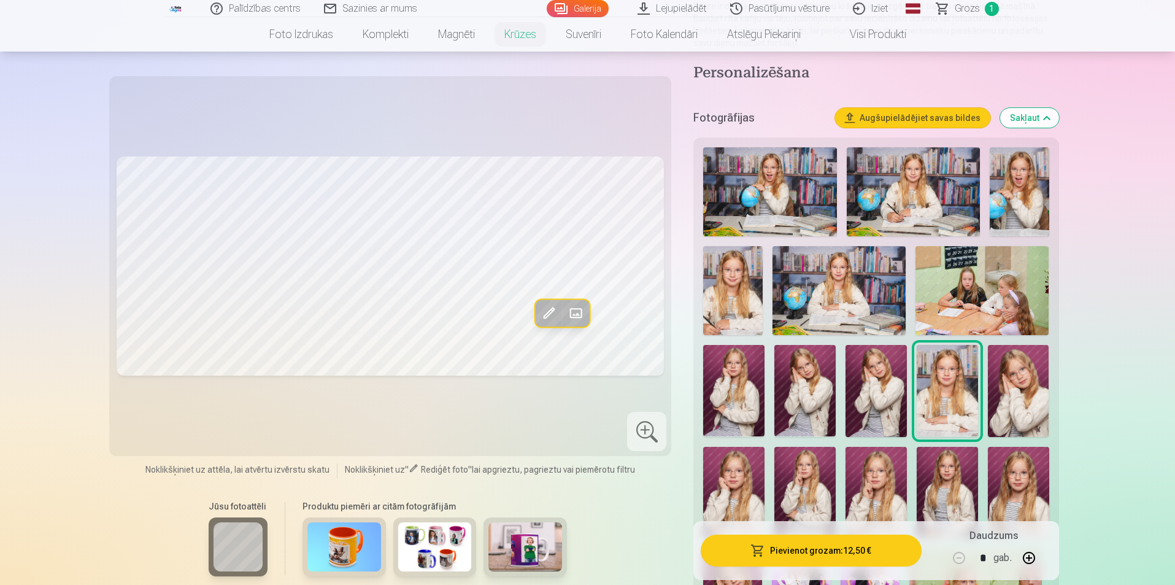
click at [343, 540] on img at bounding box center [344, 546] width 74 height 49
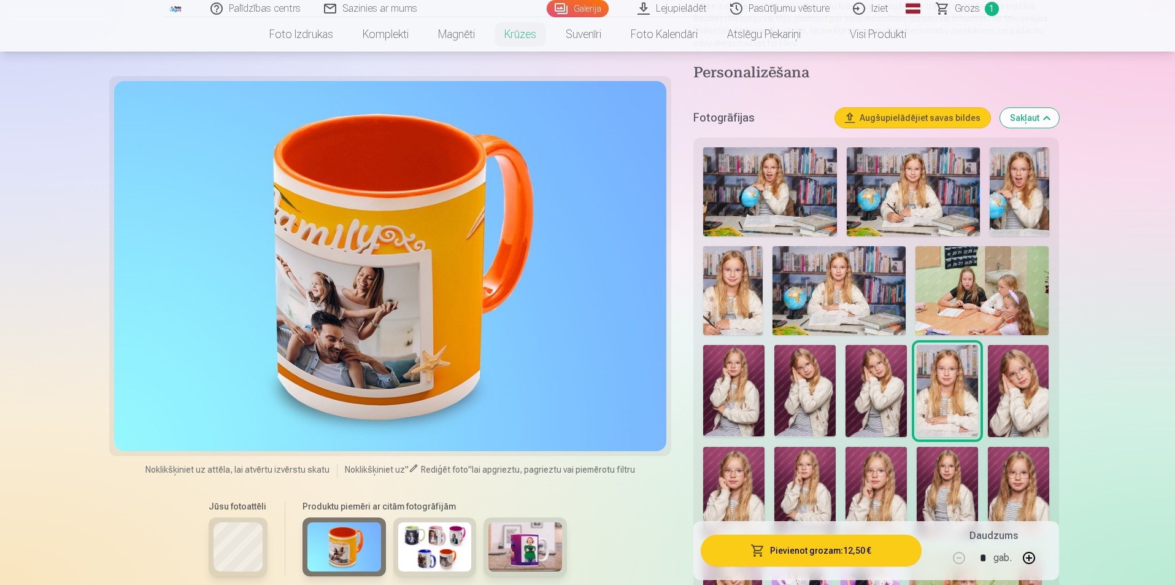
click at [418, 542] on img at bounding box center [435, 546] width 74 height 49
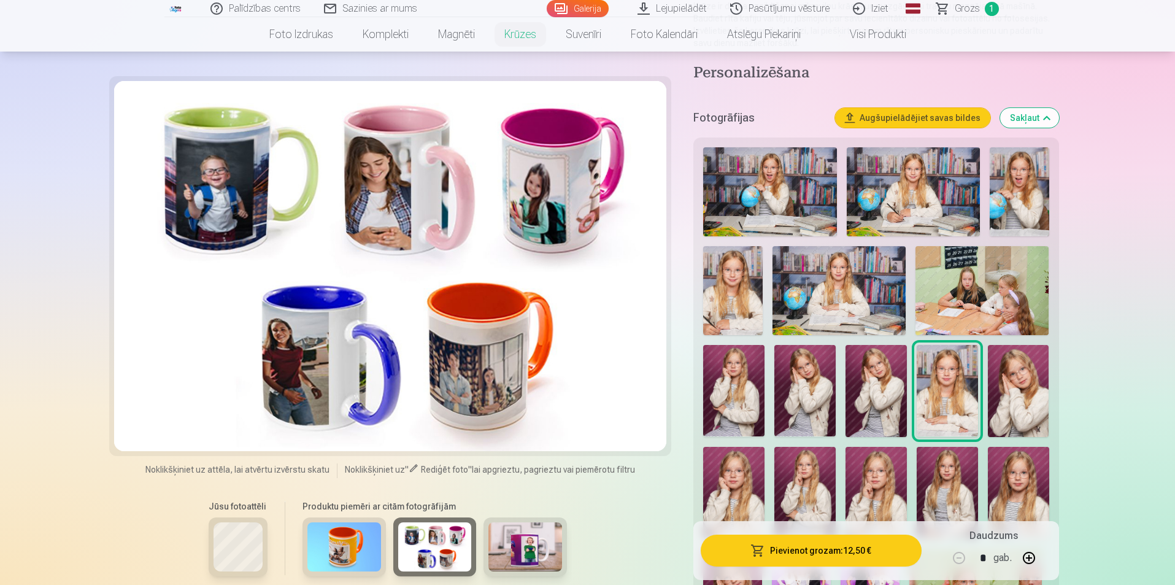
click at [542, 212] on div at bounding box center [390, 266] width 553 height 370
click at [518, 549] on img at bounding box center [525, 546] width 74 height 49
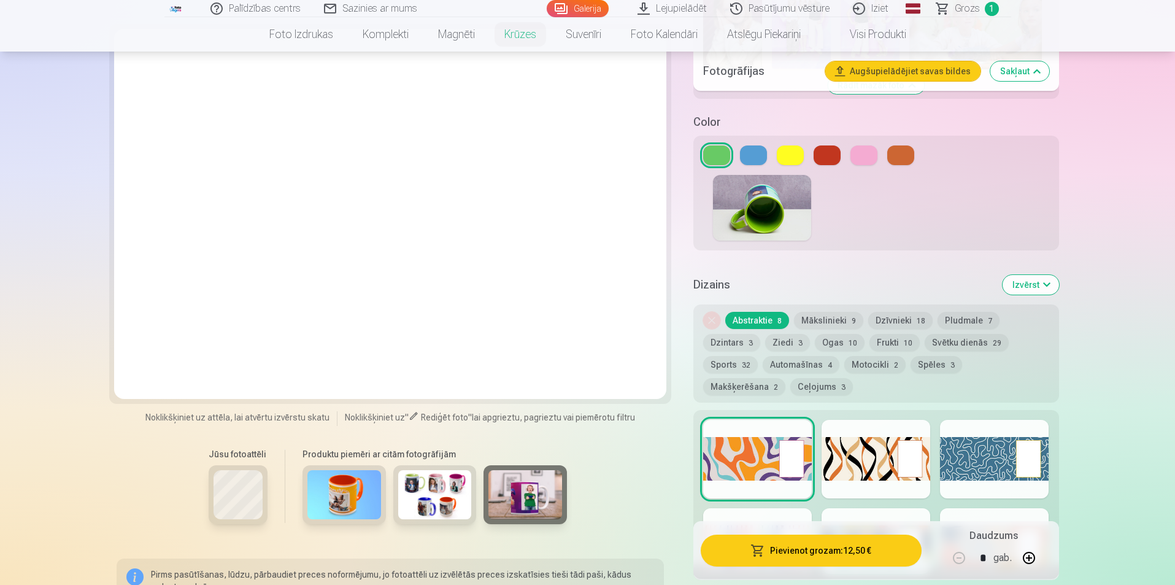
scroll to position [552, 0]
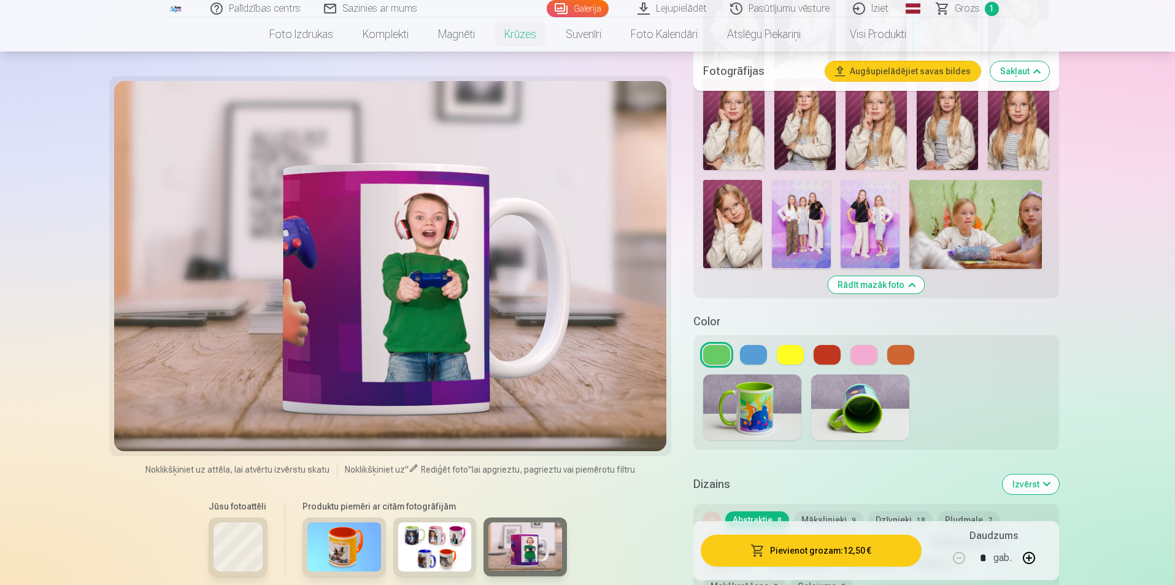
click at [869, 345] on button at bounding box center [863, 355] width 27 height 20
click at [912, 345] on button at bounding box center [900, 355] width 27 height 20
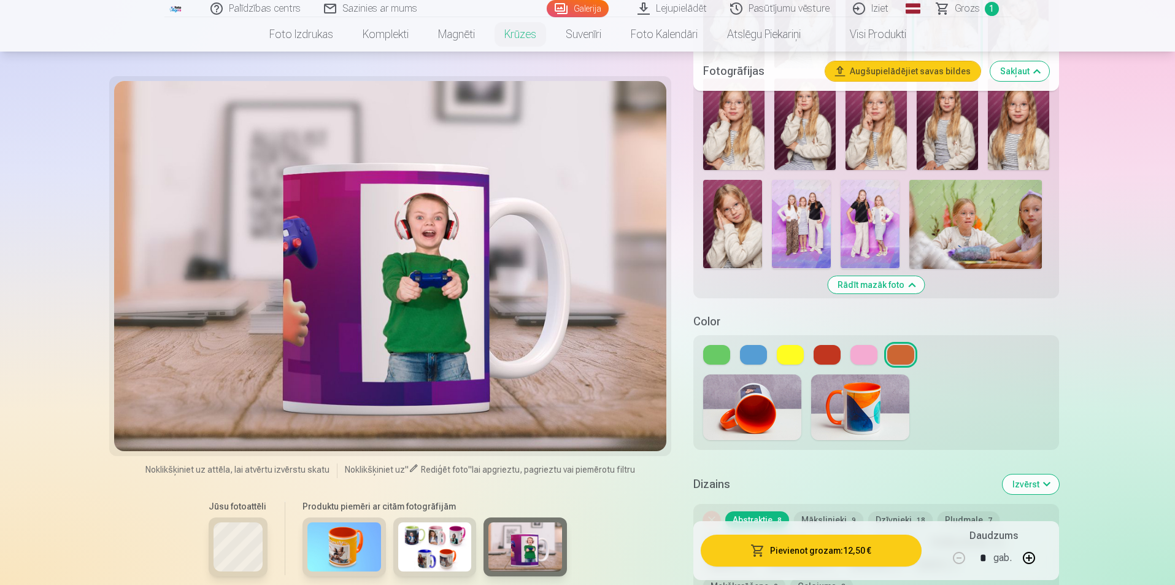
click at [829, 348] on button at bounding box center [827, 355] width 27 height 20
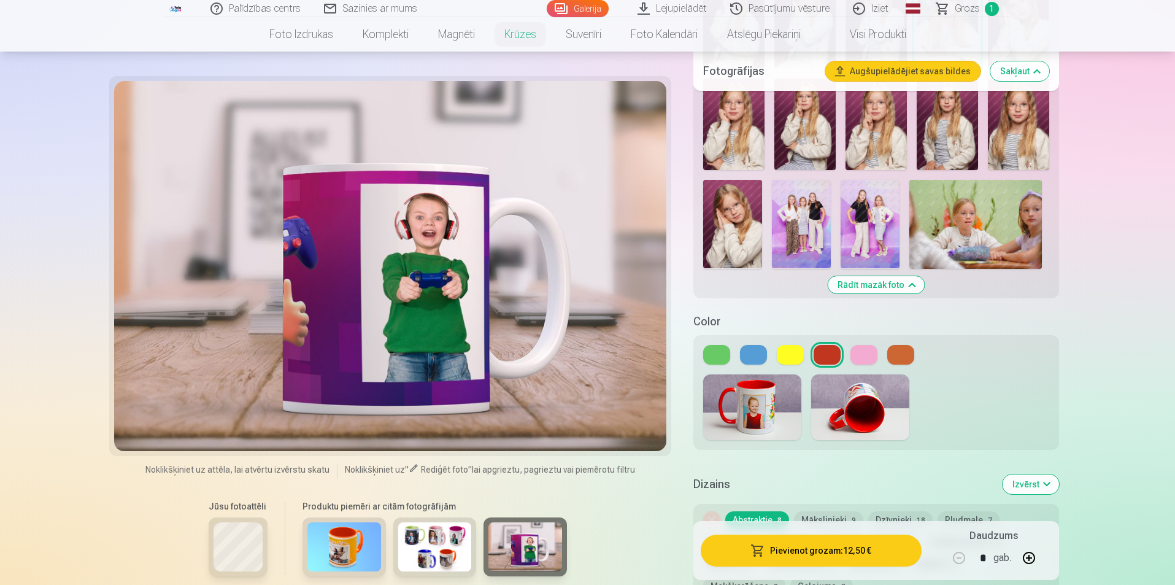
click at [790, 345] on button at bounding box center [790, 355] width 27 height 20
click at [755, 347] on button at bounding box center [753, 355] width 27 height 20
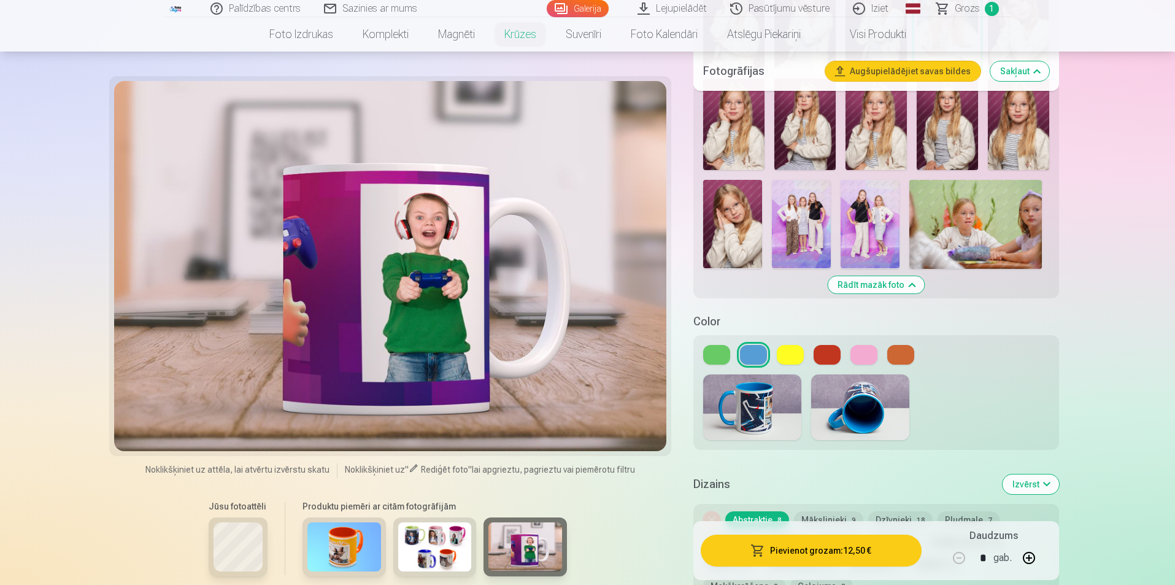
click at [703, 348] on div at bounding box center [875, 355] width 345 height 20
click at [710, 345] on button at bounding box center [716, 355] width 27 height 20
click at [904, 345] on button at bounding box center [900, 355] width 27 height 20
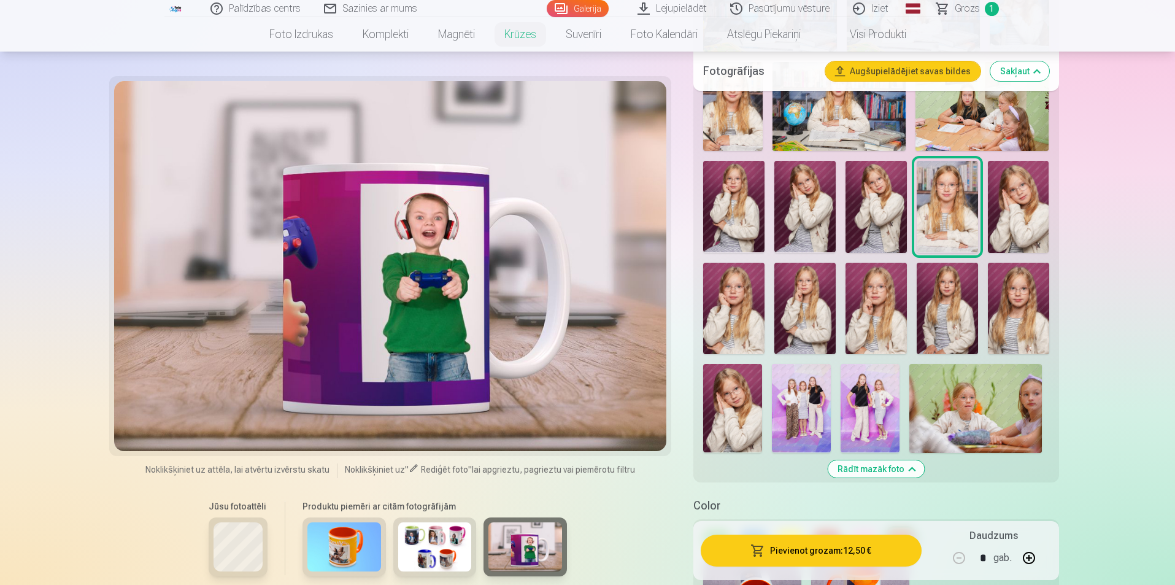
scroll to position [123, 0]
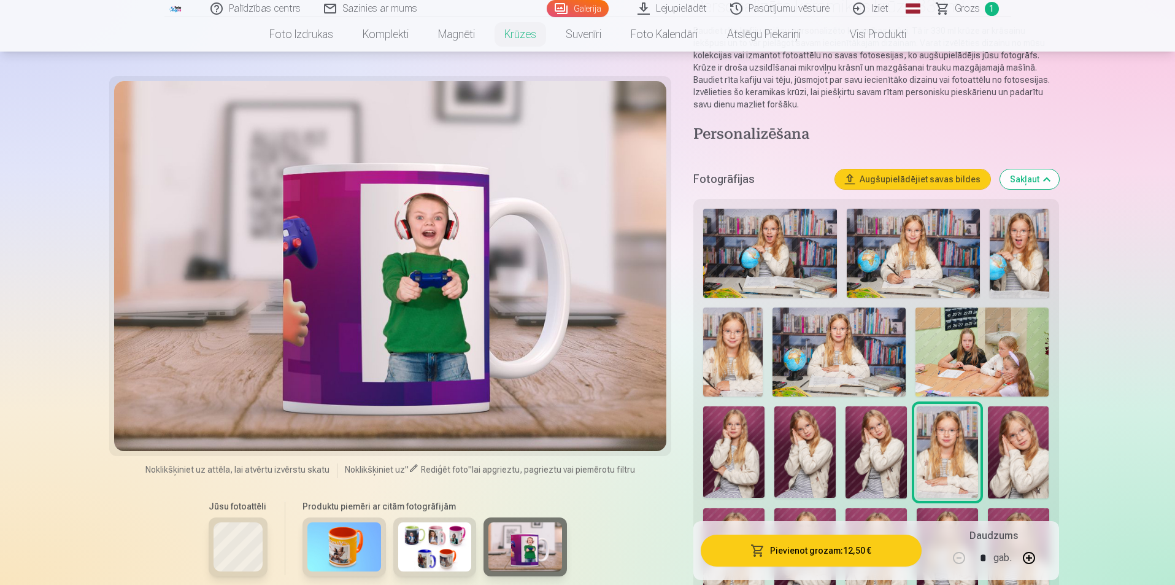
click at [734, 352] on img at bounding box center [733, 351] width 60 height 89
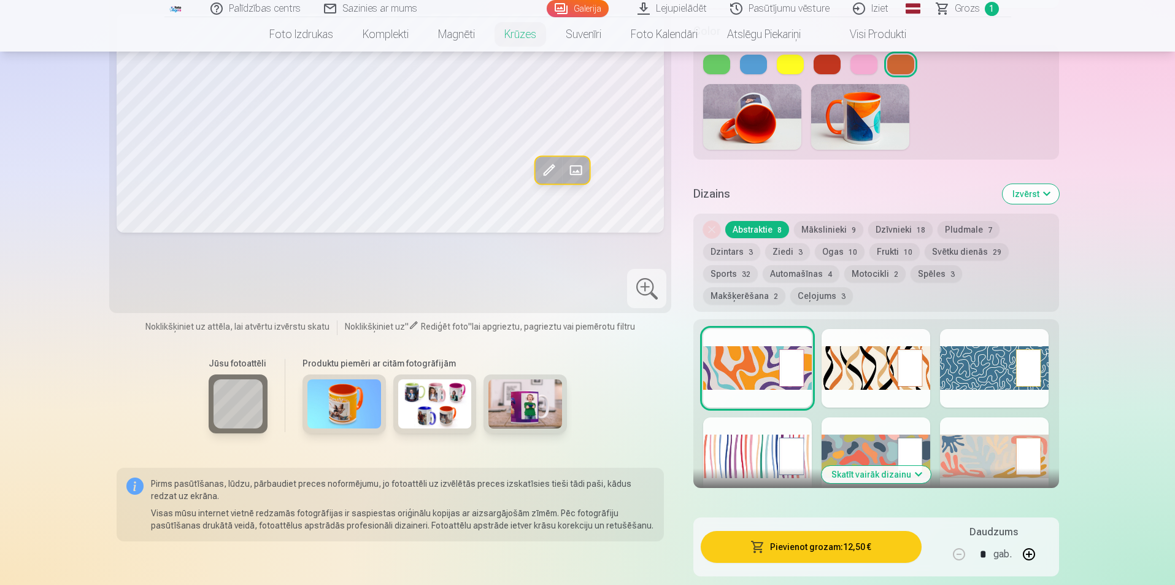
scroll to position [1043, 0]
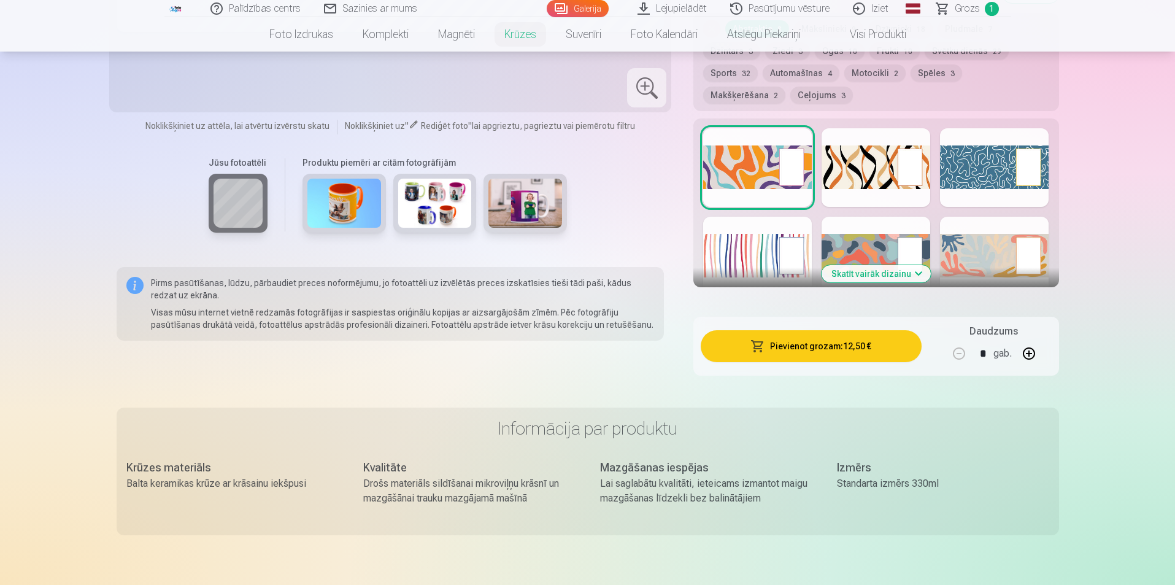
click at [877, 271] on div "Skatīt vairāk dizainu" at bounding box center [875, 202] width 365 height 169
click at [906, 265] on button "Skatīt vairāk dizainu" at bounding box center [876, 273] width 109 height 17
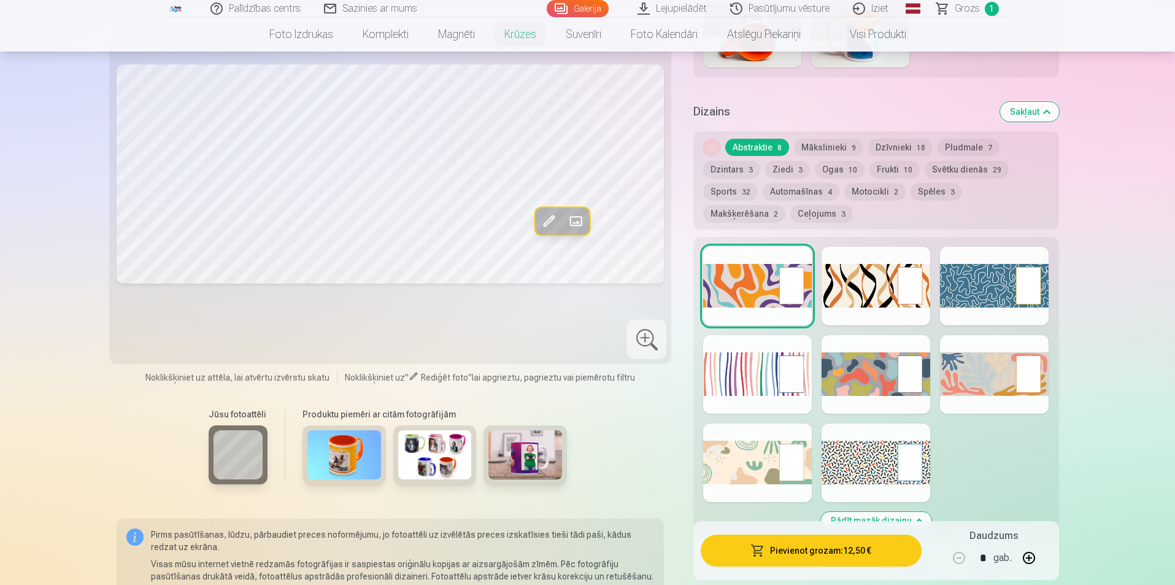
scroll to position [920, 0]
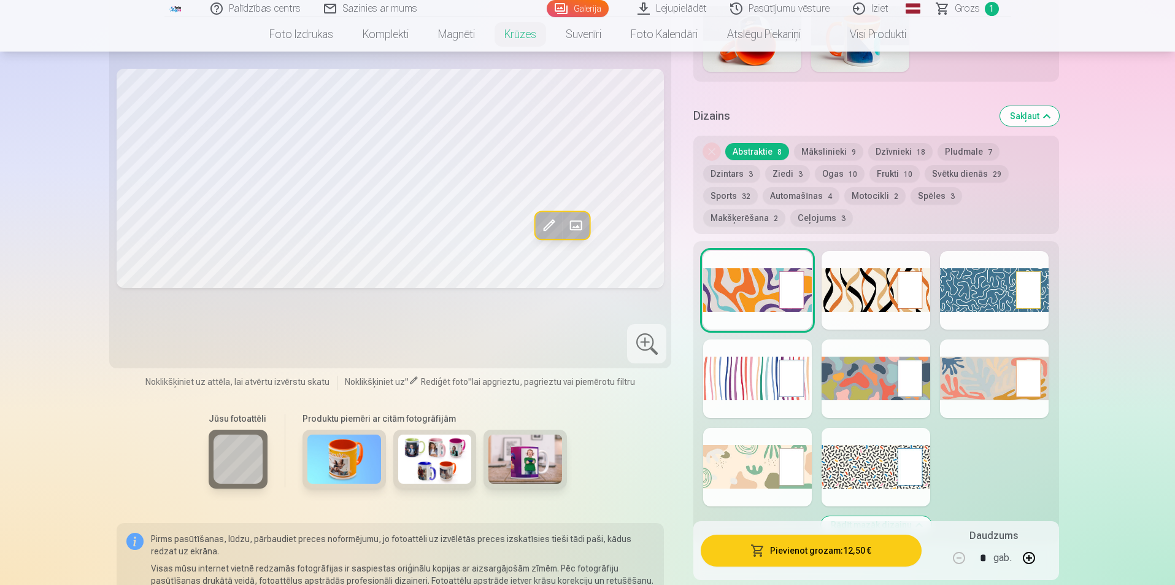
click at [856, 277] on div at bounding box center [876, 290] width 109 height 79
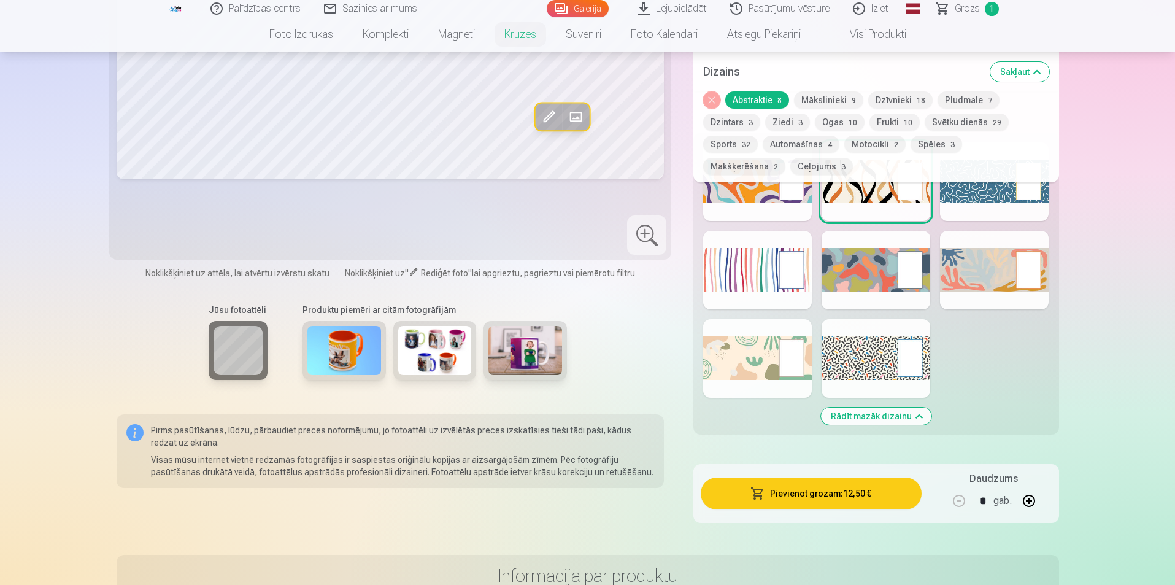
scroll to position [1043, 0]
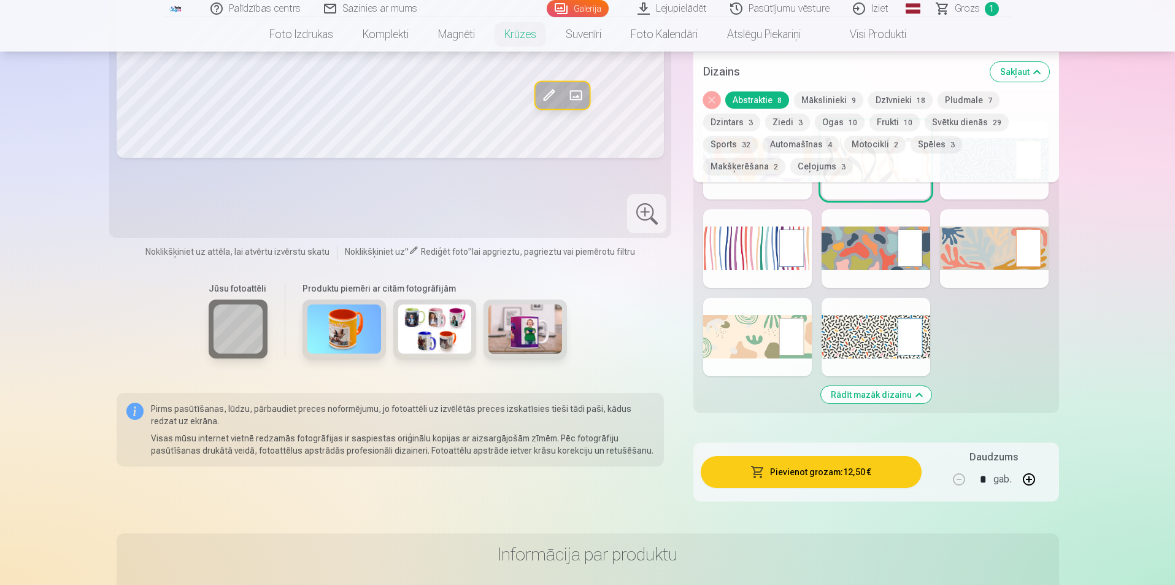
click at [358, 321] on img at bounding box center [344, 329] width 74 height 49
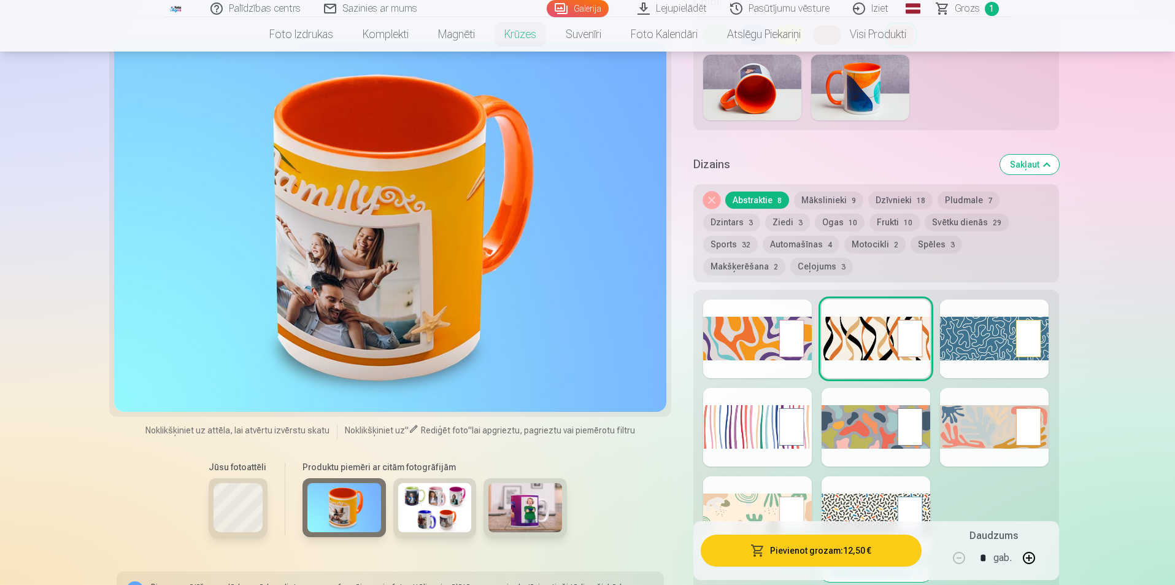
scroll to position [859, 0]
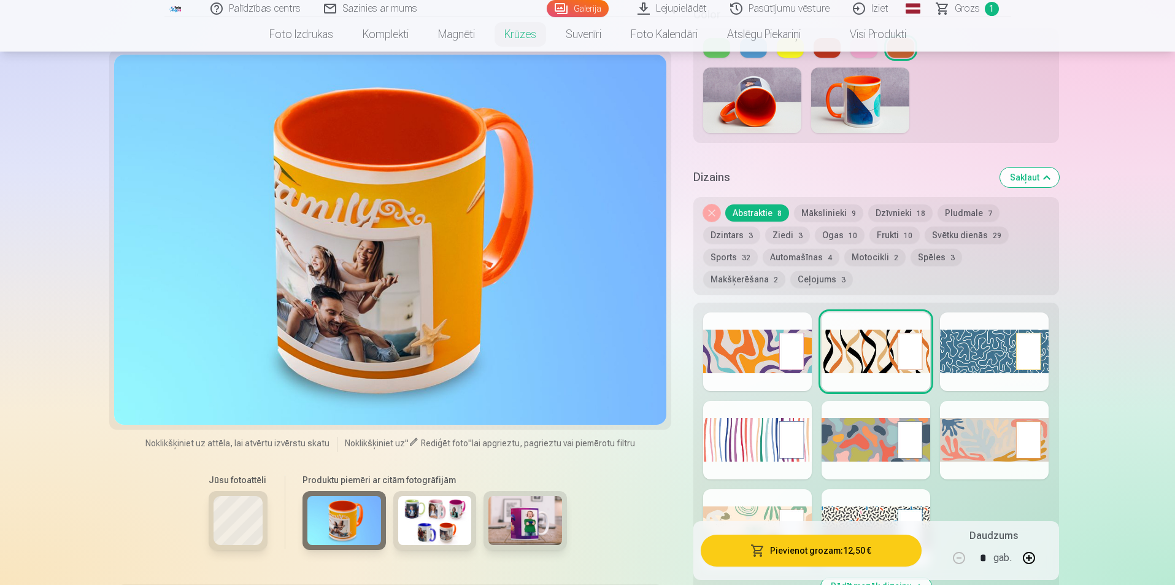
click at [457, 515] on img at bounding box center [435, 520] width 74 height 49
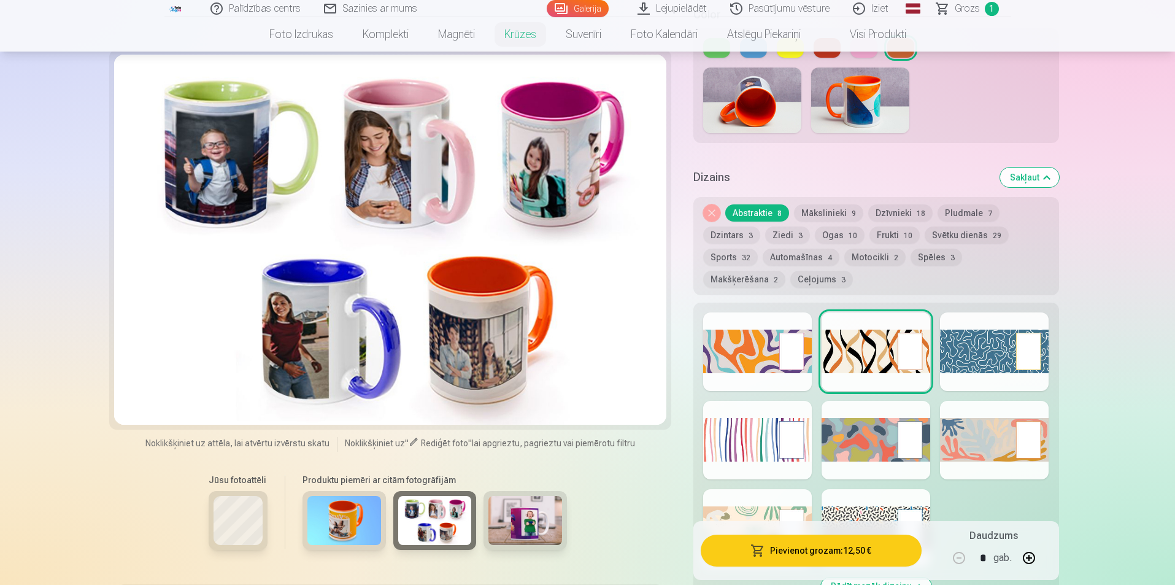
click at [789, 226] on button "Ziedi 3" at bounding box center [787, 234] width 45 height 17
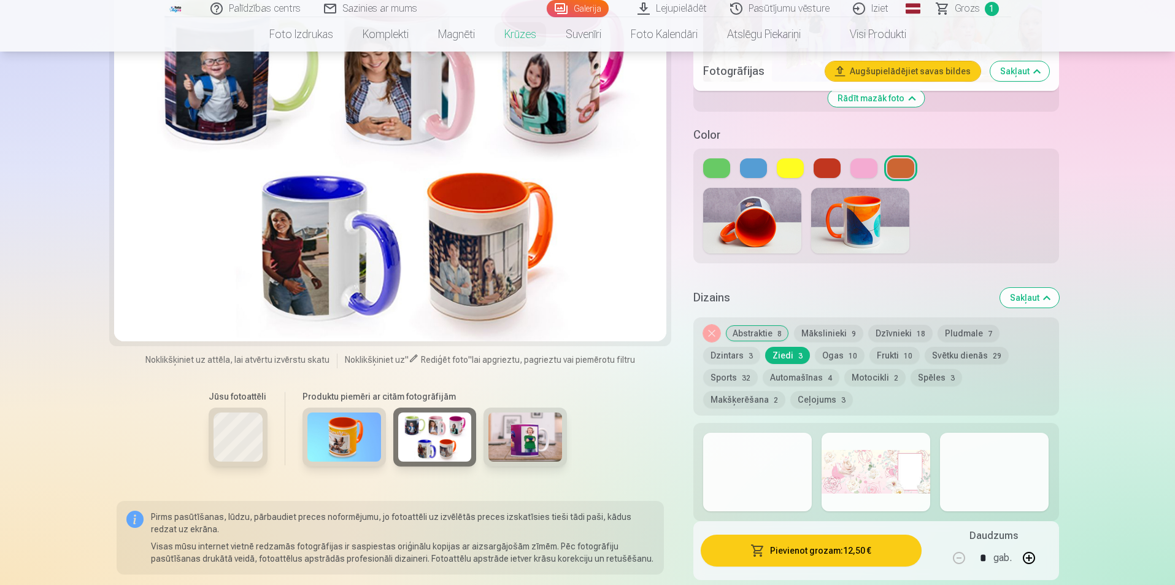
scroll to position [736, 0]
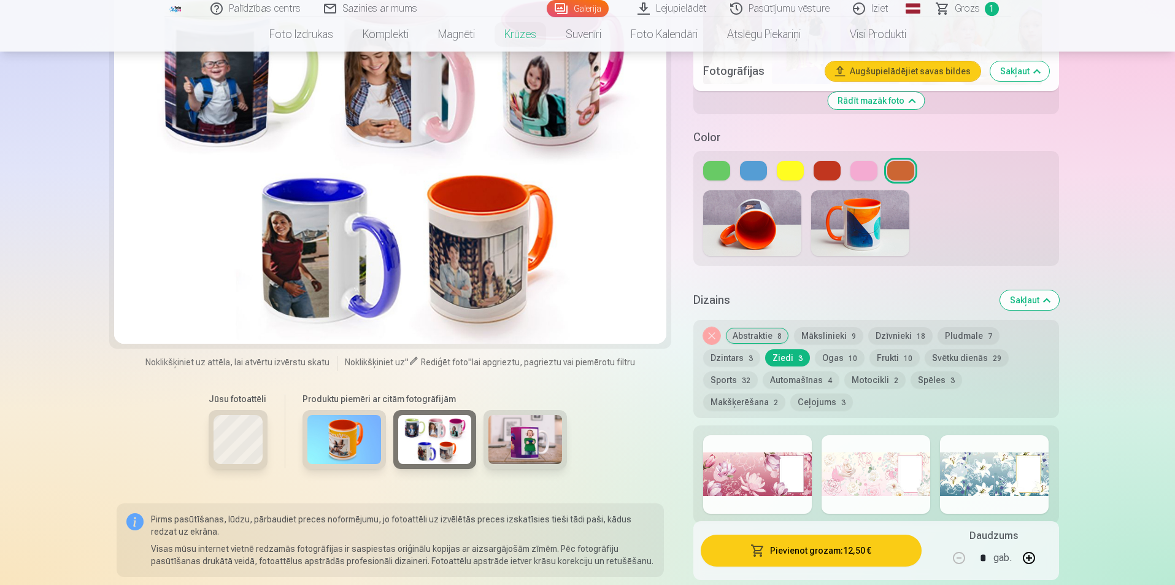
click at [852, 332] on span "9" at bounding box center [854, 336] width 4 height 9
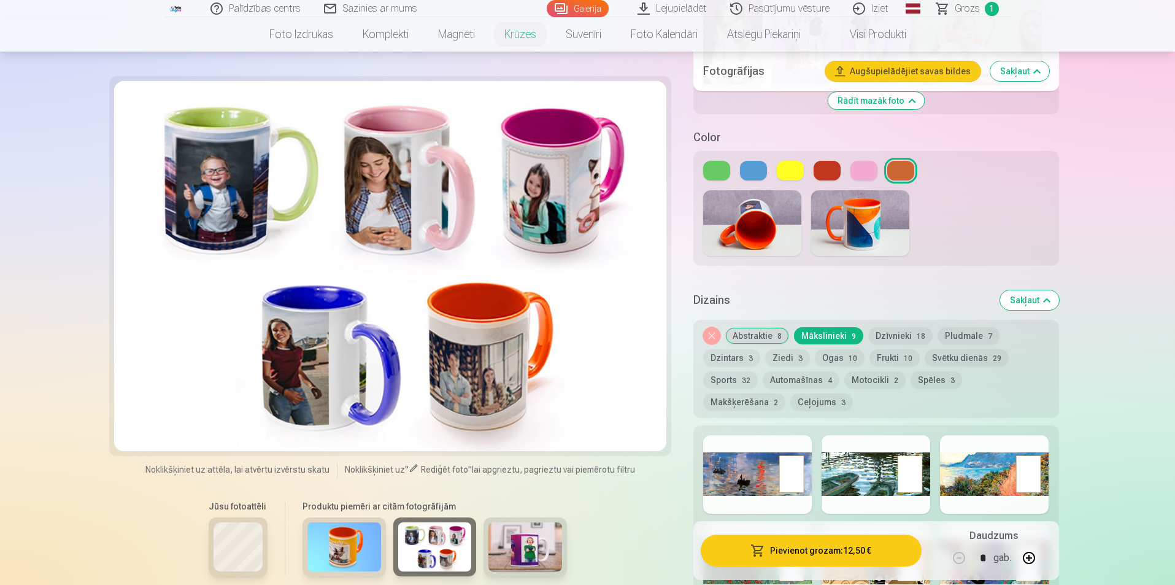
click at [888, 327] on button "Dzīvnieki 18" at bounding box center [900, 335] width 64 height 17
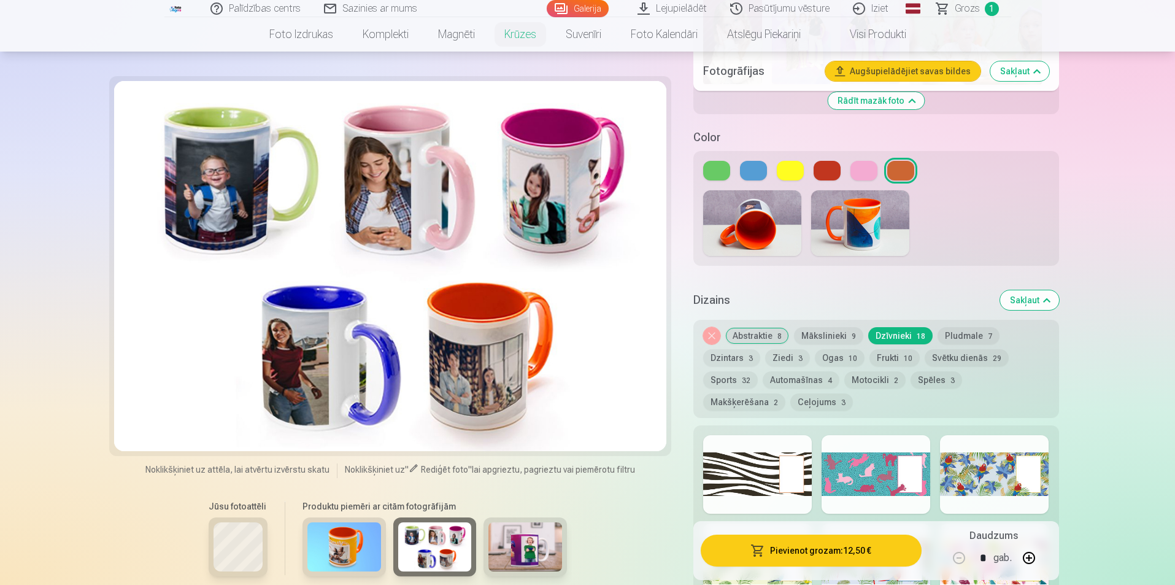
click at [973, 328] on button "Pludmale 7" at bounding box center [969, 335] width 62 height 17
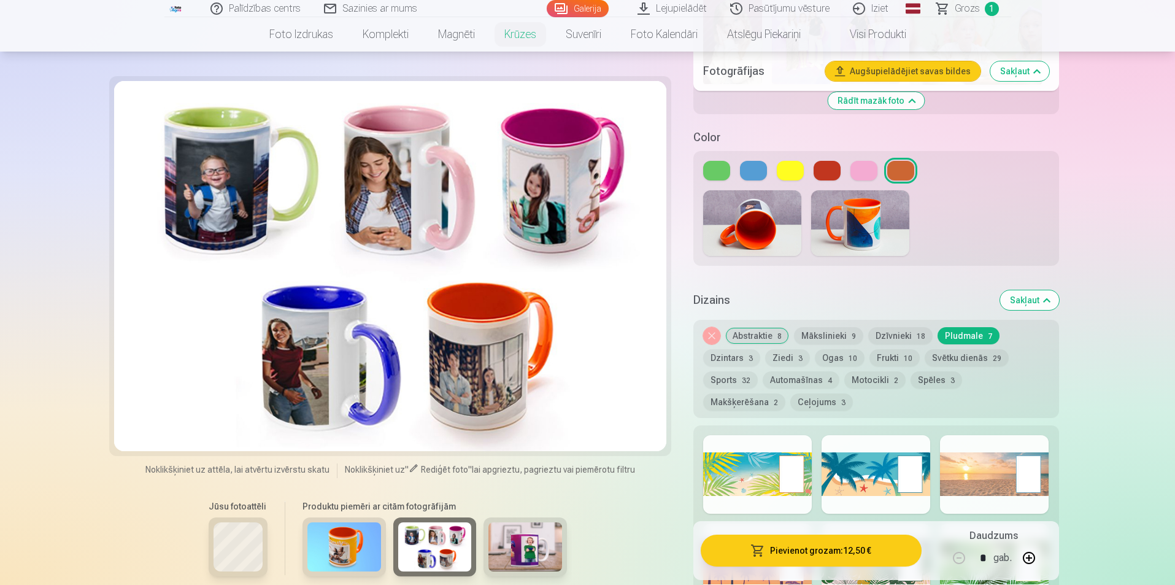
click at [819, 327] on button "Mākslinieki 9" at bounding box center [828, 335] width 69 height 17
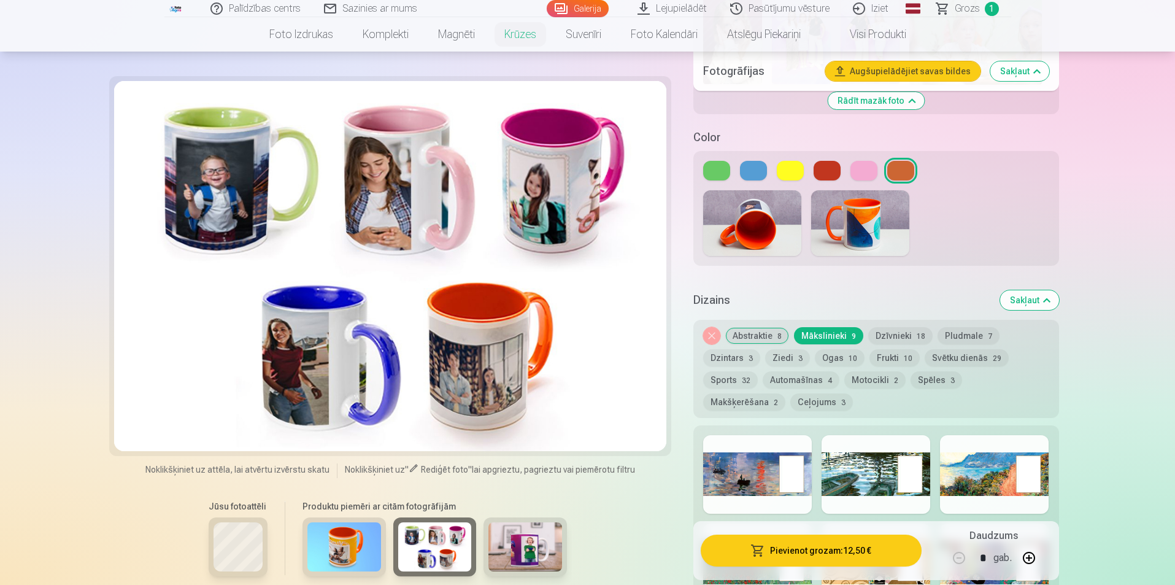
click at [767, 327] on button "Abstraktie 8" at bounding box center [757, 335] width 64 height 17
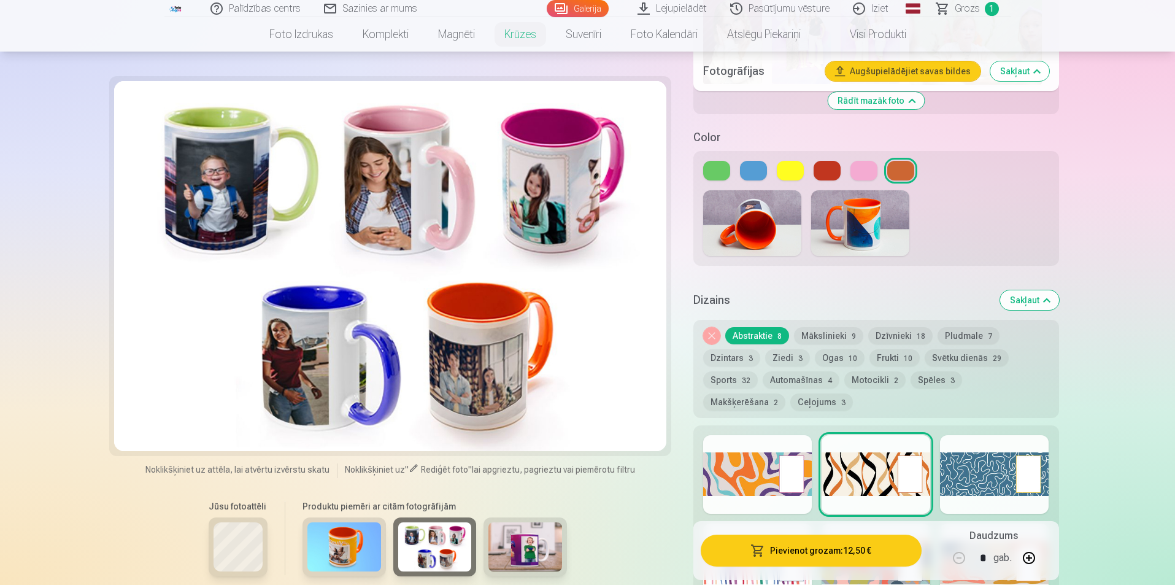
click at [818, 327] on button "Mākslinieki 9" at bounding box center [828, 335] width 69 height 17
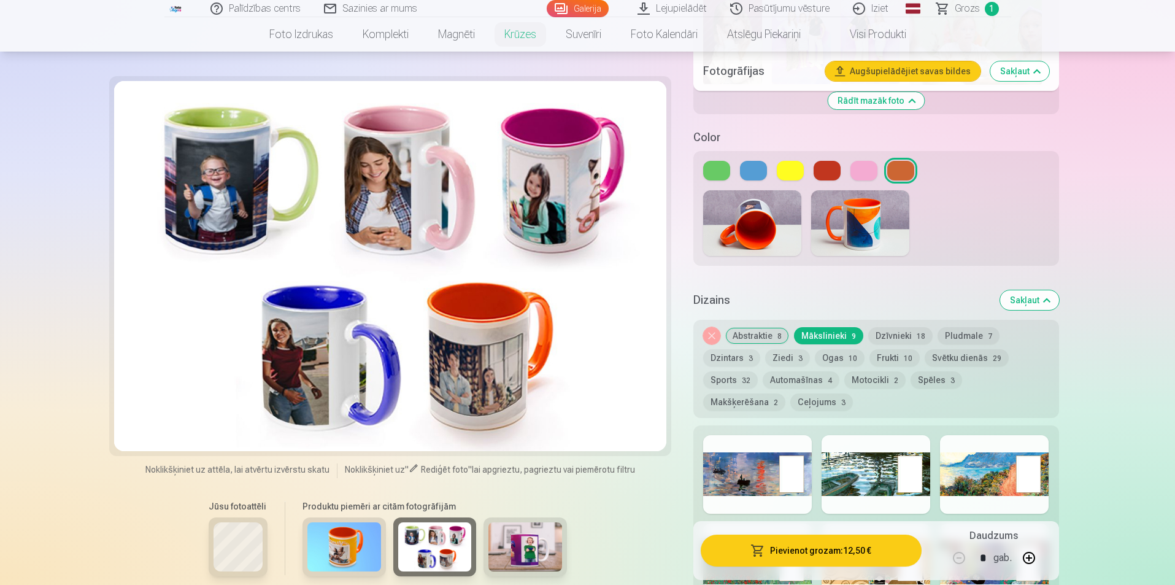
click at [750, 466] on div at bounding box center [757, 474] width 109 height 79
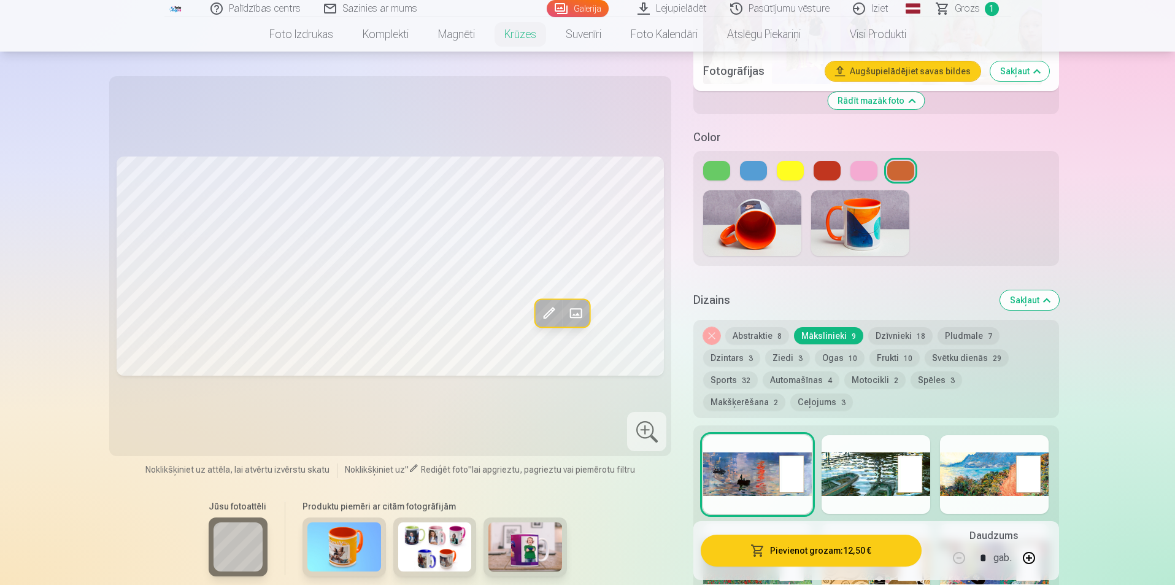
click at [860, 161] on button at bounding box center [863, 171] width 27 height 20
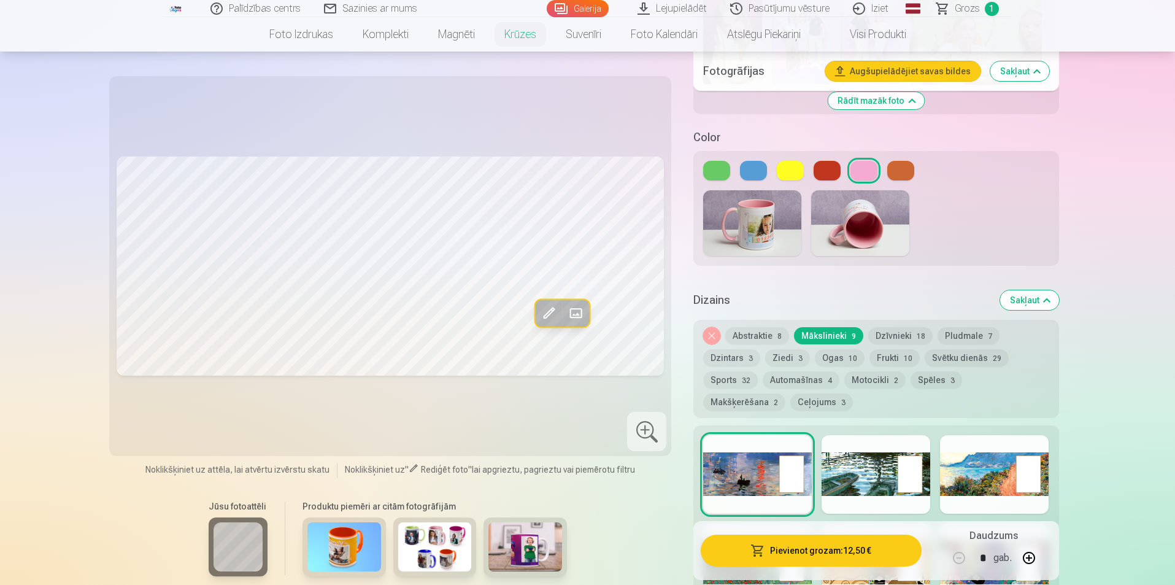
click at [870, 446] on div at bounding box center [876, 474] width 109 height 79
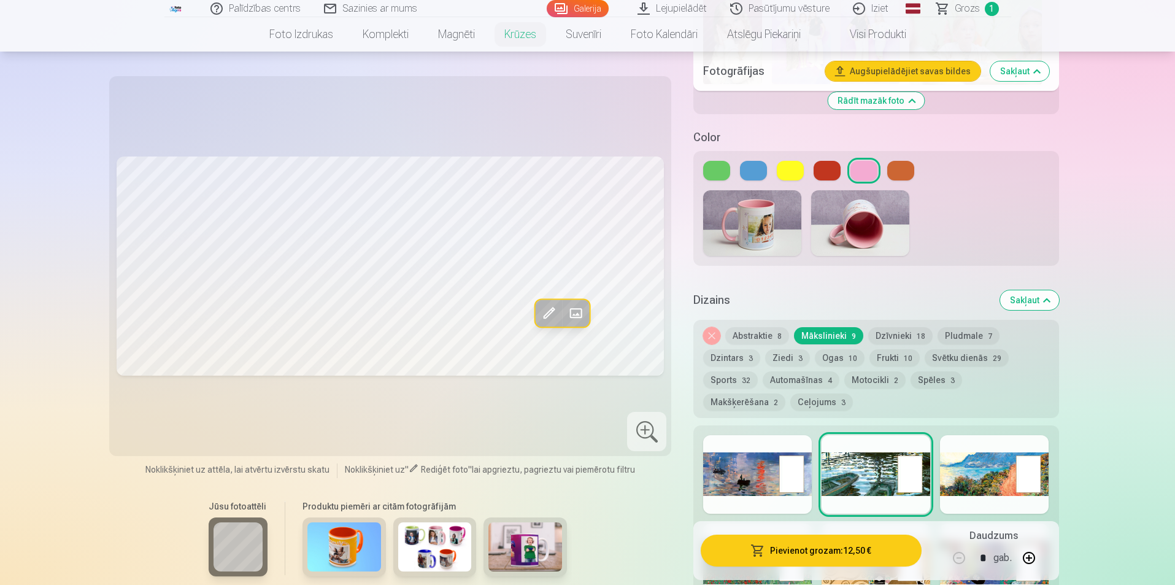
click at [1000, 472] on div at bounding box center [994, 474] width 109 height 79
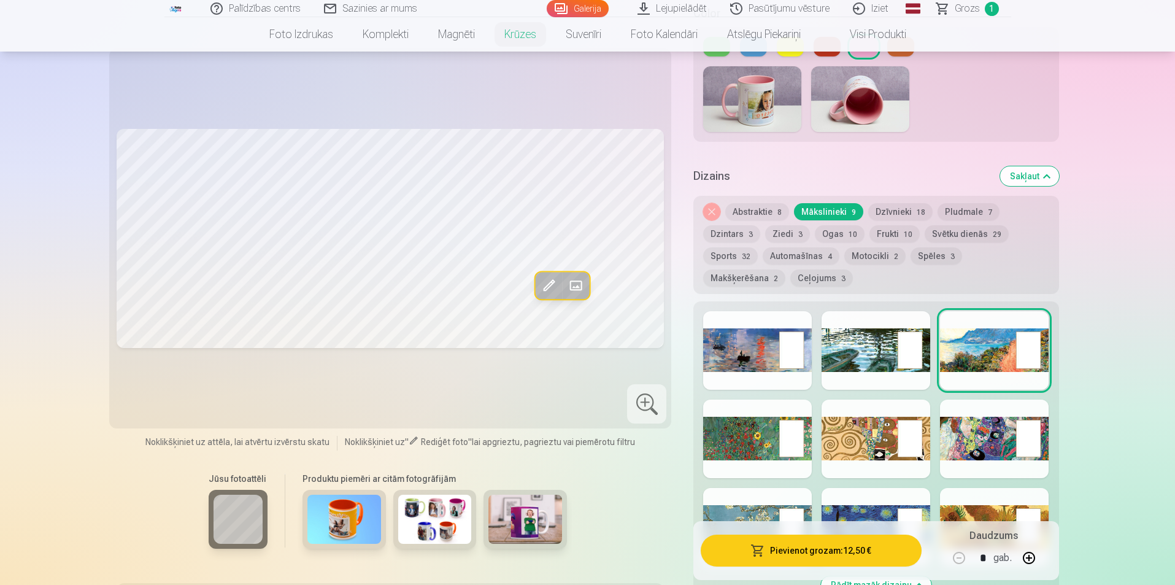
scroll to position [859, 0]
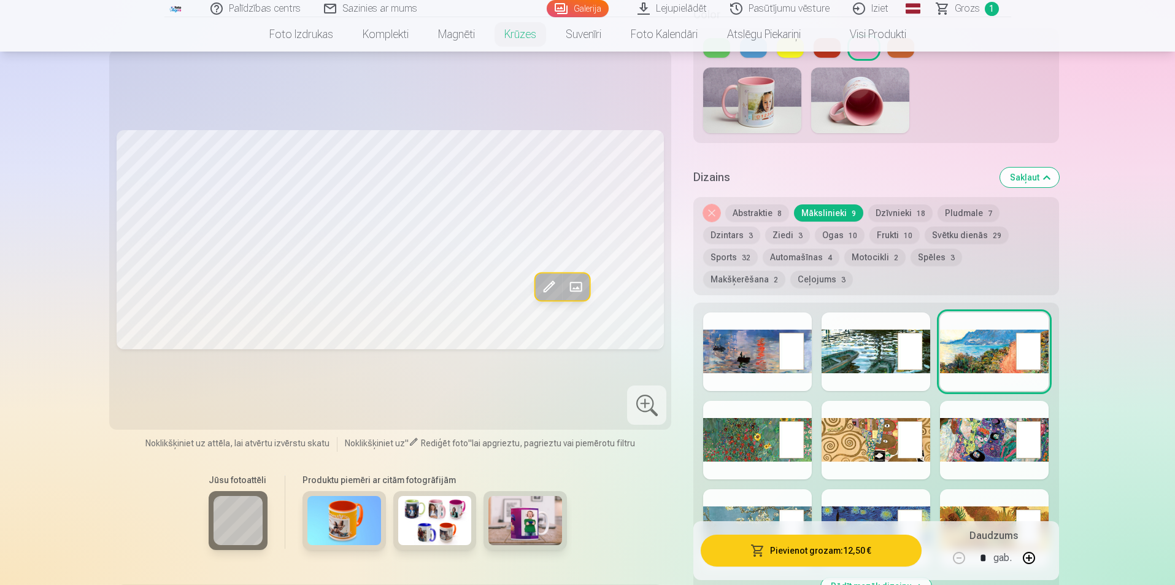
click at [907, 204] on button "Dzīvnieki 18" at bounding box center [900, 212] width 64 height 17
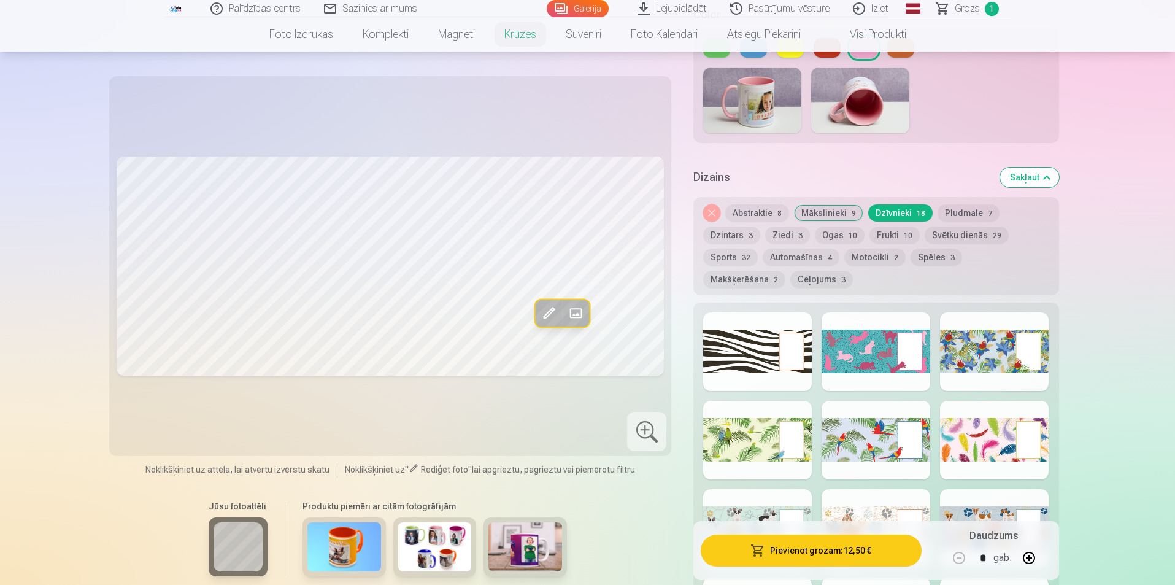
click at [956, 204] on button "Pludmale 7" at bounding box center [969, 212] width 62 height 17
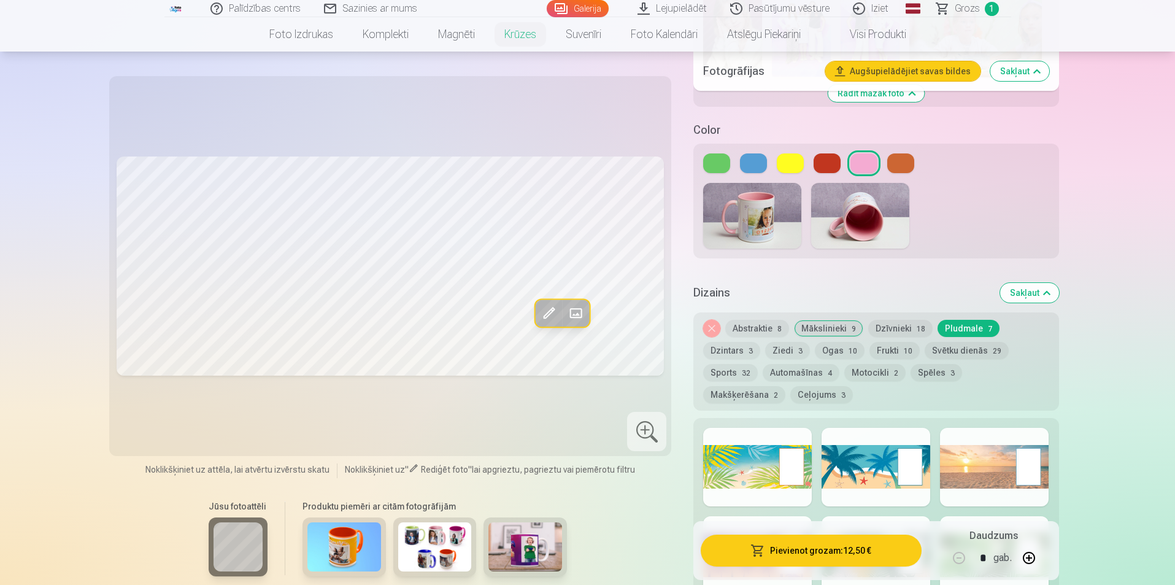
scroll to position [736, 0]
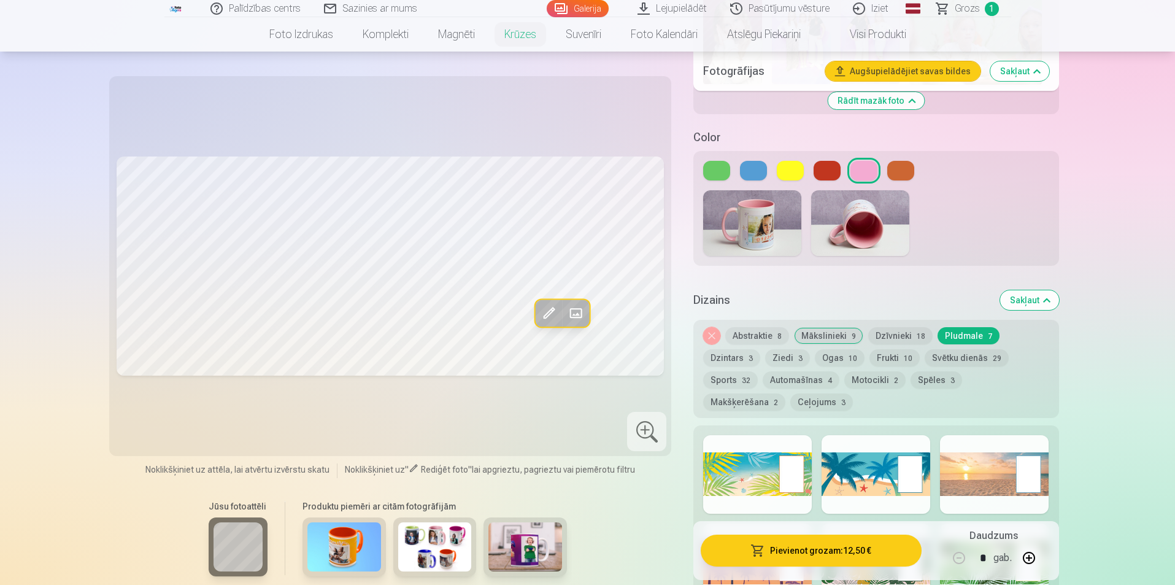
click at [722, 349] on button "Dzintars 3" at bounding box center [731, 357] width 57 height 17
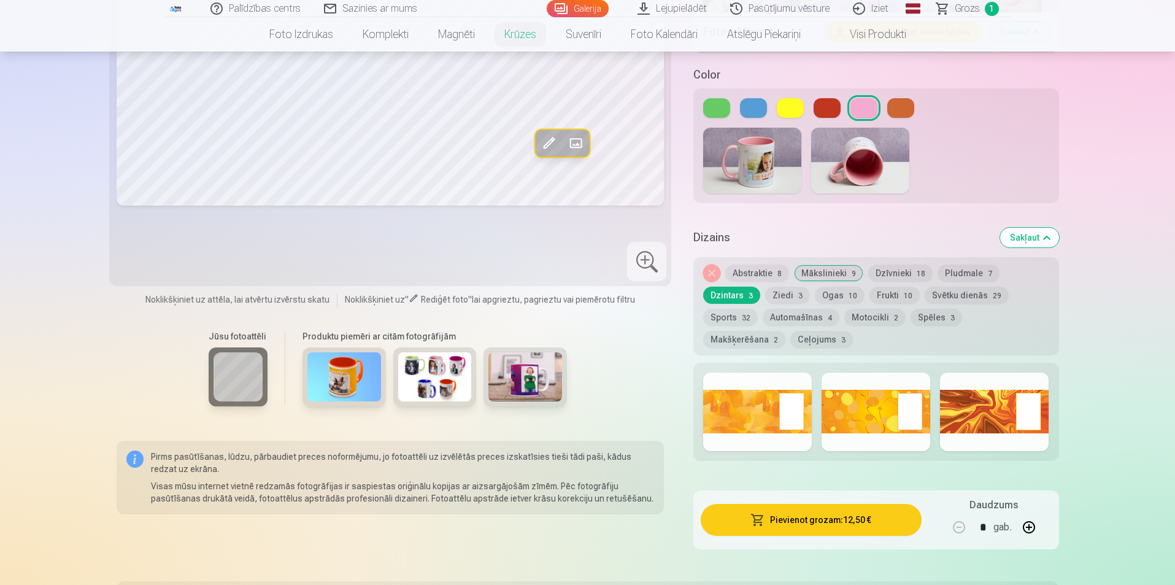
scroll to position [798, 0]
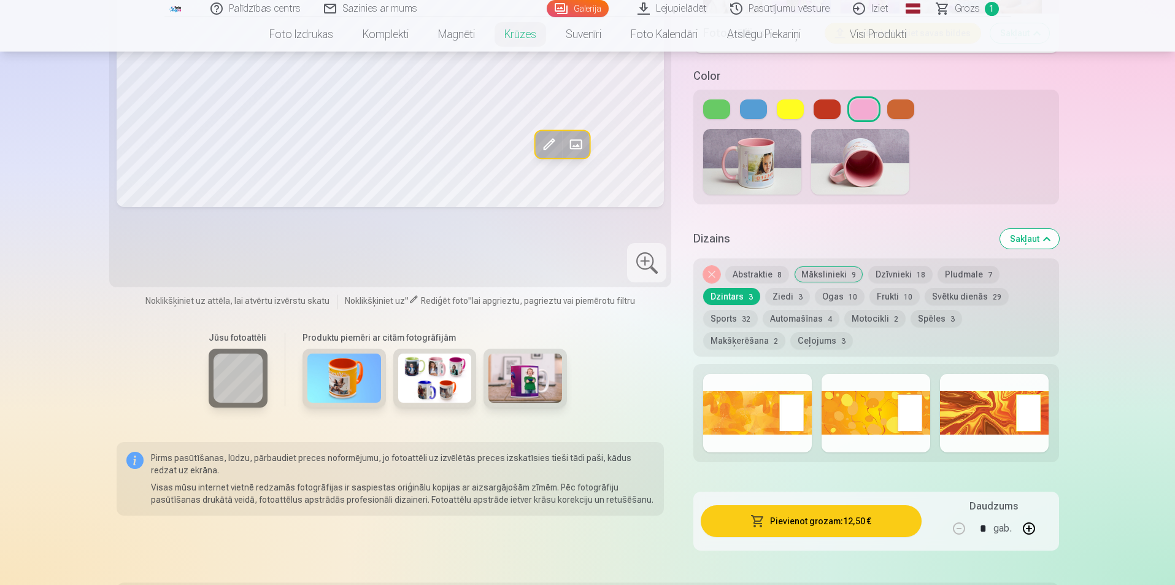
click at [793, 288] on button "Ziedi 3" at bounding box center [787, 296] width 45 height 17
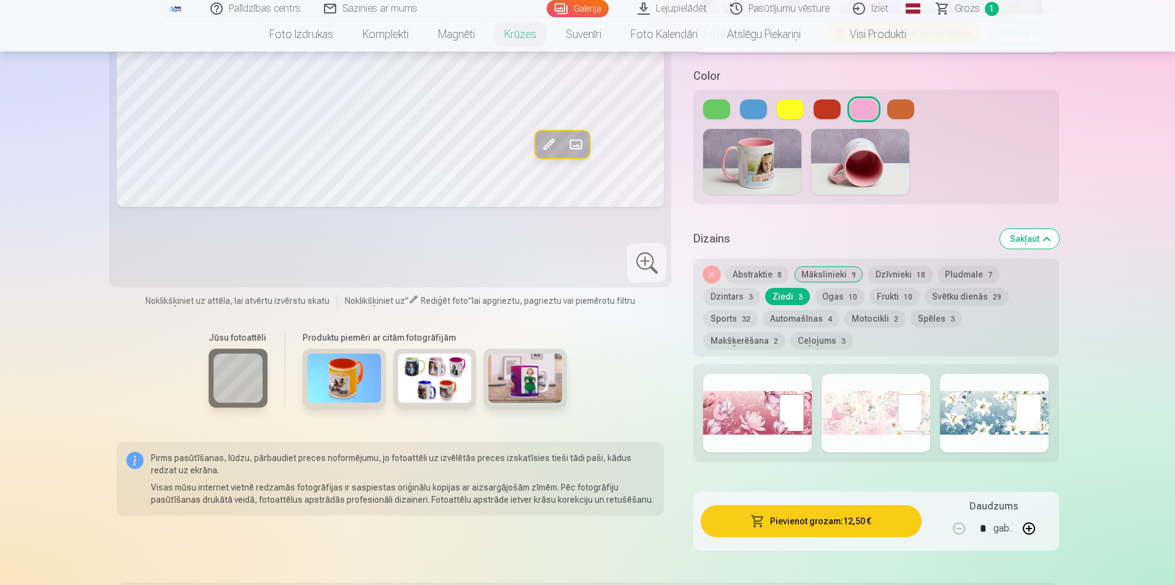
click at [726, 403] on div at bounding box center [757, 413] width 109 height 79
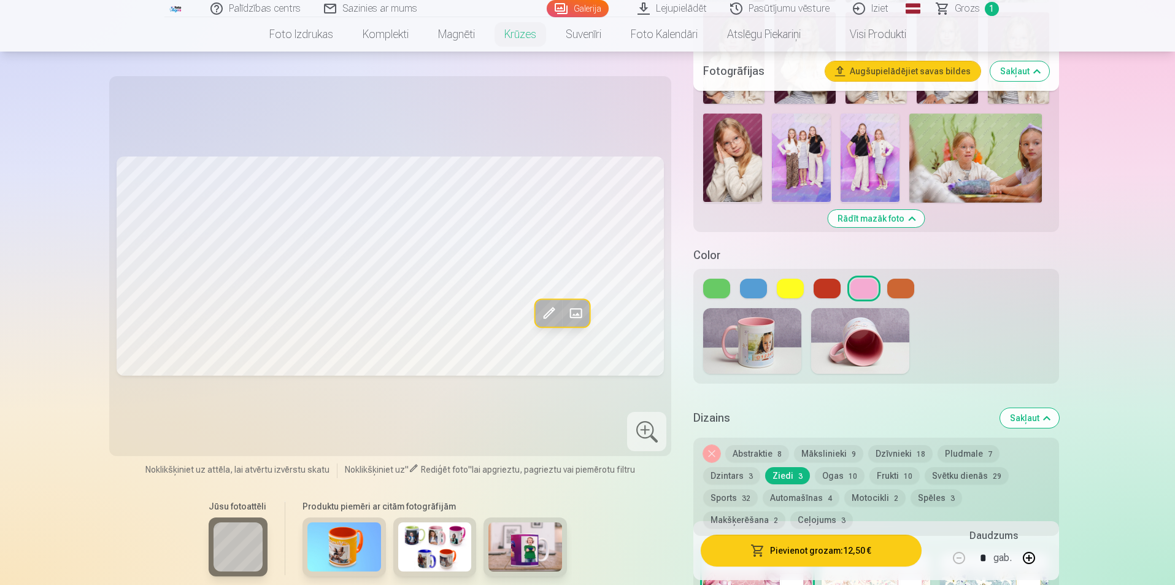
scroll to position [614, 0]
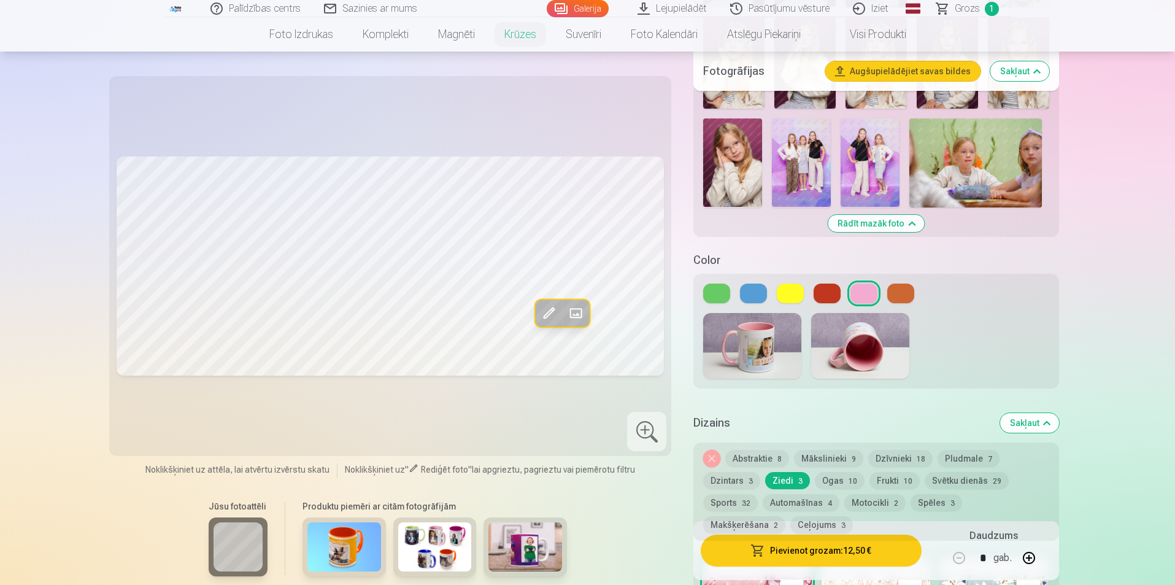
click at [849, 477] on span "10" at bounding box center [853, 481] width 9 height 9
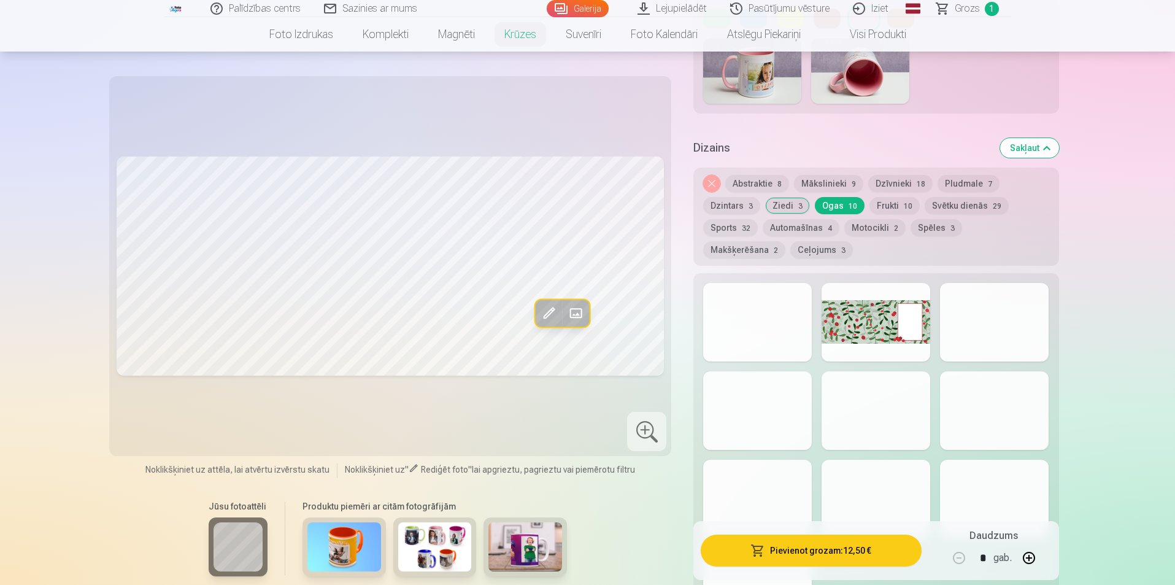
scroll to position [859, 0]
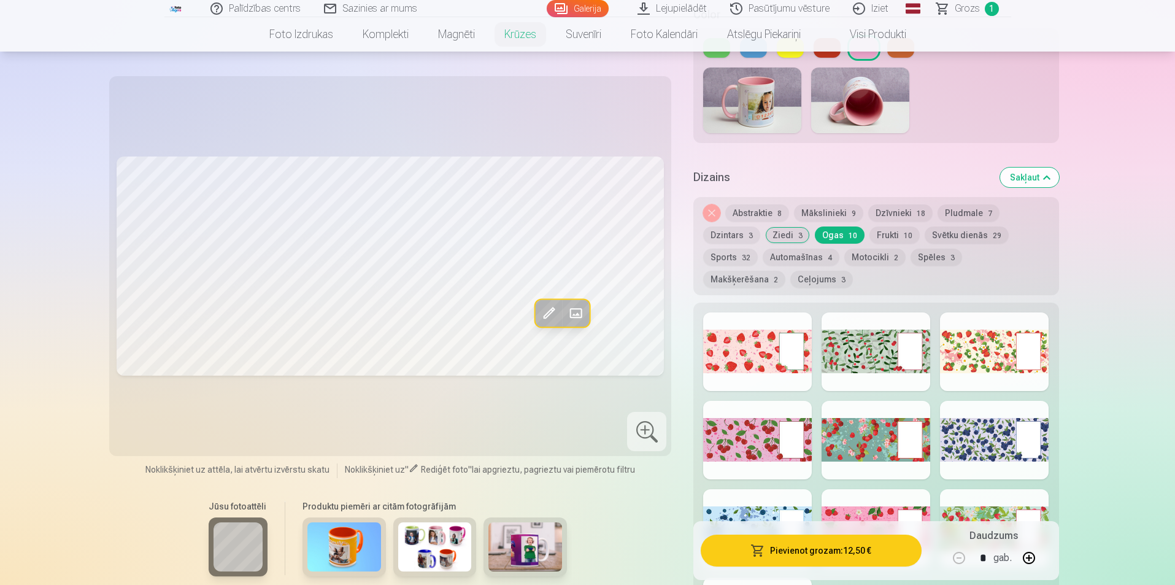
click at [890, 226] on button "Frukti 10" at bounding box center [894, 234] width 50 height 17
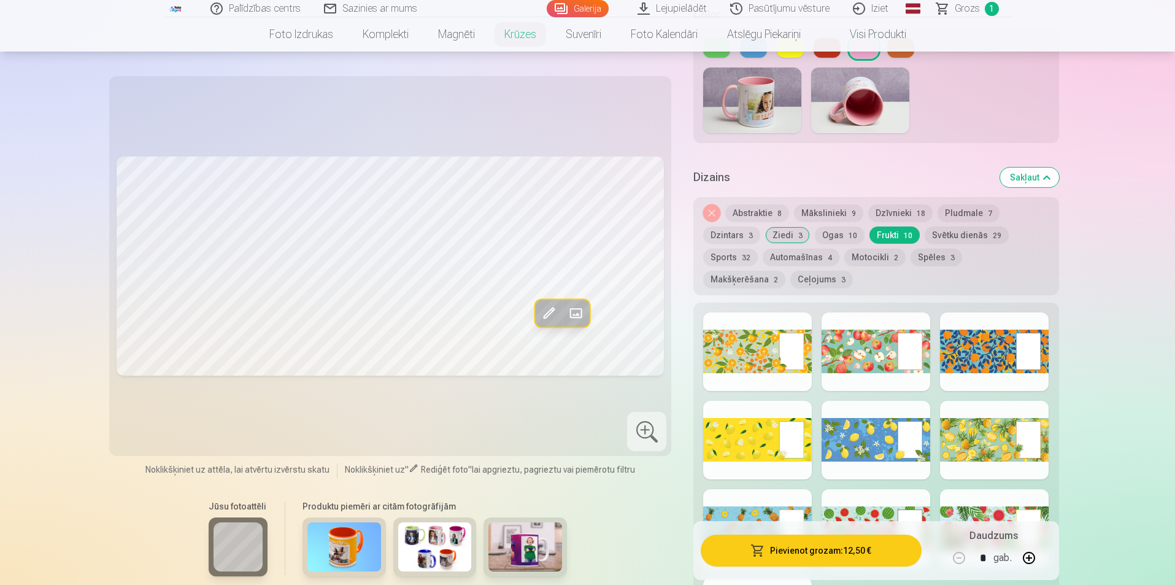
click at [960, 226] on button "Svētku dienās 29" at bounding box center [967, 234] width 84 height 17
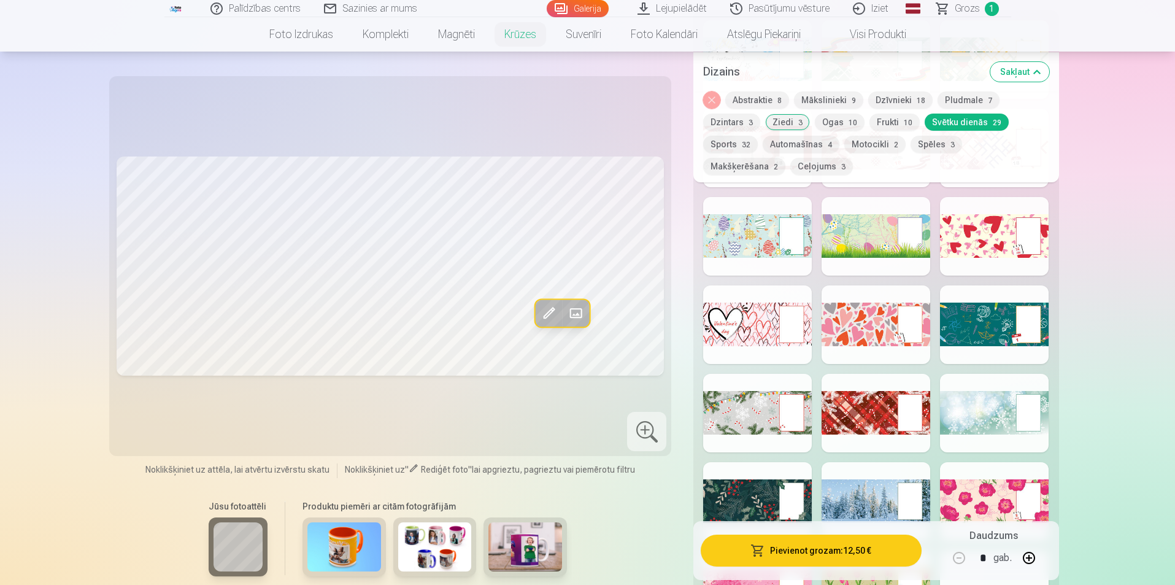
scroll to position [1166, 0]
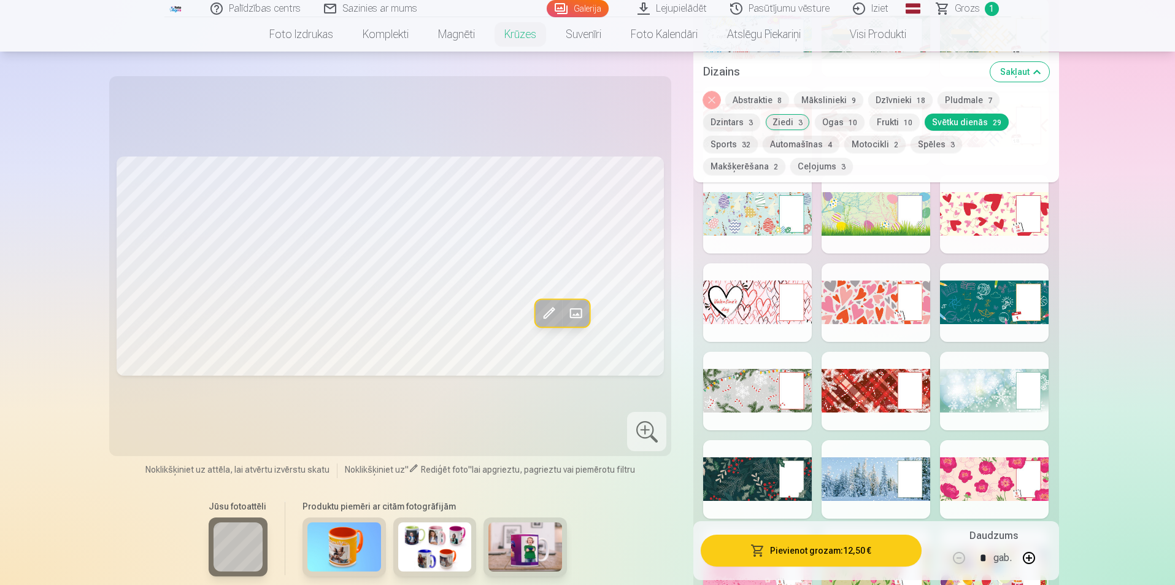
click at [722, 287] on div at bounding box center [757, 302] width 109 height 79
click at [948, 214] on div at bounding box center [994, 214] width 109 height 79
click at [846, 205] on div at bounding box center [876, 214] width 109 height 79
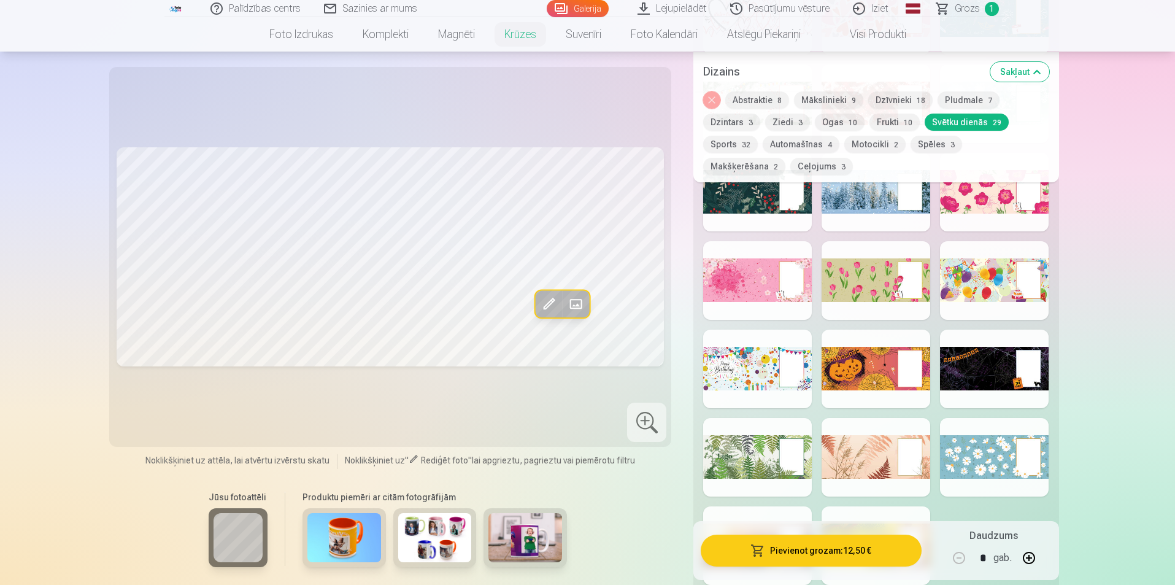
scroll to position [1473, 0]
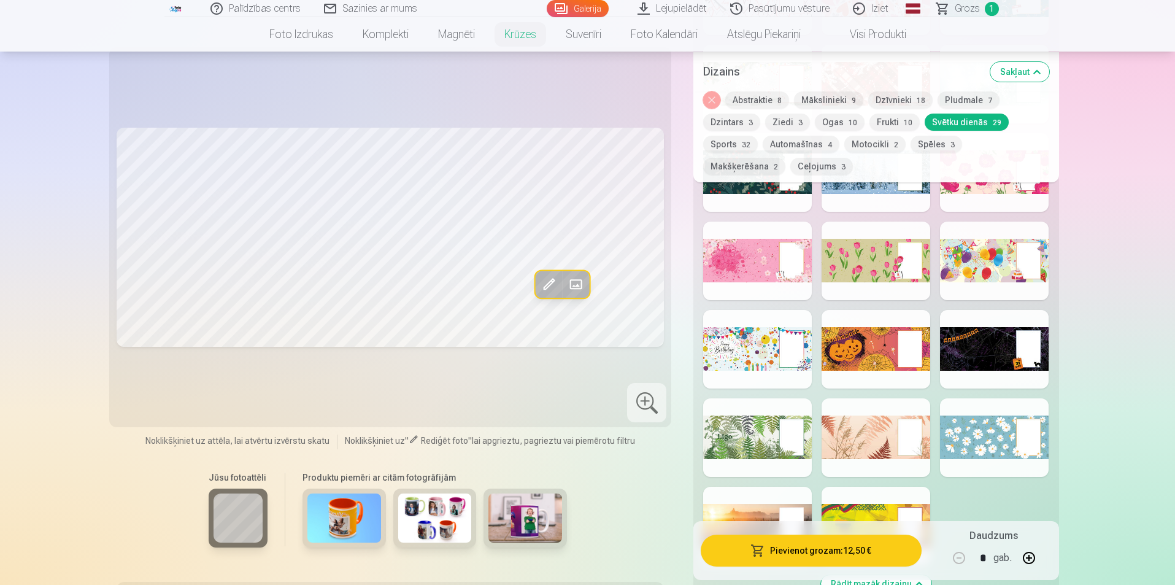
click at [753, 249] on div at bounding box center [757, 261] width 109 height 79
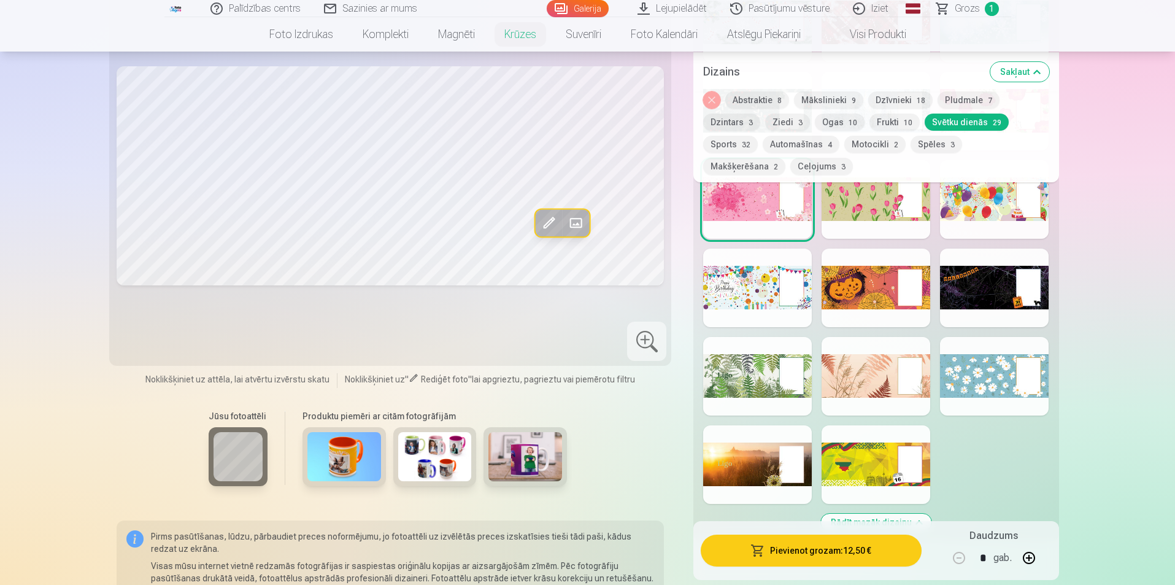
scroll to position [1595, 0]
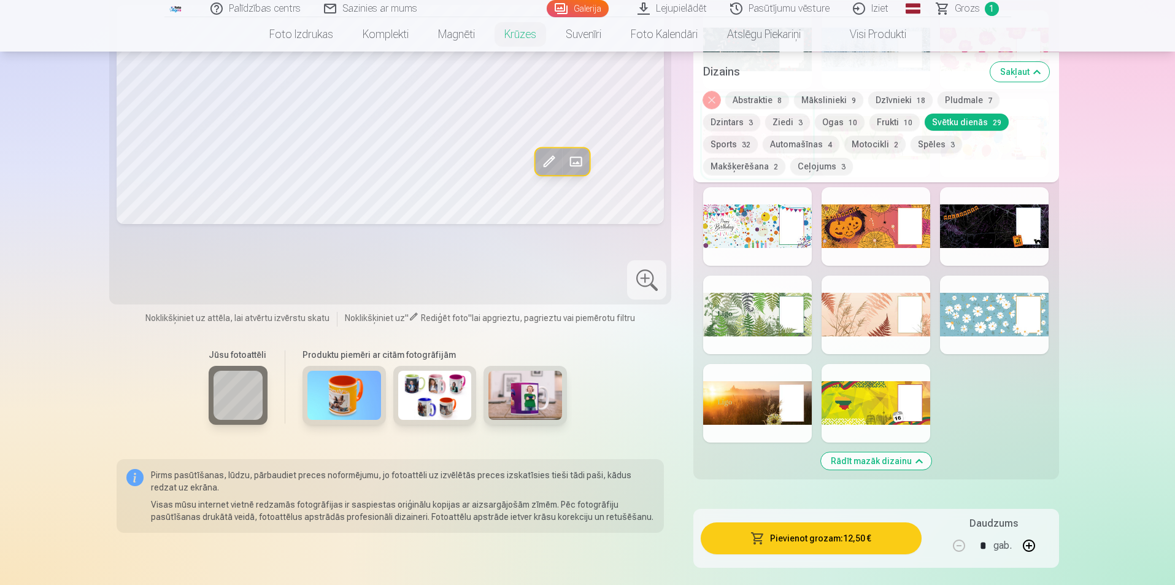
click at [744, 402] on div at bounding box center [757, 403] width 109 height 79
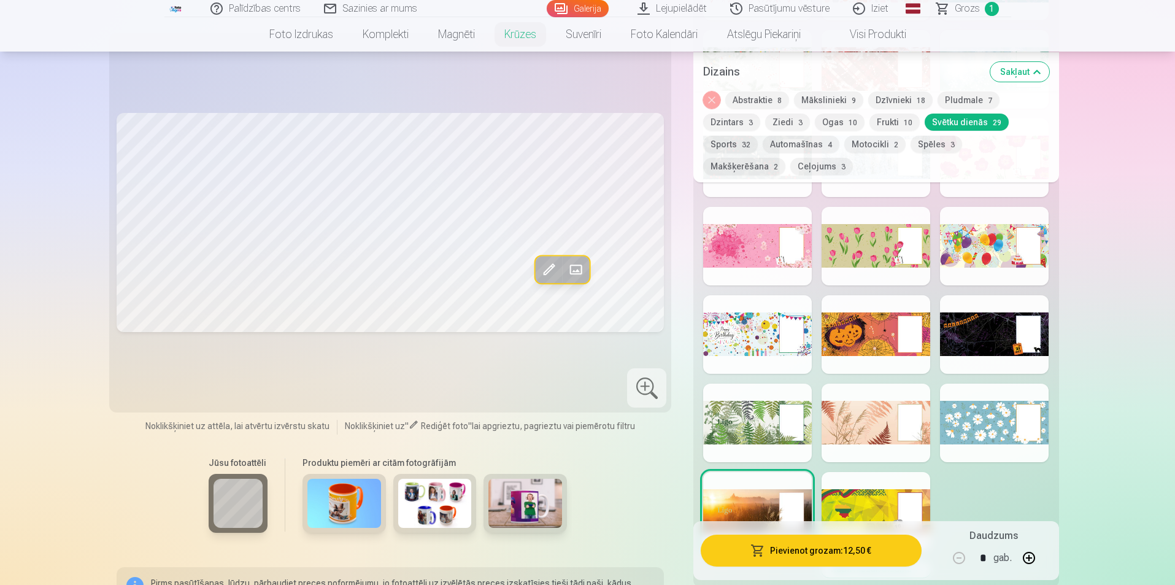
scroll to position [1473, 0]
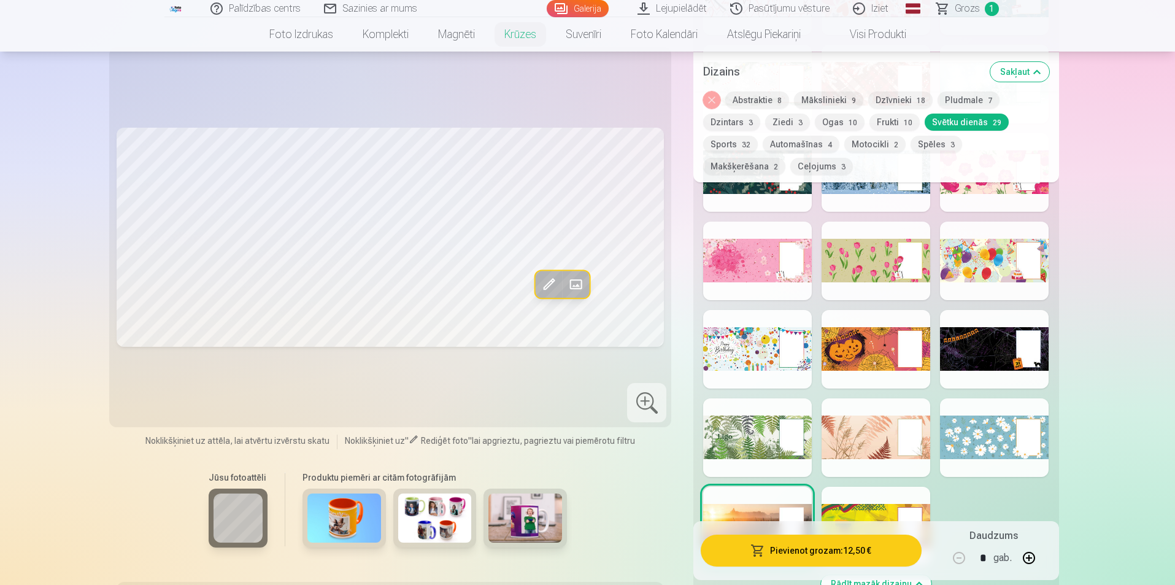
click at [727, 143] on button "Sports 32" at bounding box center [730, 143] width 55 height 17
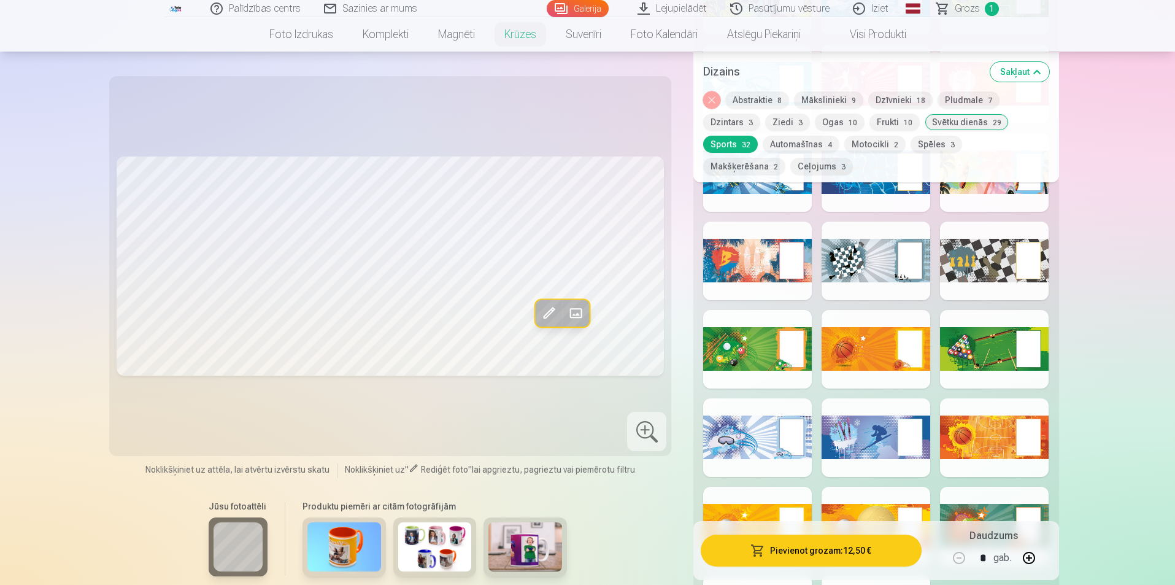
click at [788, 142] on button "Automašīnas 4" at bounding box center [801, 143] width 77 height 17
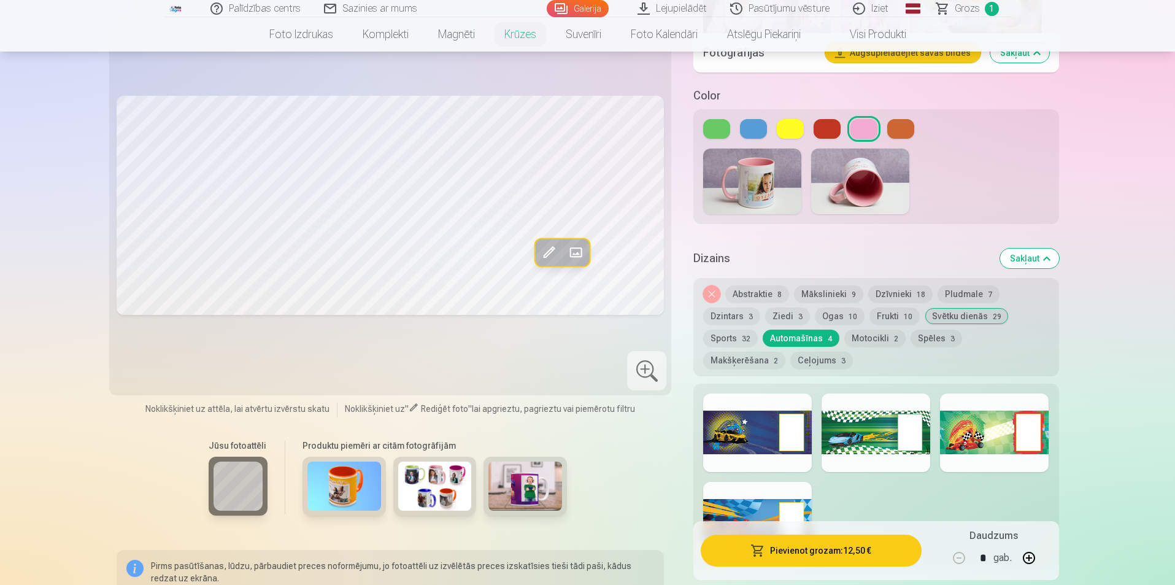
scroll to position [798, 0]
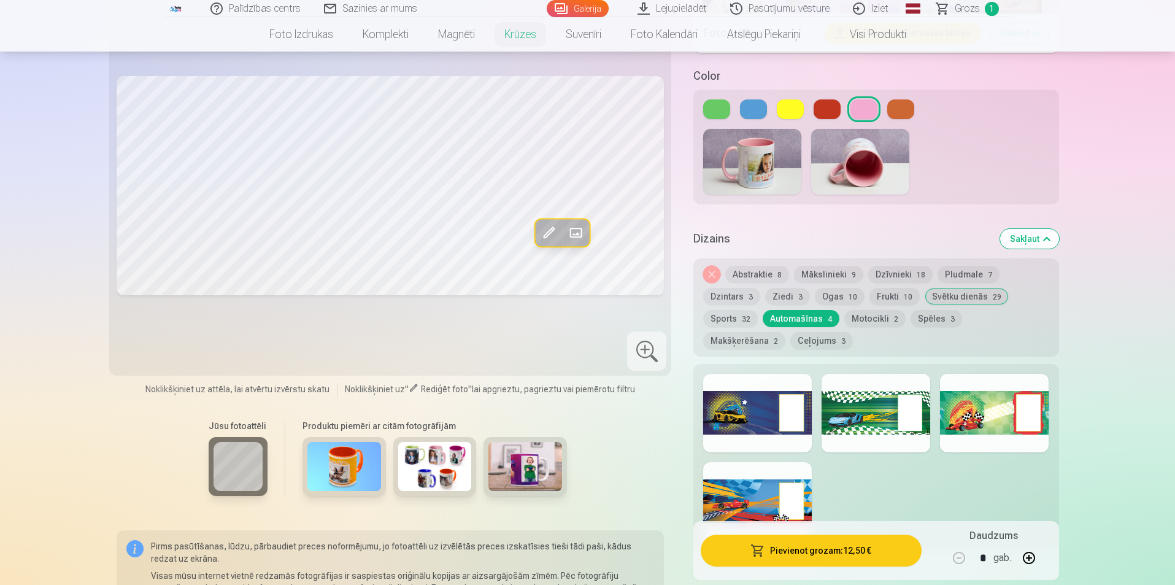
click at [790, 332] on button "Ceļojums 3" at bounding box center [821, 340] width 63 height 17
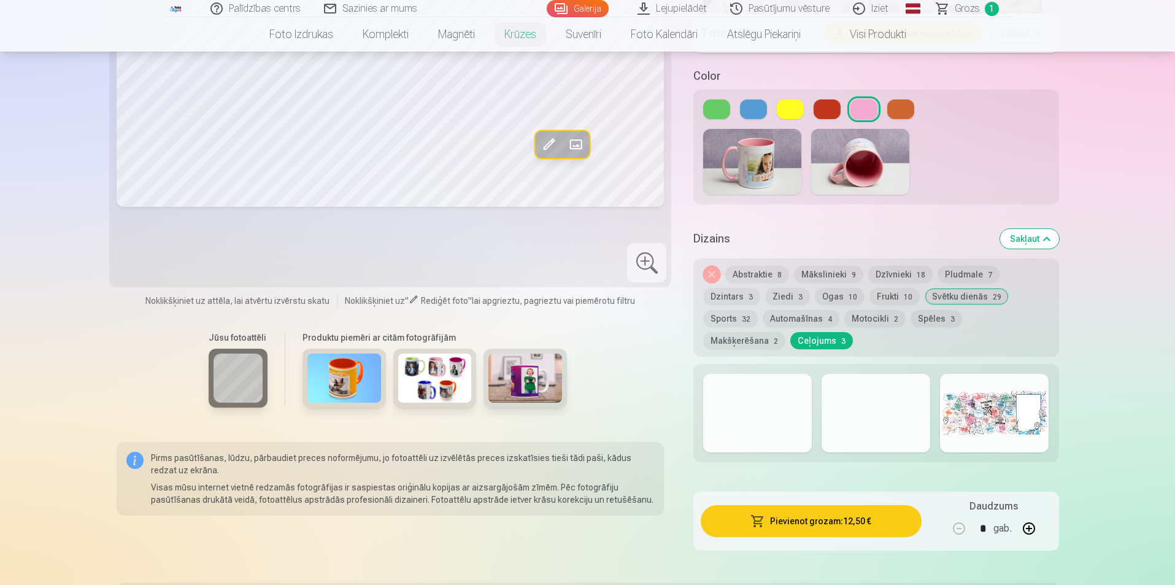
scroll to position [859, 0]
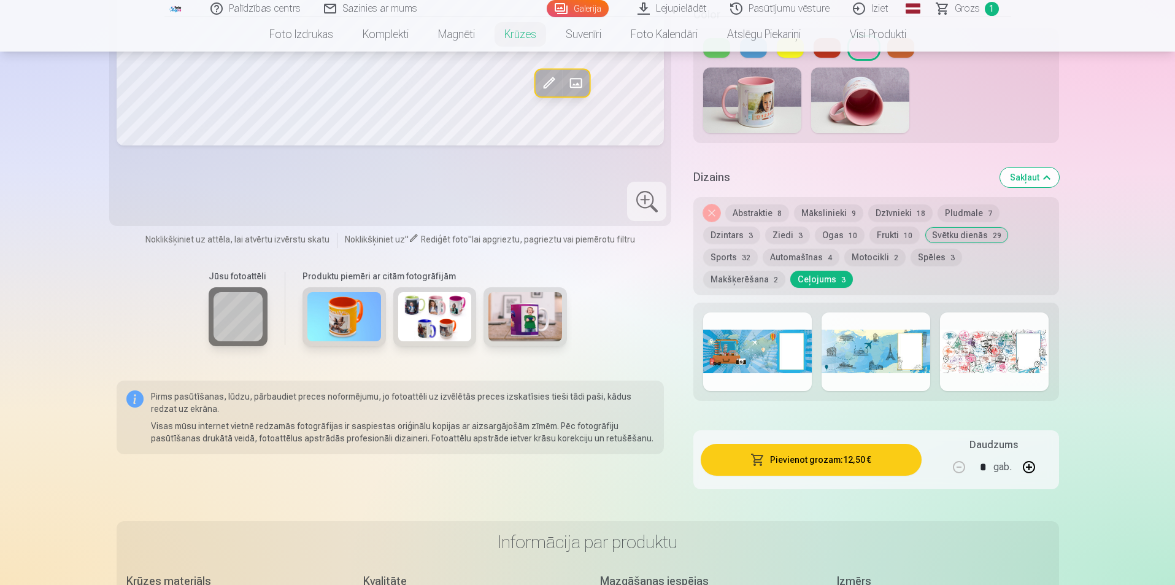
click at [987, 333] on div at bounding box center [994, 351] width 109 height 79
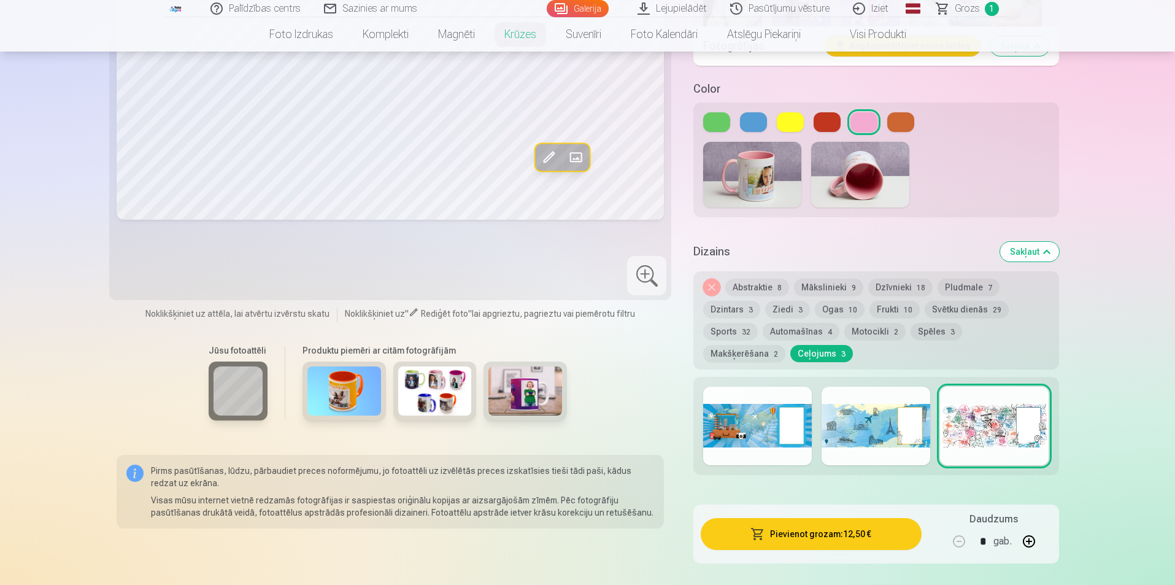
scroll to position [798, 0]
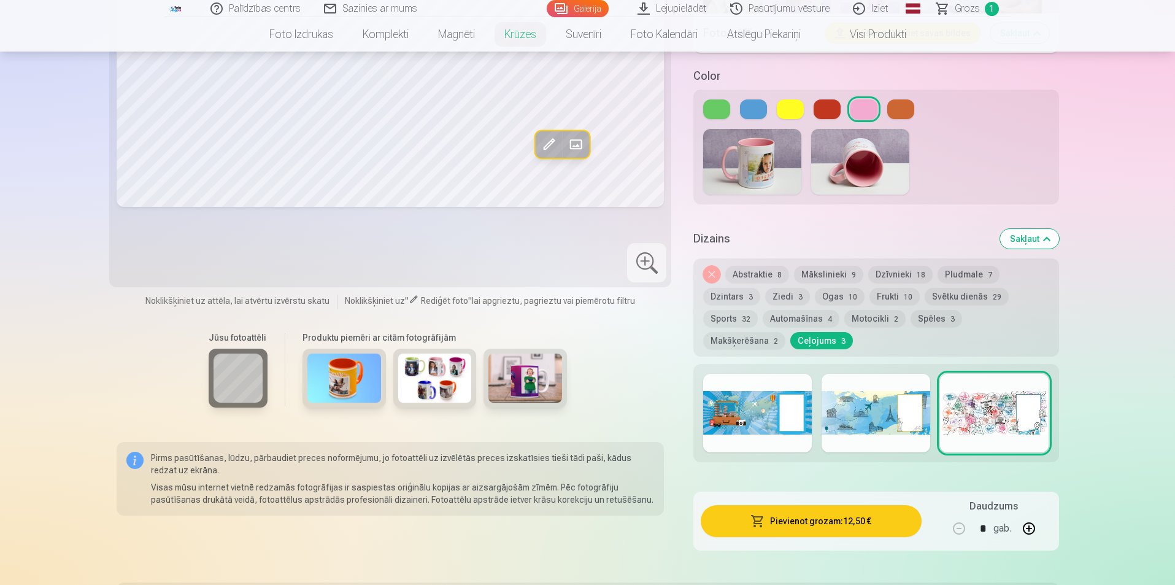
click at [874, 391] on div at bounding box center [876, 413] width 109 height 79
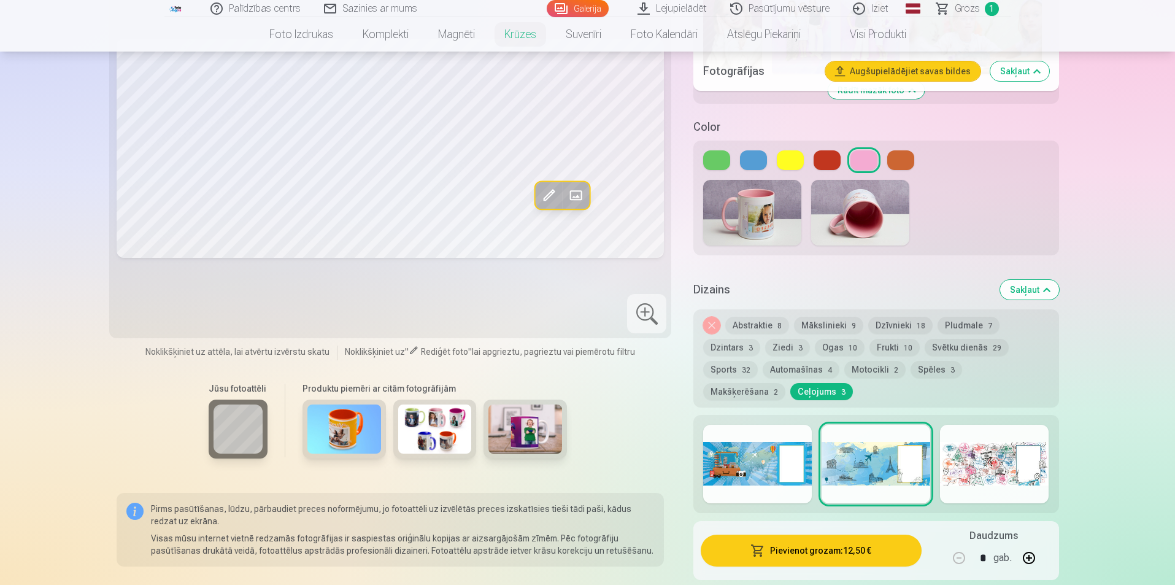
scroll to position [736, 0]
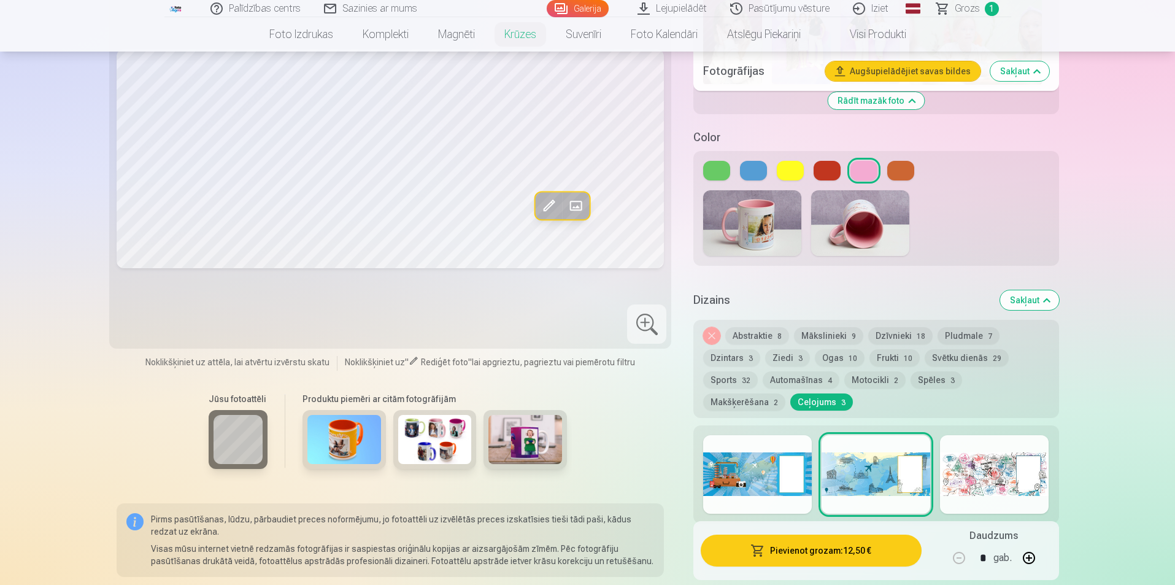
click at [436, 415] on img at bounding box center [435, 439] width 74 height 49
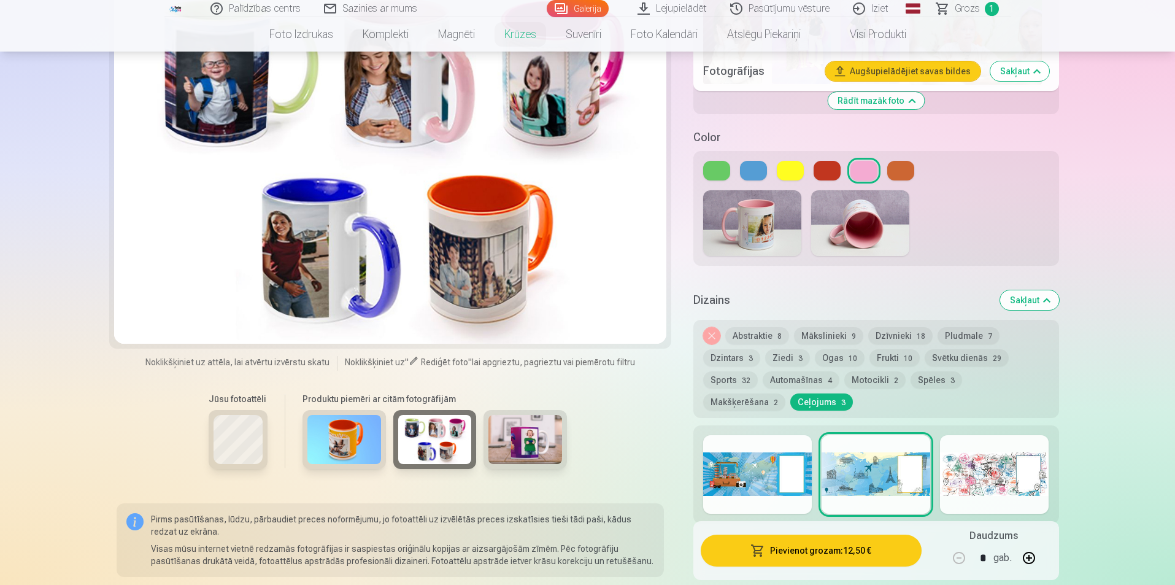
click at [515, 417] on img at bounding box center [525, 439] width 74 height 49
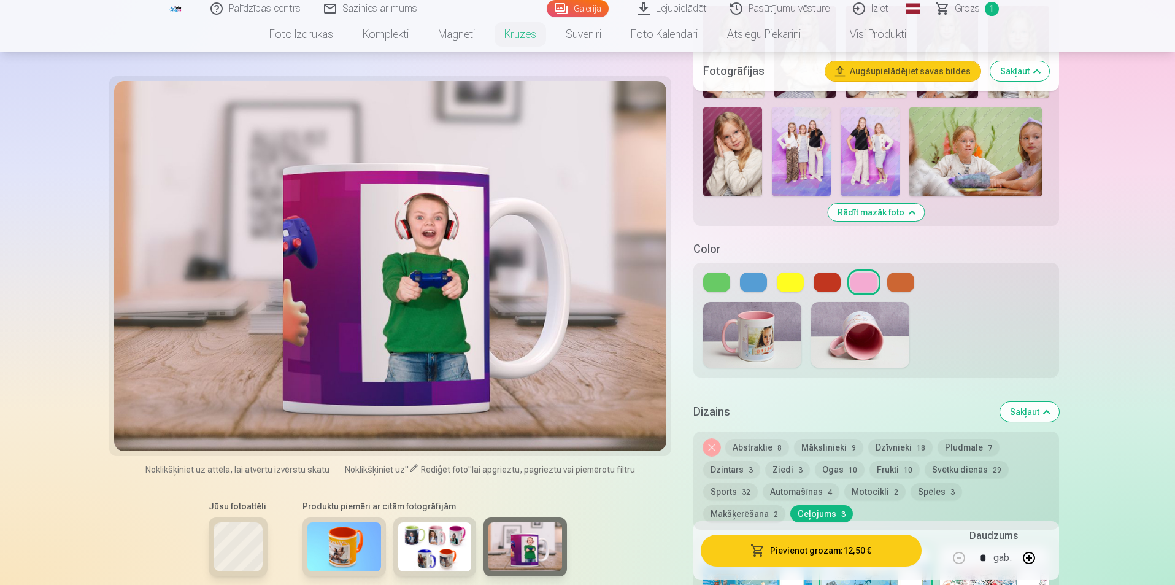
scroll to position [614, 0]
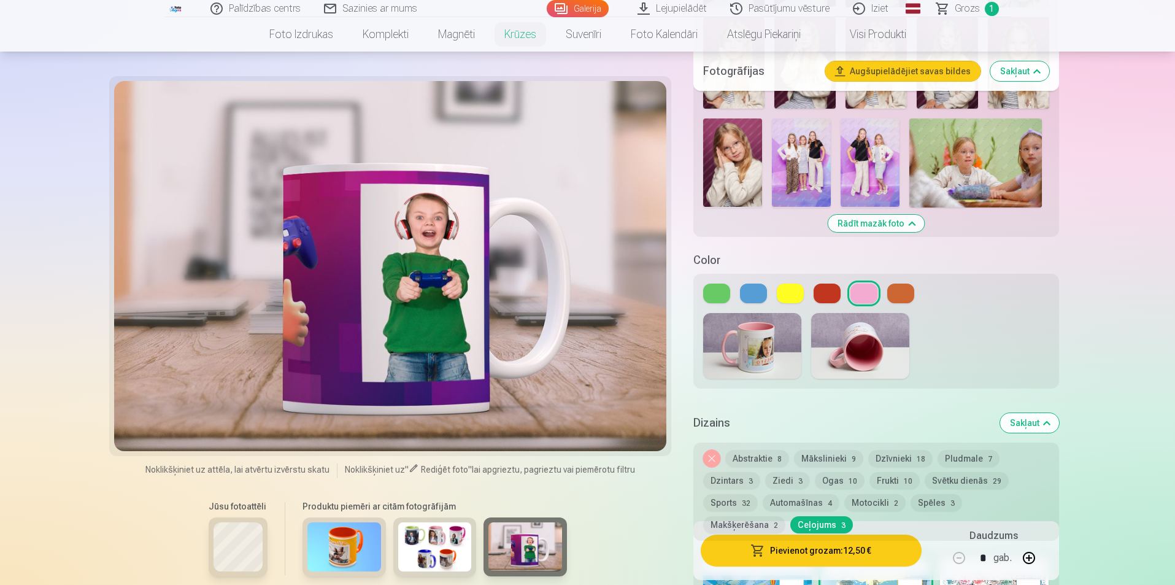
click at [749, 283] on button at bounding box center [753, 293] width 27 height 20
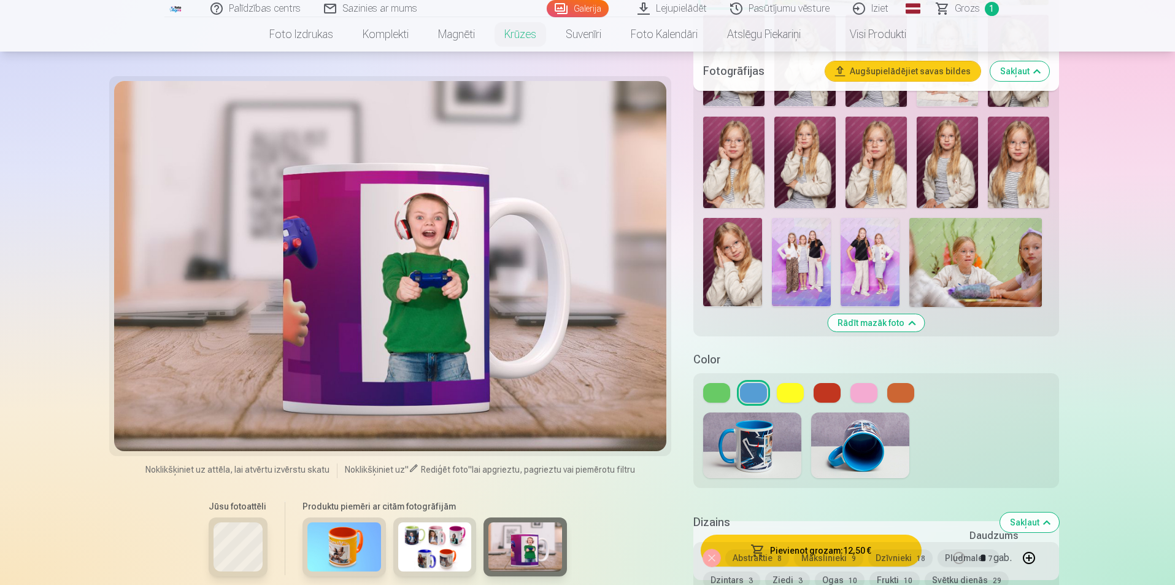
scroll to position [491, 0]
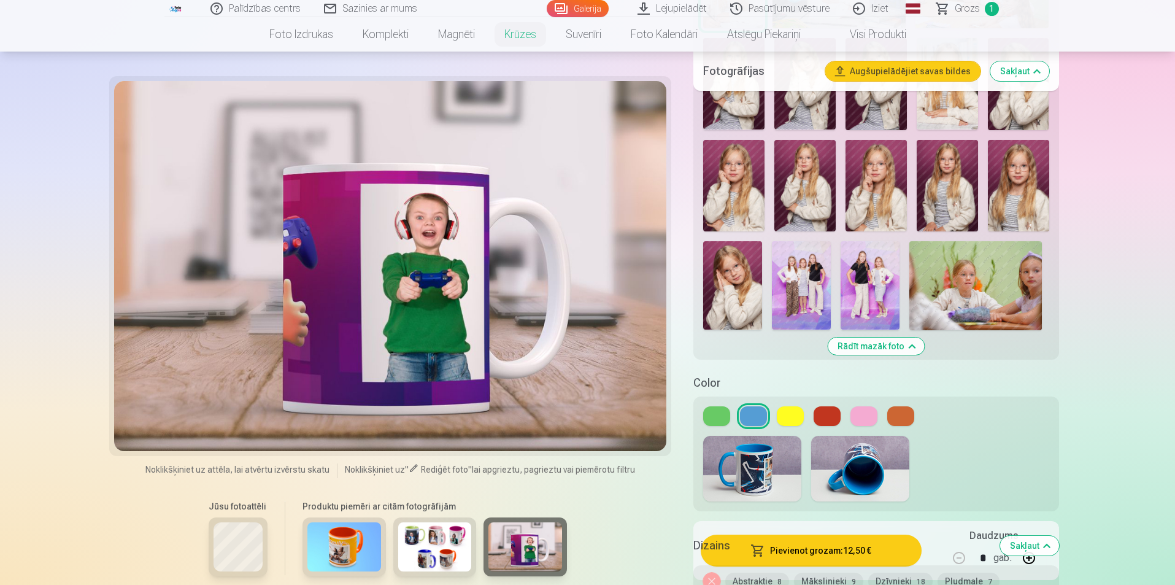
click at [581, 9] on link "Galerija" at bounding box center [578, 8] width 62 height 17
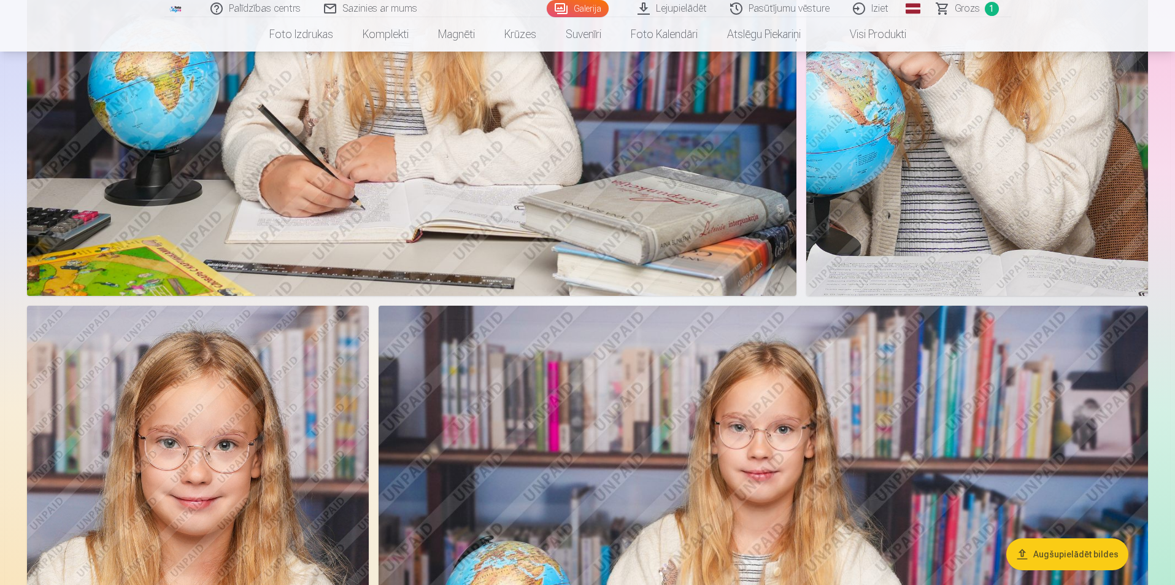
scroll to position [1657, 0]
